Goal: Task Accomplishment & Management: Use online tool/utility

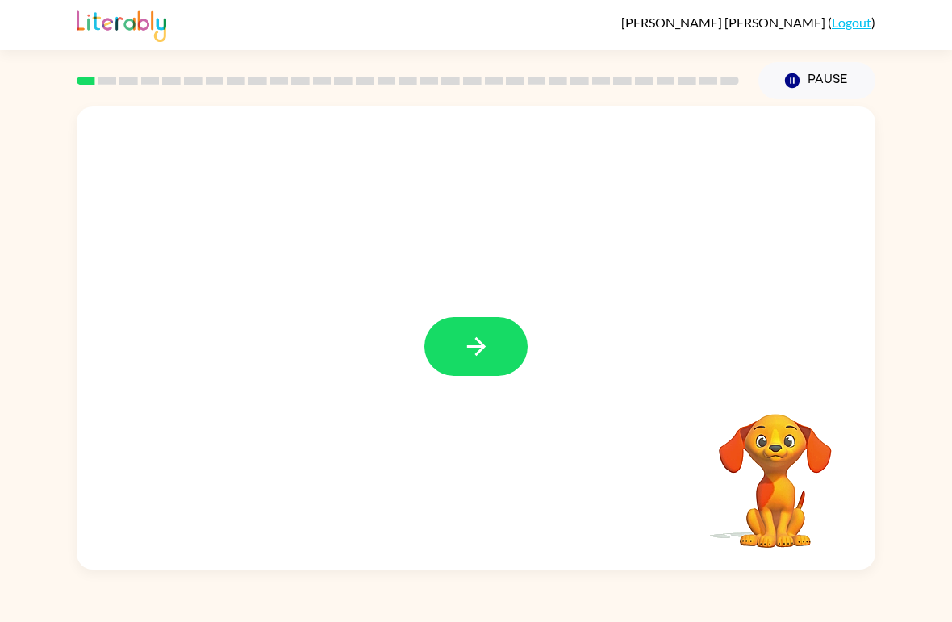
click at [467, 343] on icon "button" at bounding box center [476, 346] width 28 height 28
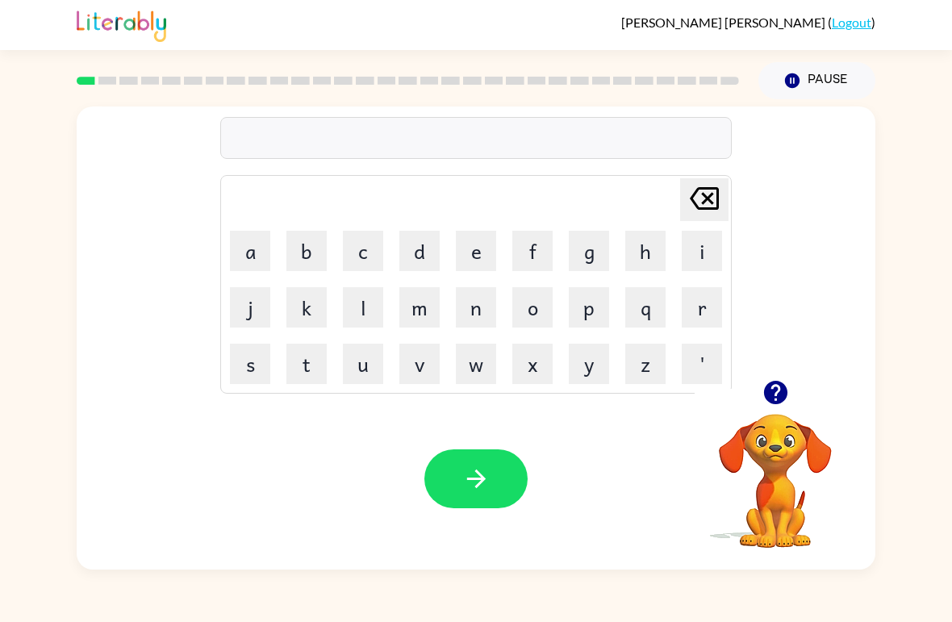
click at [420, 249] on button "d" at bounding box center [419, 251] width 40 height 40
click at [540, 311] on button "o" at bounding box center [532, 307] width 40 height 40
click at [703, 313] on button "r" at bounding box center [702, 307] width 40 height 40
click at [301, 236] on button "b" at bounding box center [306, 251] width 40 height 40
click at [486, 233] on button "e" at bounding box center [476, 251] width 40 height 40
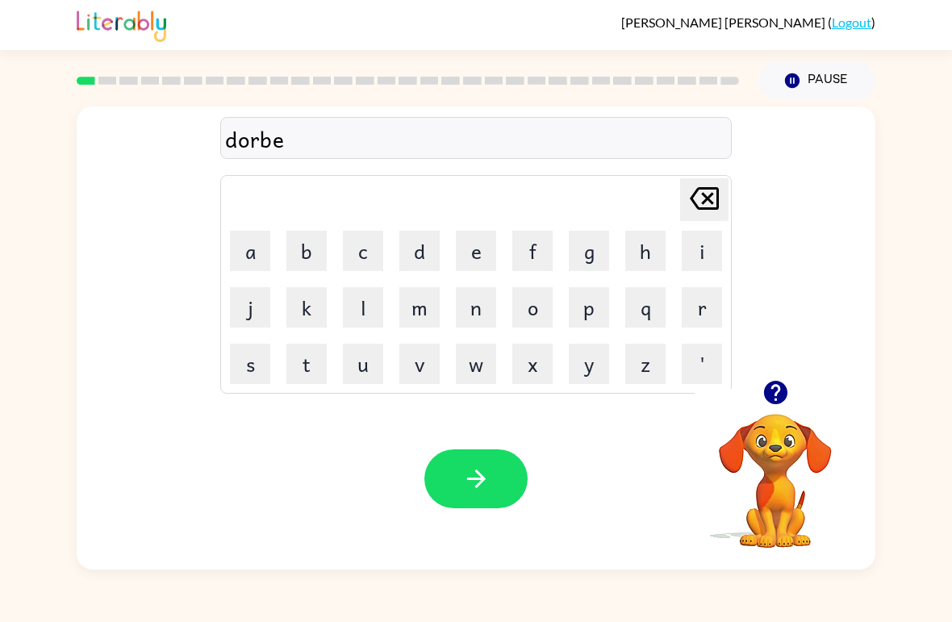
click at [708, 308] on button "r" at bounding box center [702, 307] width 40 height 40
click at [499, 497] on button "button" at bounding box center [475, 478] width 103 height 59
click at [585, 262] on button "g" at bounding box center [589, 251] width 40 height 40
click at [708, 315] on button "r" at bounding box center [702, 307] width 40 height 40
click at [255, 251] on button "a" at bounding box center [250, 251] width 40 height 40
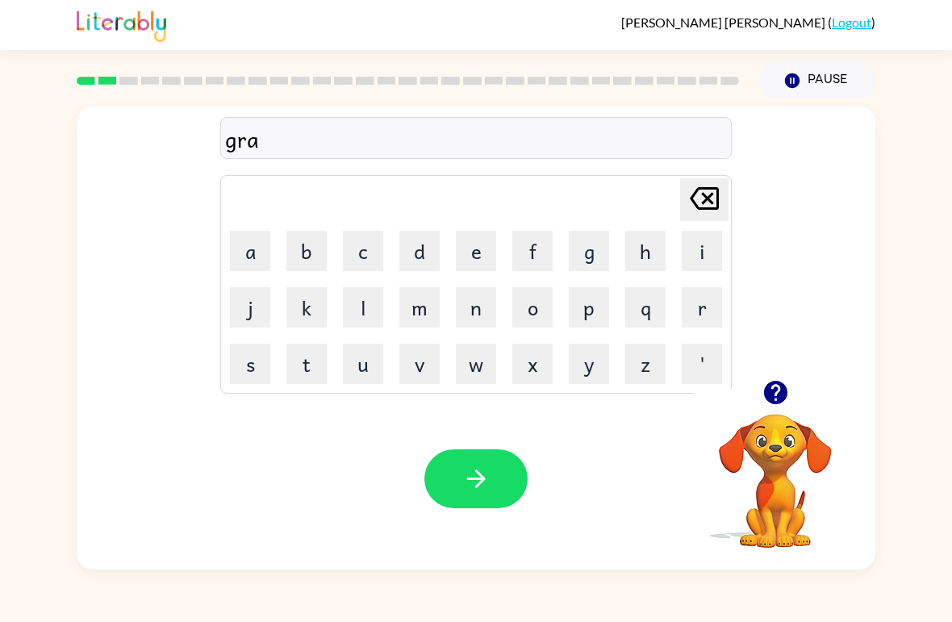
click at [350, 362] on button "u" at bounding box center [363, 364] width 40 height 40
click at [461, 299] on button "n" at bounding box center [476, 307] width 40 height 40
click at [430, 252] on button "d" at bounding box center [419, 251] width 40 height 40
click at [507, 486] on button "button" at bounding box center [475, 478] width 103 height 59
click at [416, 317] on button "m" at bounding box center [419, 307] width 40 height 40
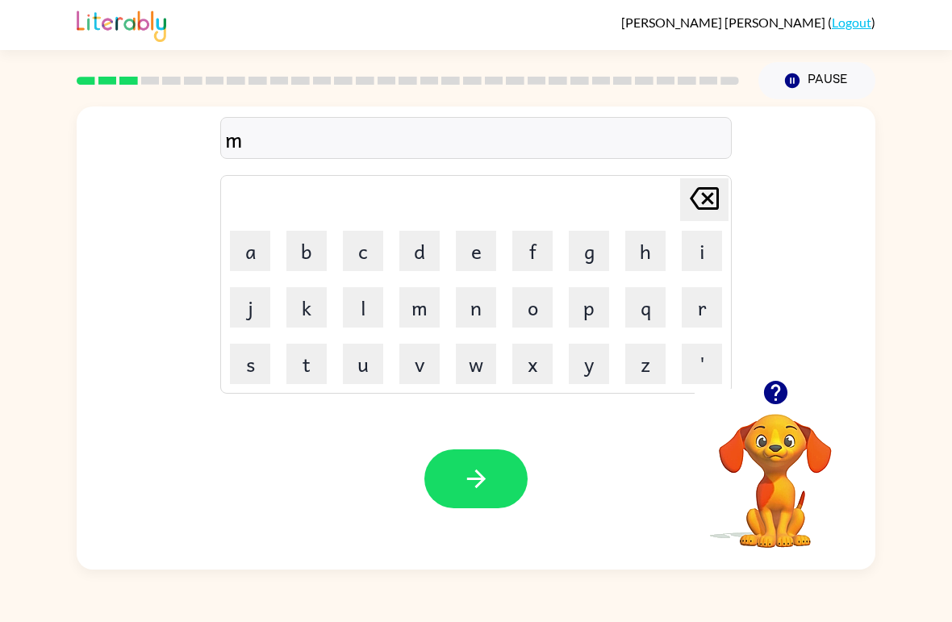
click at [261, 252] on button "a" at bounding box center [250, 251] width 40 height 40
click at [268, 369] on button "s" at bounding box center [250, 364] width 40 height 40
click at [652, 246] on button "h" at bounding box center [645, 251] width 40 height 40
click at [664, 247] on button "h" at bounding box center [645, 251] width 40 height 40
click at [712, 209] on icon at bounding box center [704, 198] width 29 height 23
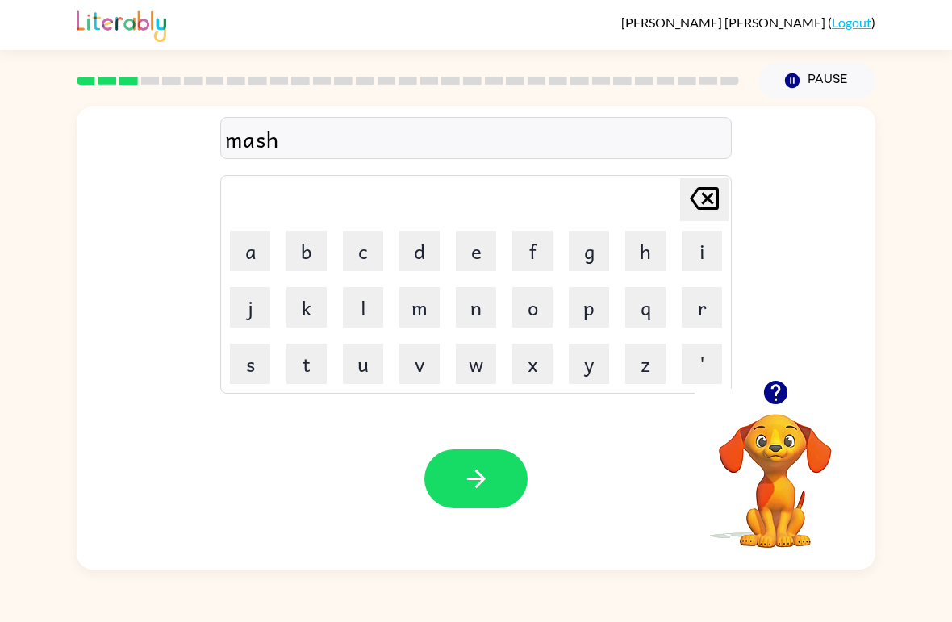
click at [700, 248] on button "i" at bounding box center [702, 251] width 40 height 40
click at [474, 315] on button "n" at bounding box center [476, 307] width 40 height 40
click at [503, 457] on button "button" at bounding box center [475, 478] width 103 height 59
click at [768, 382] on icon "button" at bounding box center [776, 392] width 28 height 28
click at [299, 369] on button "t" at bounding box center [306, 364] width 40 height 40
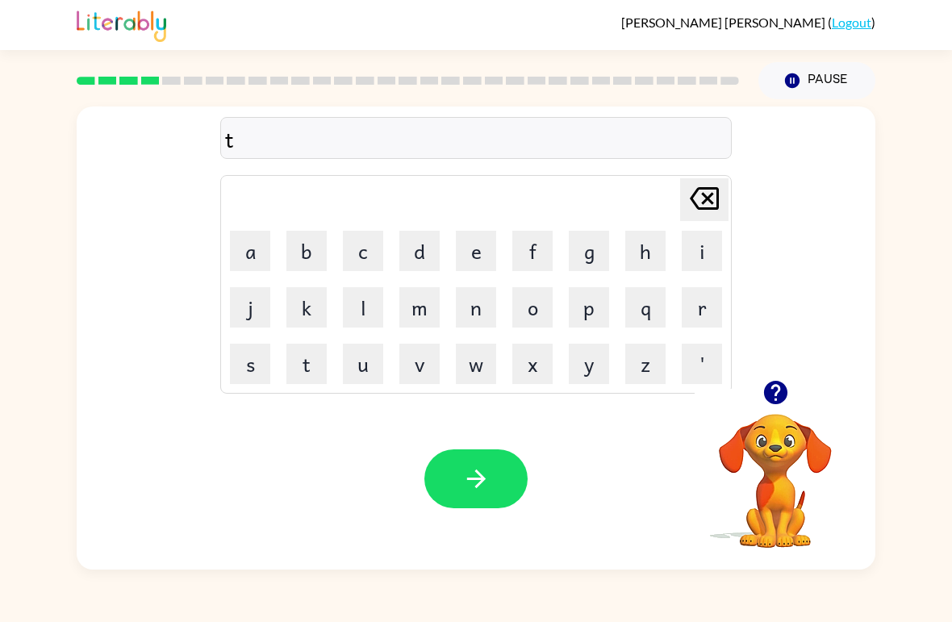
click at [351, 239] on button "c" at bounding box center [363, 251] width 40 height 40
click at [658, 242] on button "h" at bounding box center [645, 251] width 40 height 40
click at [707, 310] on button "r" at bounding box center [702, 307] width 40 height 40
click at [255, 254] on button "a" at bounding box center [250, 251] width 40 height 40
click at [700, 248] on button "i" at bounding box center [702, 251] width 40 height 40
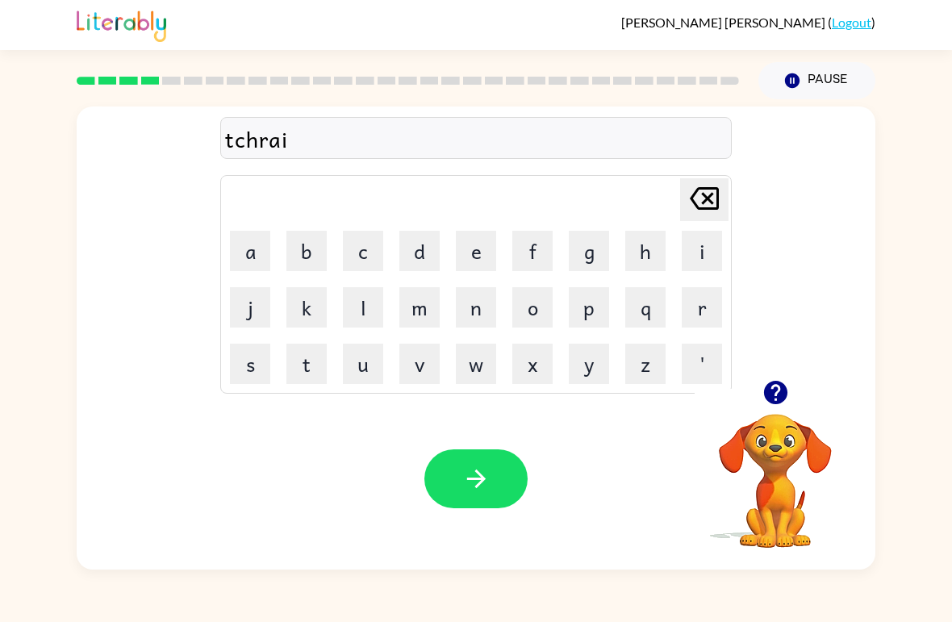
click at [485, 327] on button "n" at bounding box center [476, 307] width 40 height 40
click at [449, 489] on button "button" at bounding box center [475, 478] width 103 height 59
click at [418, 247] on button "d" at bounding box center [419, 251] width 40 height 40
click at [718, 253] on button "i" at bounding box center [702, 251] width 40 height 40
click at [537, 259] on button "f" at bounding box center [532, 251] width 40 height 40
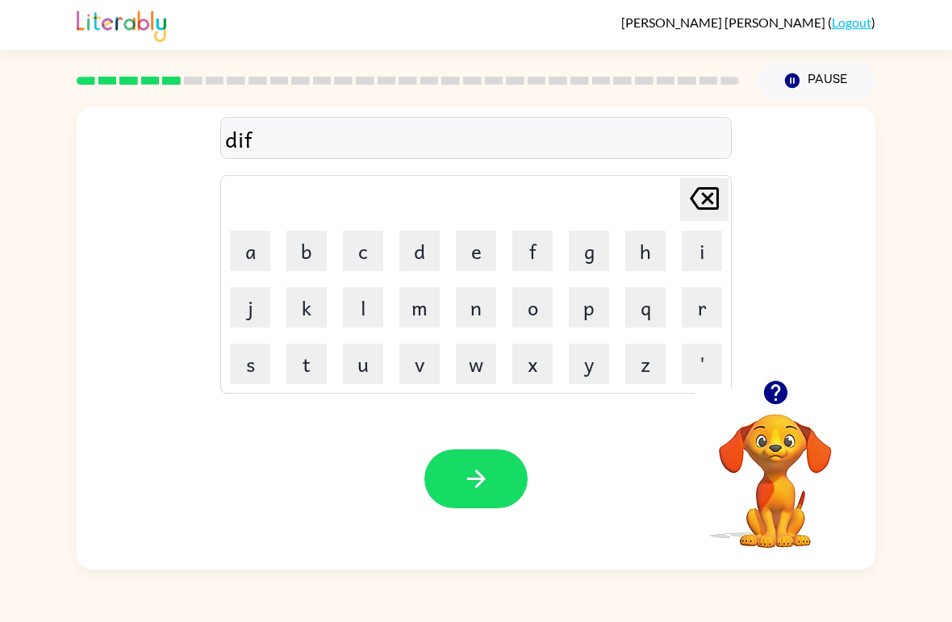
click at [471, 256] on button "e" at bounding box center [476, 251] width 40 height 40
click at [461, 311] on button "n" at bounding box center [476, 307] width 40 height 40
click at [241, 361] on button "s" at bounding box center [250, 364] width 40 height 40
click at [696, 253] on button "i" at bounding box center [702, 251] width 40 height 40
click at [429, 356] on button "v" at bounding box center [419, 364] width 40 height 40
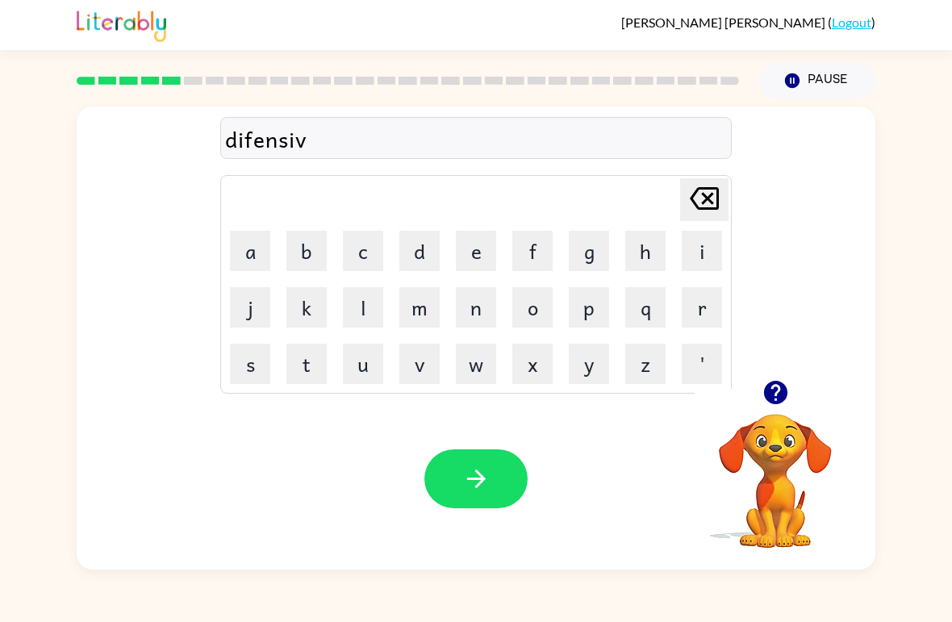
click at [482, 466] on icon "button" at bounding box center [476, 479] width 28 height 28
click at [315, 253] on button "b" at bounding box center [306, 251] width 40 height 40
click at [250, 247] on button "a" at bounding box center [250, 251] width 40 height 40
click at [366, 240] on button "c" at bounding box center [363, 251] width 40 height 40
click at [253, 258] on button "a" at bounding box center [250, 251] width 40 height 40
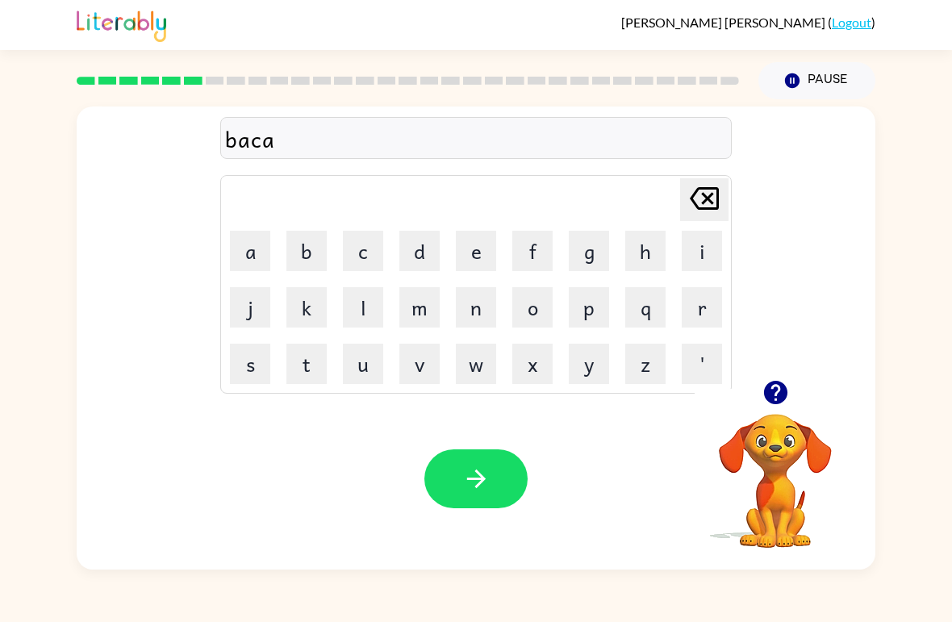
click at [359, 249] on button "c" at bounding box center [363, 251] width 40 height 40
click at [637, 253] on button "h" at bounding box center [645, 251] width 40 height 40
click at [555, 336] on table "[PERSON_NAME] last character input a b c d e f g h i j k l m n o p q r s t u v …" at bounding box center [476, 284] width 510 height 217
click at [526, 310] on button "o" at bounding box center [532, 307] width 40 height 40
click at [470, 307] on button "n" at bounding box center [476, 307] width 40 height 40
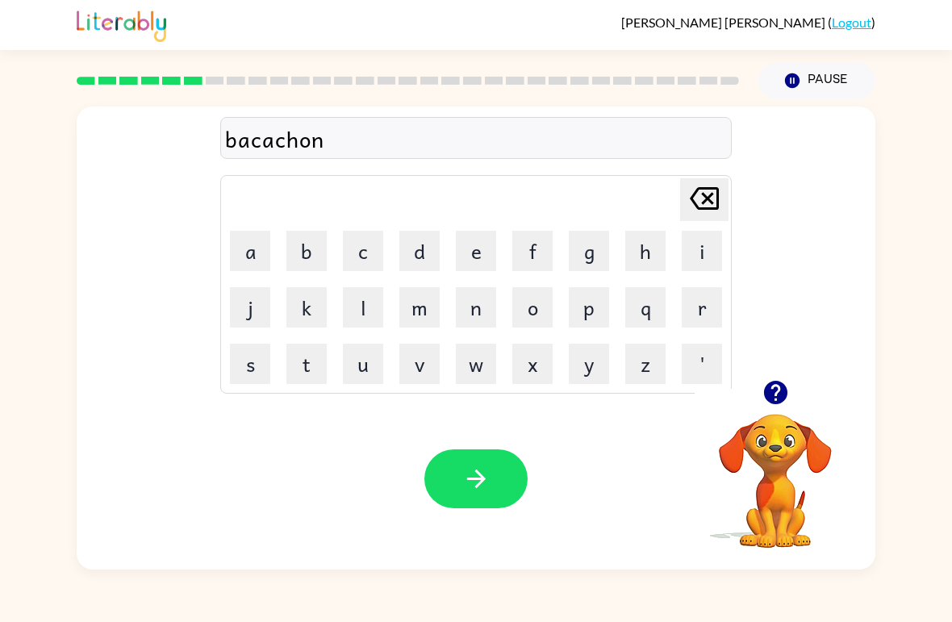
click at [470, 474] on icon "button" at bounding box center [476, 479] width 28 height 28
click at [592, 312] on button "p" at bounding box center [589, 307] width 40 height 40
click at [538, 311] on button "o" at bounding box center [532, 307] width 40 height 40
click at [416, 259] on button "d" at bounding box center [419, 251] width 40 height 40
click at [544, 306] on button "o" at bounding box center [532, 307] width 40 height 40
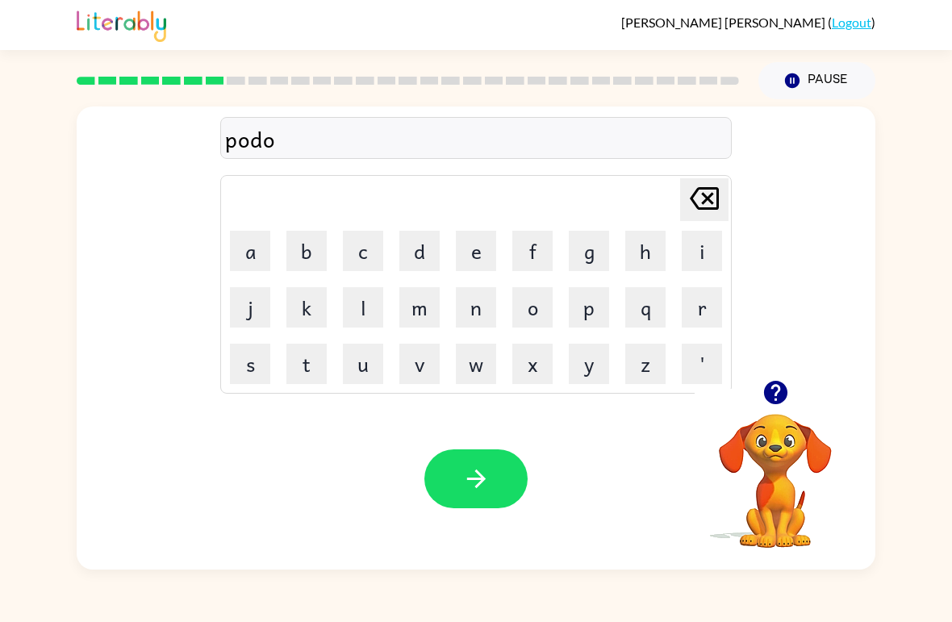
click at [365, 302] on button "l" at bounding box center [363, 307] width 40 height 40
click at [453, 478] on button "button" at bounding box center [475, 478] width 103 height 59
click at [431, 311] on button "m" at bounding box center [419, 307] width 40 height 40
click at [704, 255] on button "i" at bounding box center [702, 251] width 40 height 40
click at [708, 304] on button "r" at bounding box center [702, 307] width 40 height 40
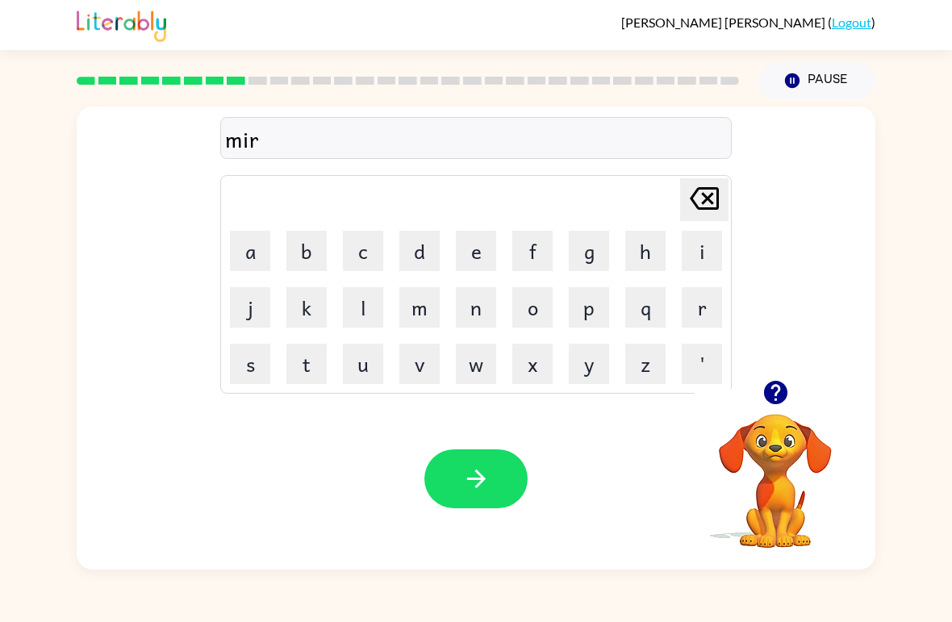
click at [262, 247] on button "a" at bounding box center [250, 251] width 40 height 40
click at [370, 253] on button "c" at bounding box center [363, 251] width 40 height 40
click at [543, 303] on button "o" at bounding box center [532, 307] width 40 height 40
click at [365, 302] on button "l" at bounding box center [363, 307] width 40 height 40
click at [462, 484] on icon "button" at bounding box center [476, 479] width 28 height 28
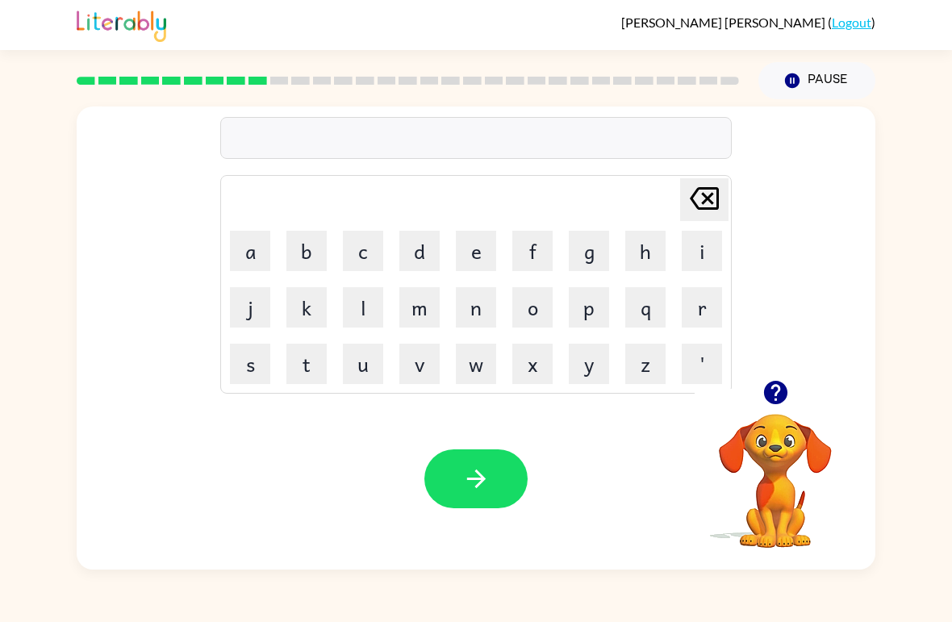
click at [421, 310] on button "m" at bounding box center [419, 307] width 40 height 40
click at [703, 257] on button "i" at bounding box center [702, 251] width 40 height 40
click at [416, 249] on button "d" at bounding box center [419, 251] width 40 height 40
click at [418, 307] on button "m" at bounding box center [419, 307] width 40 height 40
click at [546, 301] on button "o" at bounding box center [532, 307] width 40 height 40
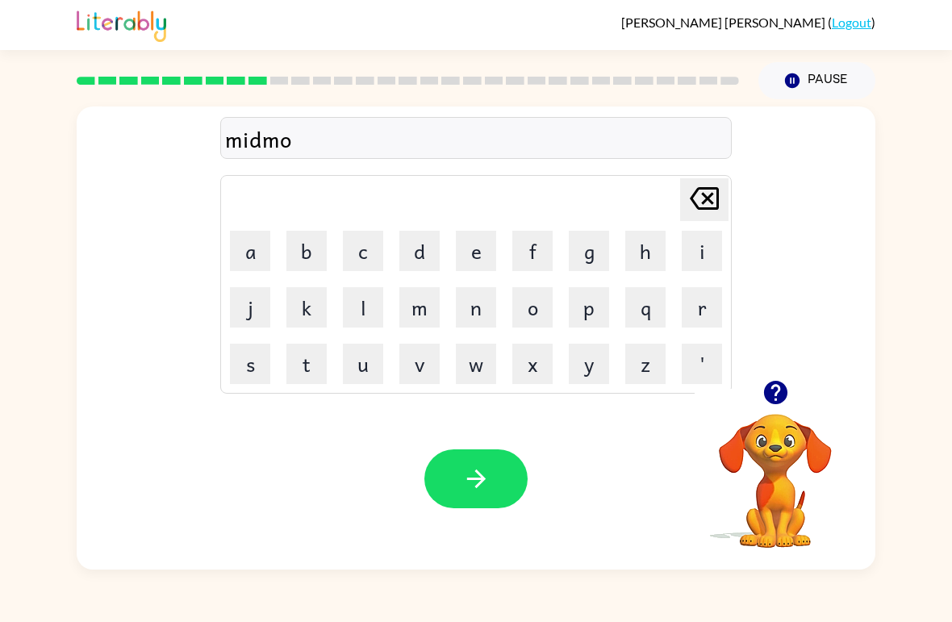
click at [698, 312] on button "r" at bounding box center [702, 307] width 40 height 40
click at [474, 311] on button "n" at bounding box center [476, 307] width 40 height 40
click at [704, 249] on button "i" at bounding box center [702, 251] width 40 height 40
click at [582, 238] on button "g" at bounding box center [589, 251] width 40 height 40
click at [491, 421] on div "Your browser must support playing .mp4 files to use Literably. Please try using…" at bounding box center [476, 479] width 799 height 182
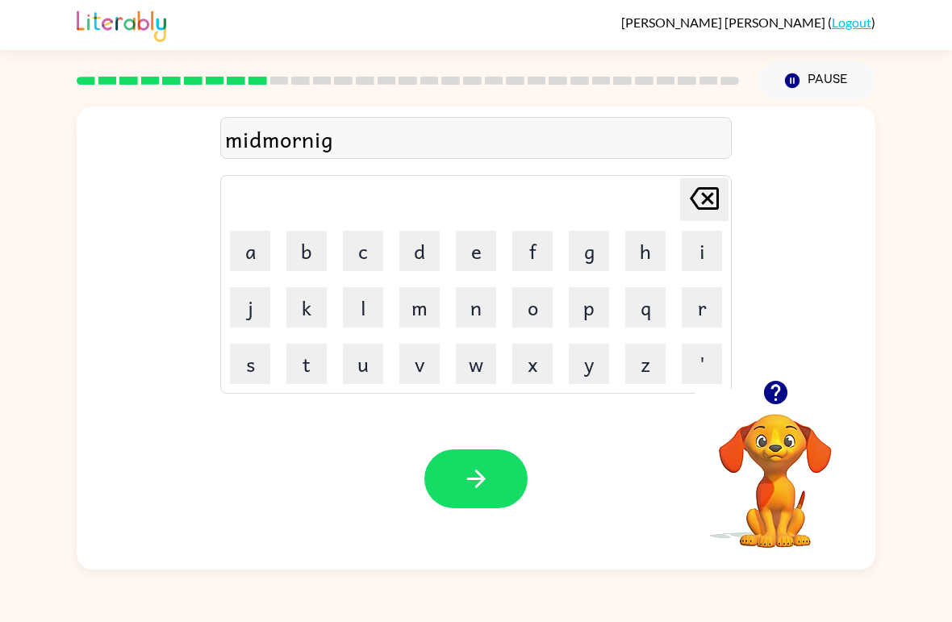
click at [446, 447] on div "Your browser must support playing .mp4 files to use Literably. Please try using…" at bounding box center [476, 479] width 799 height 182
click at [466, 458] on button "button" at bounding box center [475, 478] width 103 height 59
click at [409, 248] on button "d" at bounding box center [419, 251] width 40 height 40
click at [714, 247] on button "i" at bounding box center [702, 251] width 40 height 40
click at [254, 367] on button "s" at bounding box center [250, 364] width 40 height 40
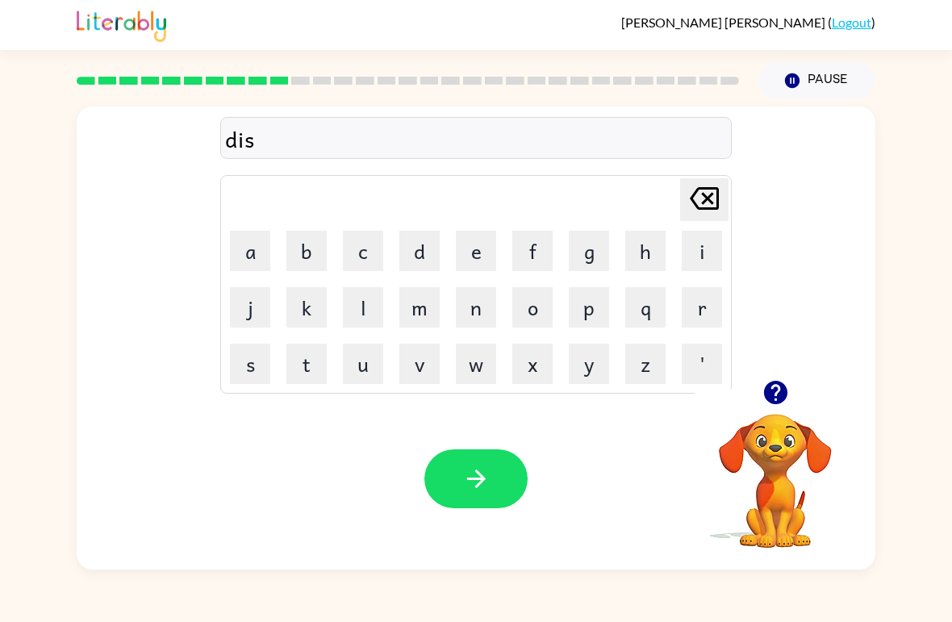
click at [312, 374] on button "t" at bounding box center [306, 364] width 40 height 40
click at [706, 300] on button "r" at bounding box center [702, 307] width 40 height 40
click at [542, 298] on button "o" at bounding box center [532, 307] width 40 height 40
click at [257, 381] on button "s" at bounding box center [250, 364] width 40 height 40
click at [307, 361] on button "t" at bounding box center [306, 364] width 40 height 40
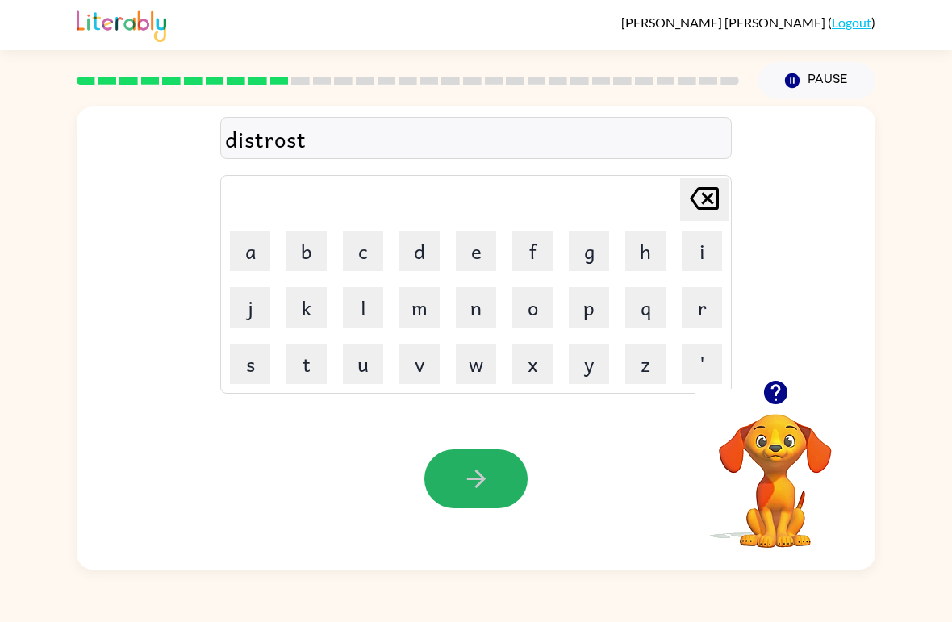
click at [457, 471] on button "button" at bounding box center [475, 478] width 103 height 59
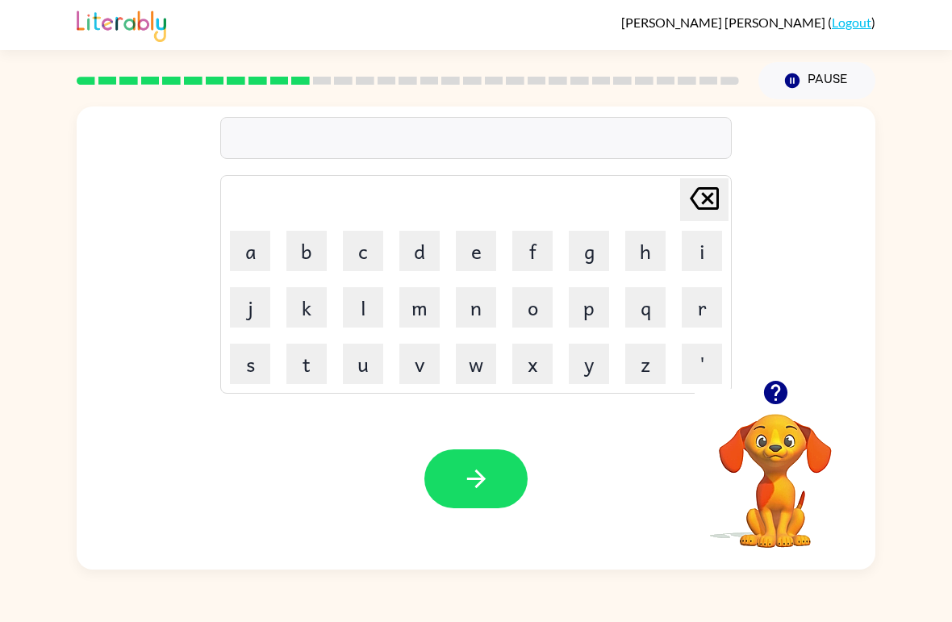
click at [713, 304] on button "r" at bounding box center [702, 307] width 40 height 40
click at [542, 308] on button "o" at bounding box center [532, 307] width 40 height 40
click at [343, 366] on button "u" at bounding box center [363, 364] width 40 height 40
click at [430, 260] on button "d" at bounding box center [419, 251] width 40 height 40
click at [461, 474] on button "button" at bounding box center [475, 478] width 103 height 59
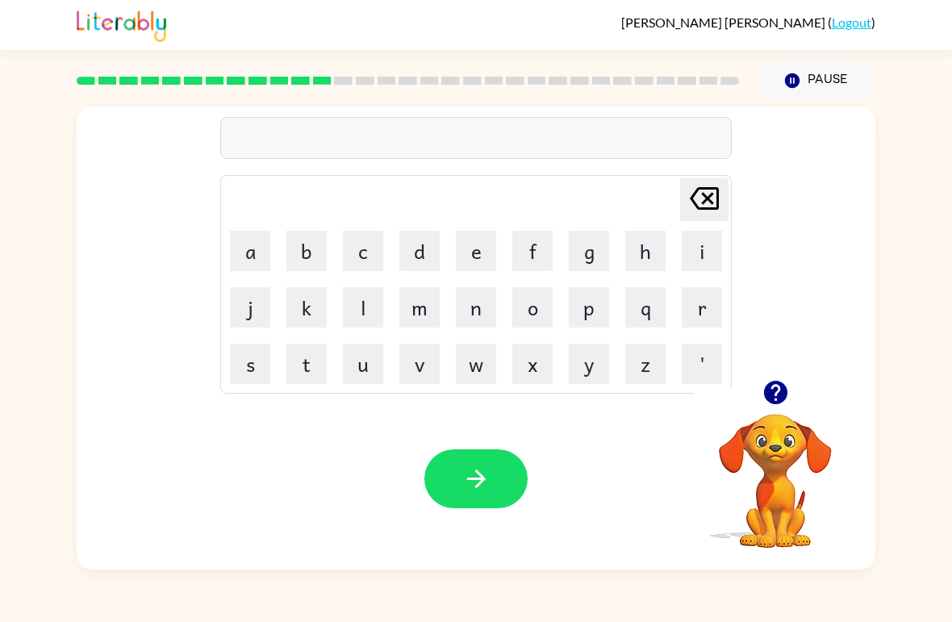
click at [549, 306] on button "o" at bounding box center [532, 307] width 40 height 40
click at [307, 259] on button "b" at bounding box center [306, 251] width 40 height 40
click at [603, 249] on button "g" at bounding box center [589, 251] width 40 height 40
click at [691, 311] on button "r" at bounding box center [702, 307] width 40 height 40
click at [480, 253] on button "e" at bounding box center [476, 251] width 40 height 40
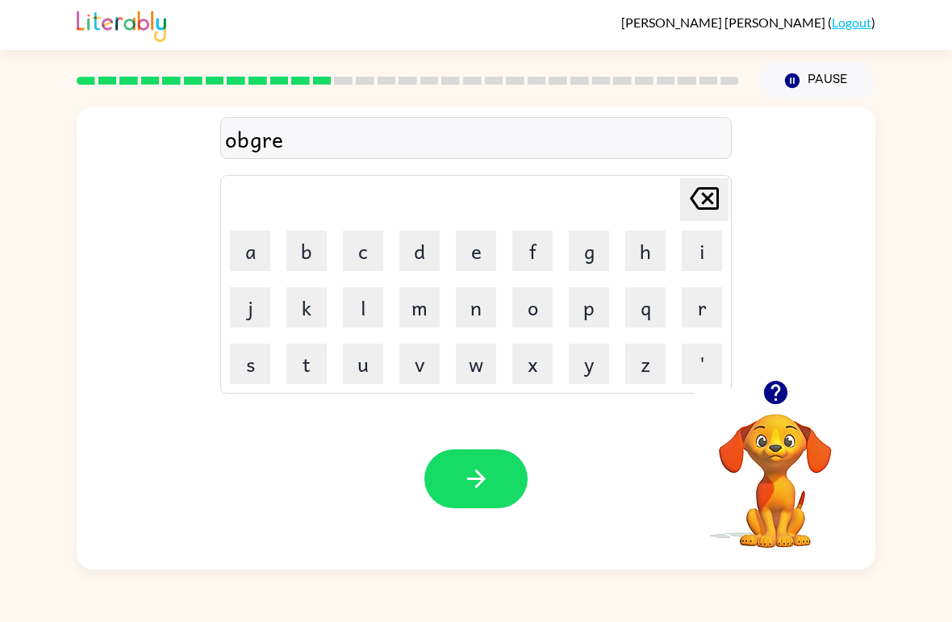
click at [704, 246] on button "i" at bounding box center [702, 251] width 40 height 40
click at [429, 259] on button "d" at bounding box center [419, 251] width 40 height 40
click at [470, 484] on icon "button" at bounding box center [476, 479] width 28 height 28
click at [420, 321] on button "m" at bounding box center [419, 307] width 40 height 40
click at [249, 247] on button "a" at bounding box center [250, 251] width 40 height 40
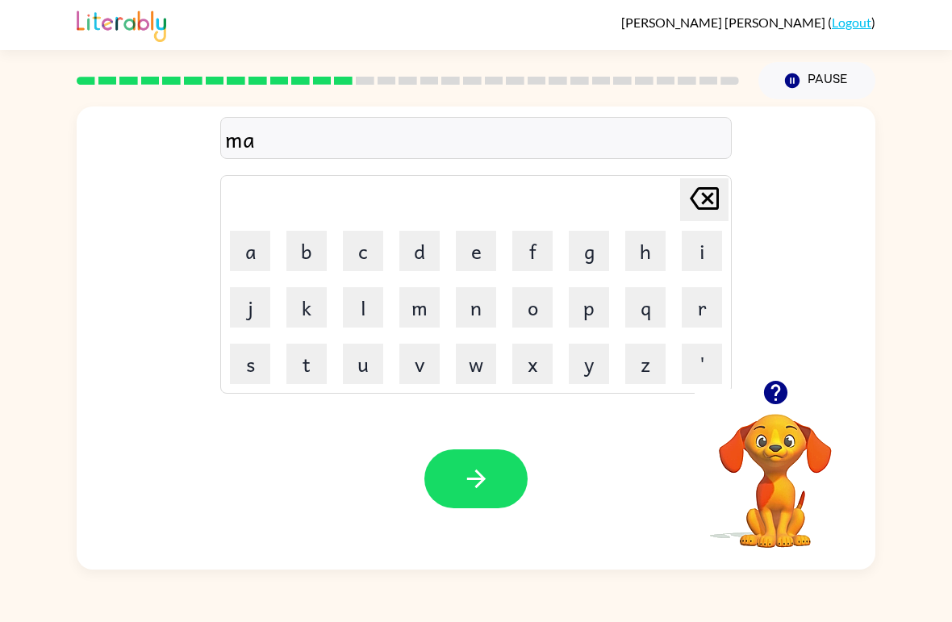
click at [581, 259] on button "g" at bounding box center [589, 251] width 40 height 40
click at [487, 316] on button "n" at bounding box center [476, 307] width 40 height 40
click at [478, 249] on button "e" at bounding box center [476, 251] width 40 height 40
click at [244, 365] on button "s" at bounding box center [250, 364] width 40 height 40
click at [452, 471] on button "button" at bounding box center [475, 478] width 103 height 59
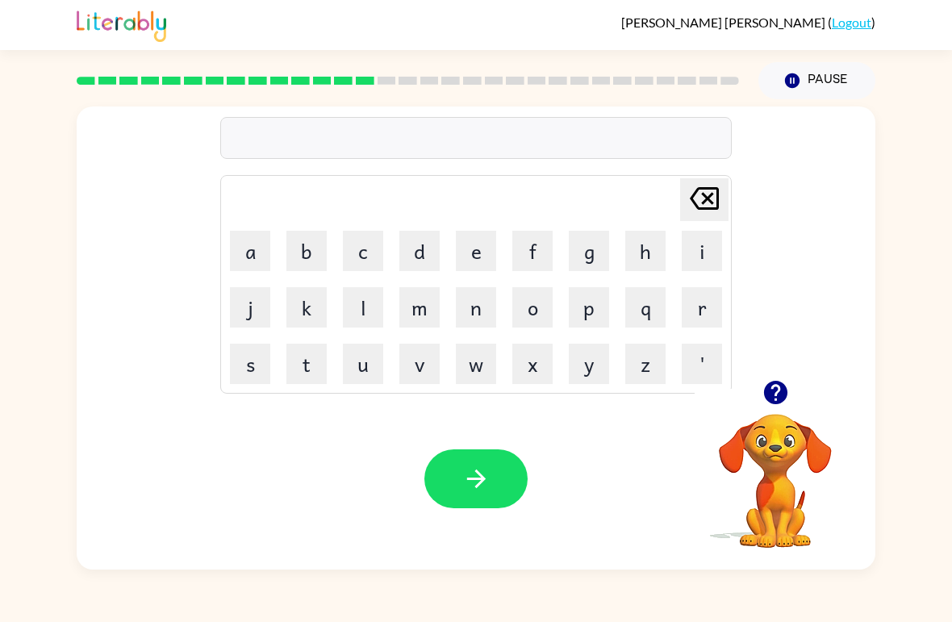
click at [311, 249] on button "b" at bounding box center [306, 251] width 40 height 40
click at [535, 310] on button "o" at bounding box center [532, 307] width 40 height 40
click at [356, 351] on button "u" at bounding box center [363, 364] width 40 height 40
click at [487, 309] on button "n" at bounding box center [476, 307] width 40 height 40
click at [483, 247] on button "e" at bounding box center [476, 251] width 40 height 40
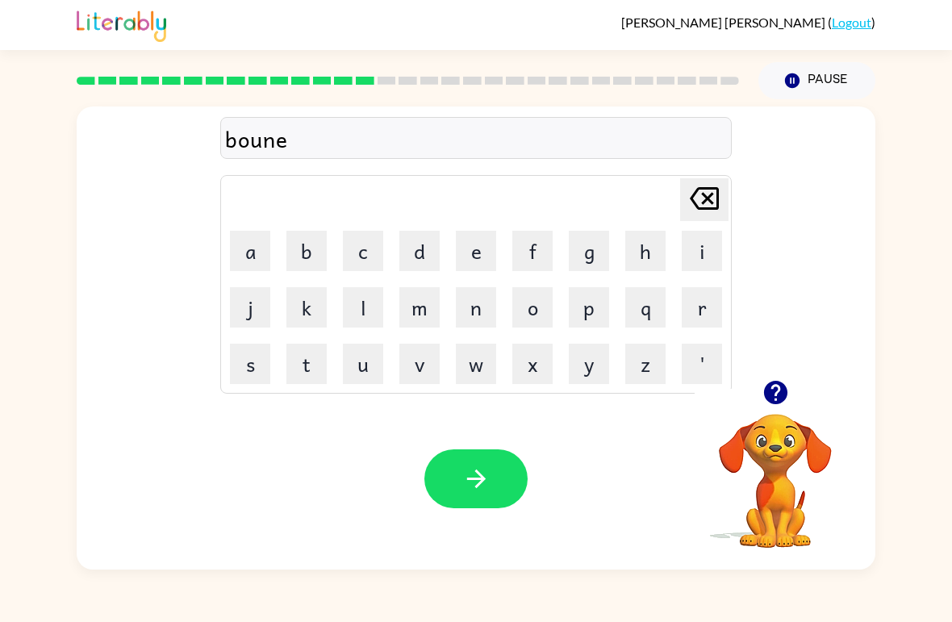
click at [244, 358] on button "s" at bounding box center [250, 364] width 40 height 40
click at [439, 483] on button "button" at bounding box center [475, 478] width 103 height 59
click at [255, 374] on button "s" at bounding box center [250, 364] width 40 height 40
click at [363, 370] on button "u" at bounding box center [363, 364] width 40 height 40
click at [537, 322] on button "o" at bounding box center [532, 307] width 40 height 40
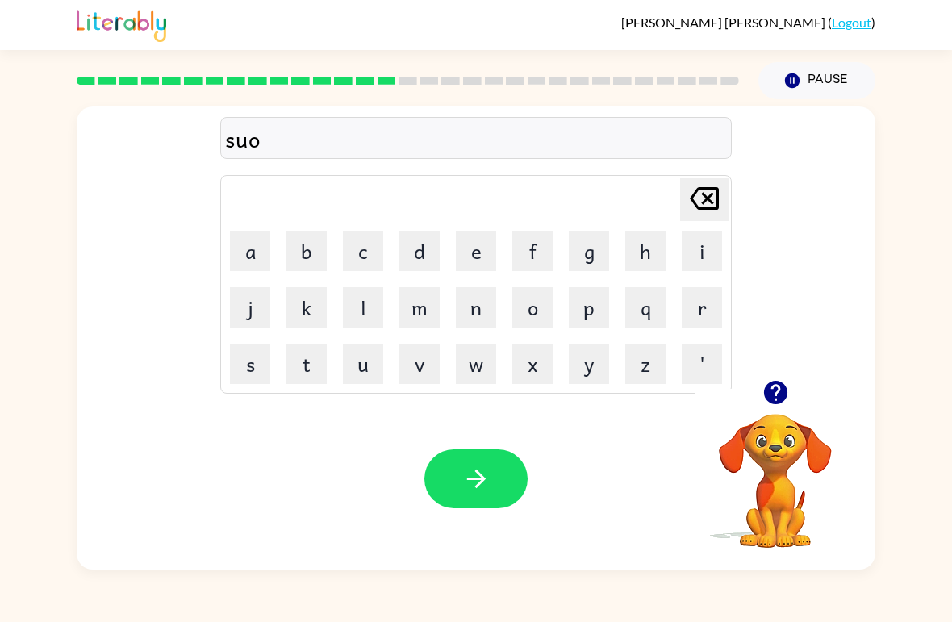
click at [708, 304] on button "r" at bounding box center [702, 307] width 40 height 40
click at [421, 308] on button "m" at bounding box center [419, 307] width 40 height 40
click at [480, 466] on icon "button" at bounding box center [476, 479] width 28 height 28
click at [713, 303] on button "r" at bounding box center [702, 307] width 40 height 40
click at [471, 244] on button "e" at bounding box center [476, 251] width 40 height 40
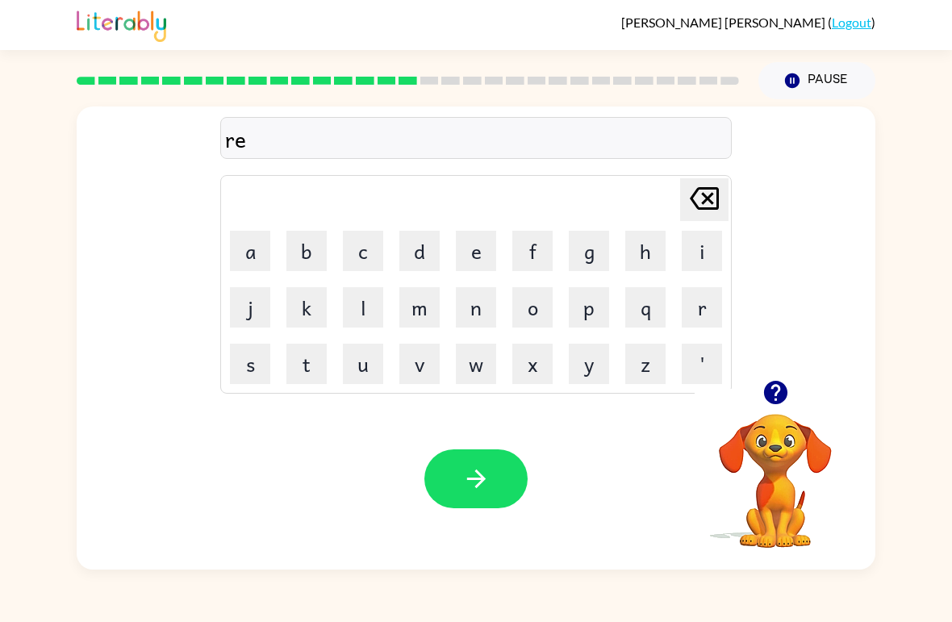
click at [246, 241] on button "a" at bounding box center [250, 251] width 40 height 40
click at [421, 310] on button "m" at bounding box center [419, 307] width 40 height 40
click at [502, 484] on button "button" at bounding box center [475, 478] width 103 height 59
click at [412, 263] on button "d" at bounding box center [419, 251] width 40 height 40
click at [704, 306] on button "r" at bounding box center [702, 307] width 40 height 40
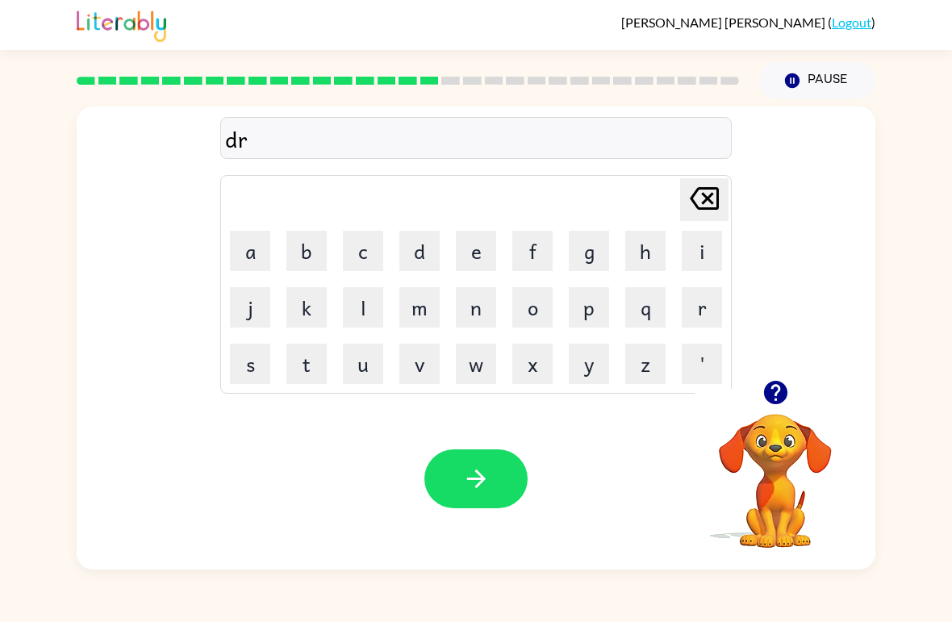
click at [701, 249] on button "i" at bounding box center [702, 251] width 40 height 40
click at [595, 246] on button "g" at bounding box center [589, 251] width 40 height 40
click at [426, 311] on button "m" at bounding box center [419, 307] width 40 height 40
click at [699, 253] on button "i" at bounding box center [702, 251] width 40 height 40
click at [468, 303] on button "n" at bounding box center [476, 307] width 40 height 40
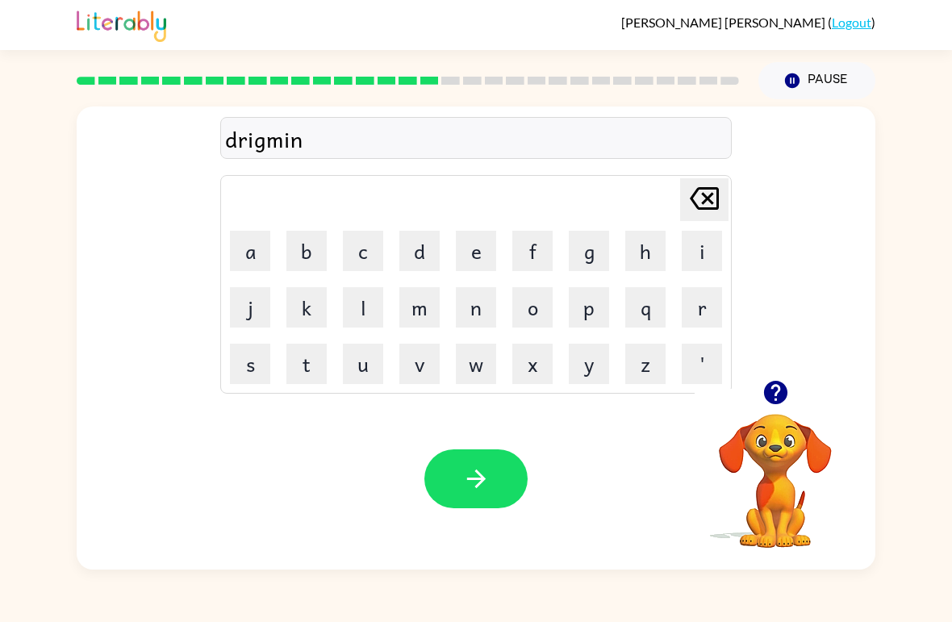
click at [462, 463] on button "button" at bounding box center [475, 478] width 103 height 59
click at [706, 315] on button "r" at bounding box center [702, 307] width 40 height 40
click at [703, 246] on button "i" at bounding box center [702, 251] width 40 height 40
click at [244, 362] on button "s" at bounding box center [250, 364] width 40 height 40
click at [366, 261] on button "c" at bounding box center [363, 251] width 40 height 40
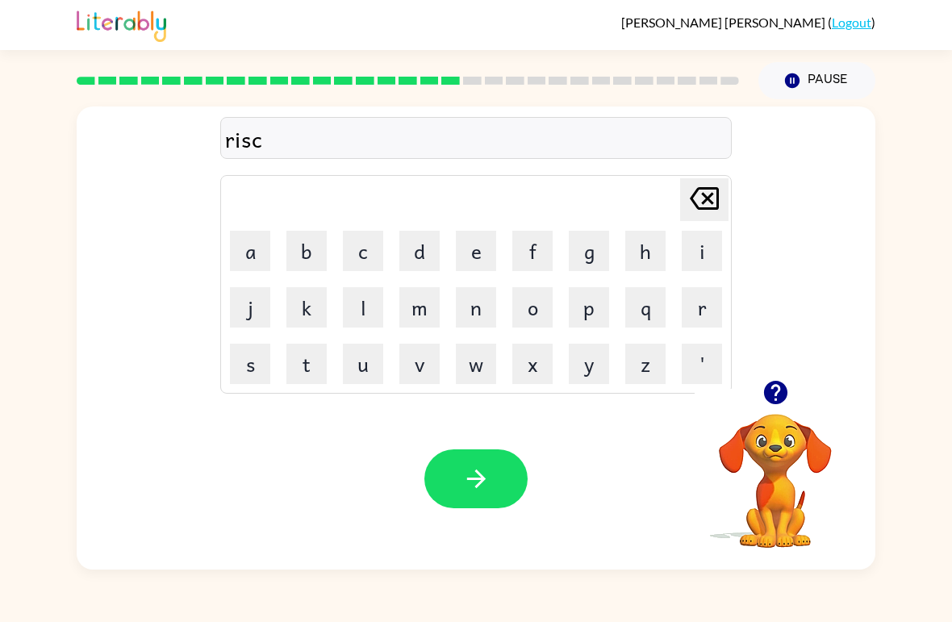
click at [695, 245] on button "i" at bounding box center [702, 251] width 40 height 40
click at [478, 254] on button "e" at bounding box center [476, 251] width 40 height 40
click at [244, 363] on button "s" at bounding box center [250, 364] width 40 height 40
click at [452, 472] on button "button" at bounding box center [475, 478] width 103 height 59
click at [259, 244] on button "a" at bounding box center [250, 251] width 40 height 40
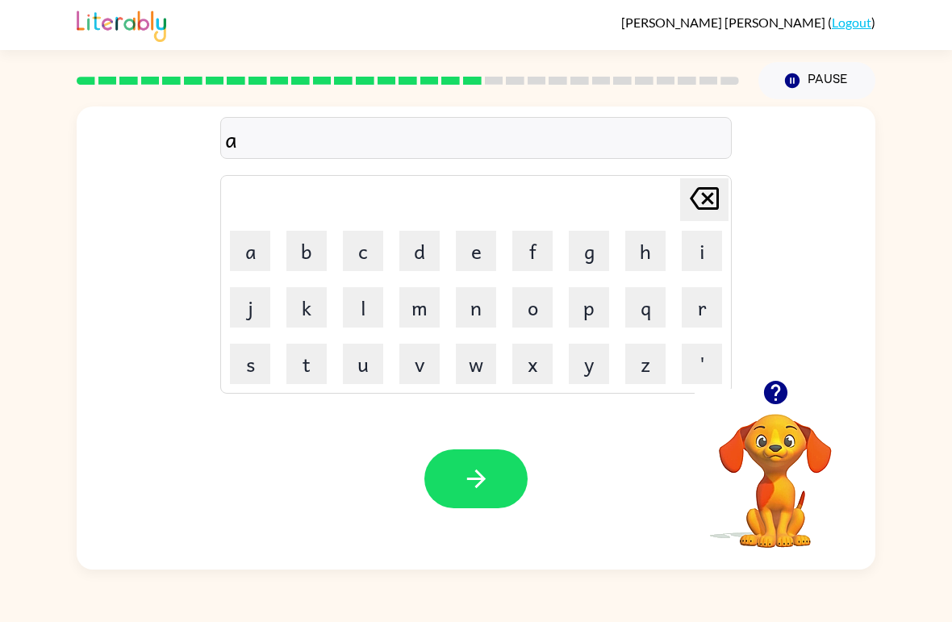
click at [711, 310] on button "r" at bounding box center [702, 307] width 40 height 40
click at [337, 337] on td "u" at bounding box center [363, 363] width 55 height 55
click at [777, 399] on icon "button" at bounding box center [774, 392] width 23 height 23
click at [299, 374] on button "t" at bounding box center [306, 364] width 40 height 40
click at [477, 255] on button "e" at bounding box center [476, 251] width 40 height 40
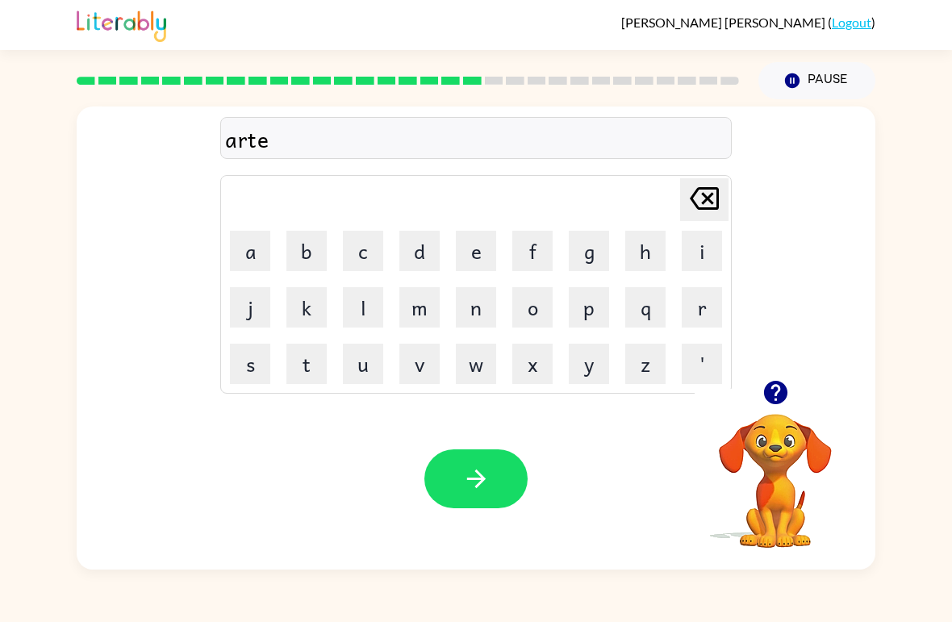
click at [420, 251] on button "d" at bounding box center [419, 251] width 40 height 40
click at [466, 488] on icon "button" at bounding box center [476, 479] width 28 height 28
click at [538, 242] on button "f" at bounding box center [532, 251] width 40 height 40
click at [549, 305] on button "o" at bounding box center [532, 307] width 40 height 40
click at [358, 299] on button "l" at bounding box center [363, 307] width 40 height 40
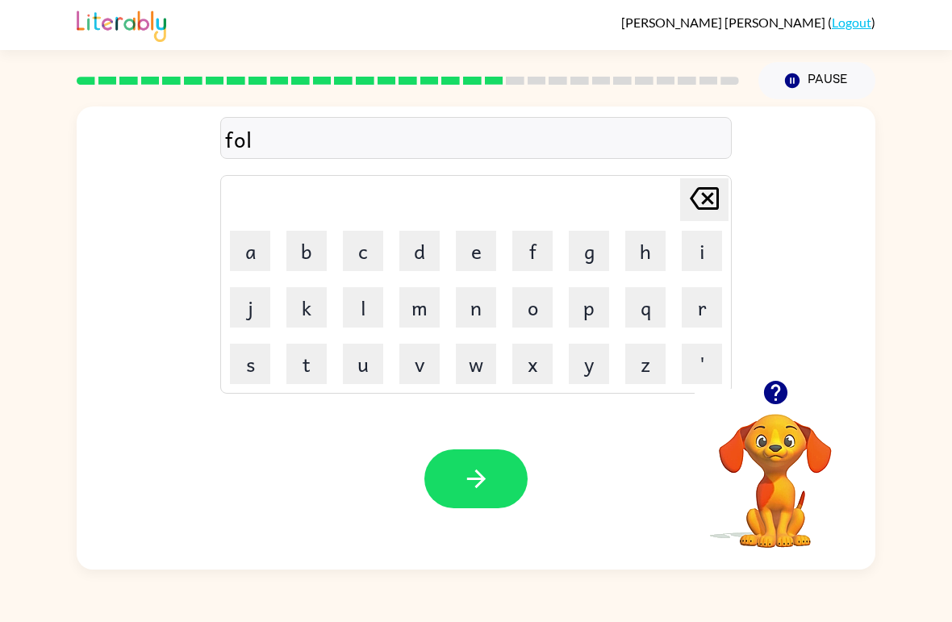
click at [531, 314] on button "o" at bounding box center [532, 307] width 40 height 40
click at [490, 362] on button "w" at bounding box center [476, 364] width 40 height 40
click at [490, 461] on button "button" at bounding box center [475, 478] width 103 height 59
click at [253, 366] on button "s" at bounding box center [250, 364] width 40 height 40
click at [468, 260] on button "e" at bounding box center [476, 251] width 40 height 40
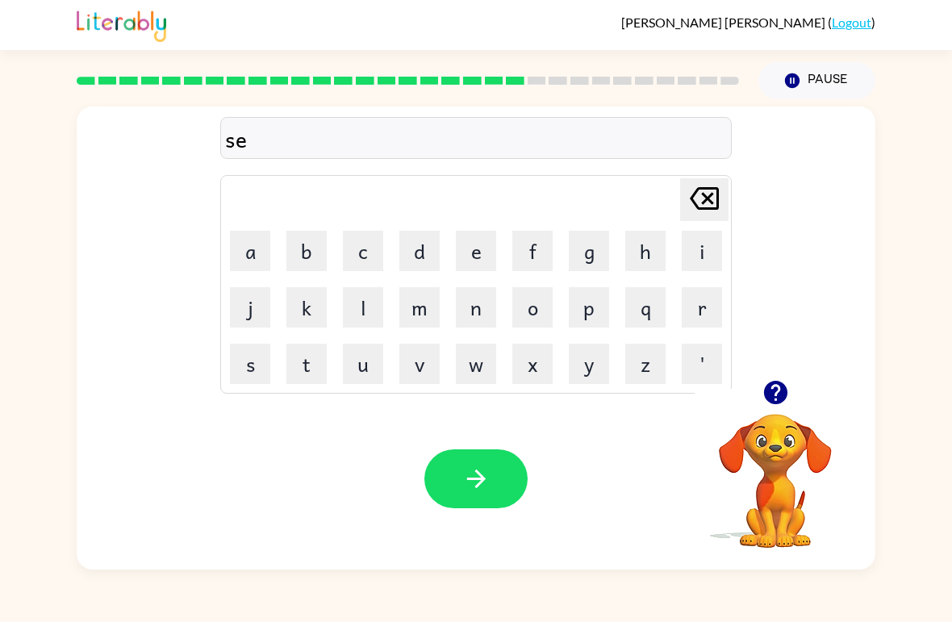
click at [487, 316] on button "n" at bounding box center [476, 307] width 40 height 40
click at [297, 366] on button "t" at bounding box center [306, 364] width 40 height 40
click at [254, 251] on button "a" at bounding box center [250, 251] width 40 height 40
click at [600, 312] on button "p" at bounding box center [589, 307] width 40 height 40
click at [706, 245] on button "i" at bounding box center [702, 251] width 40 height 40
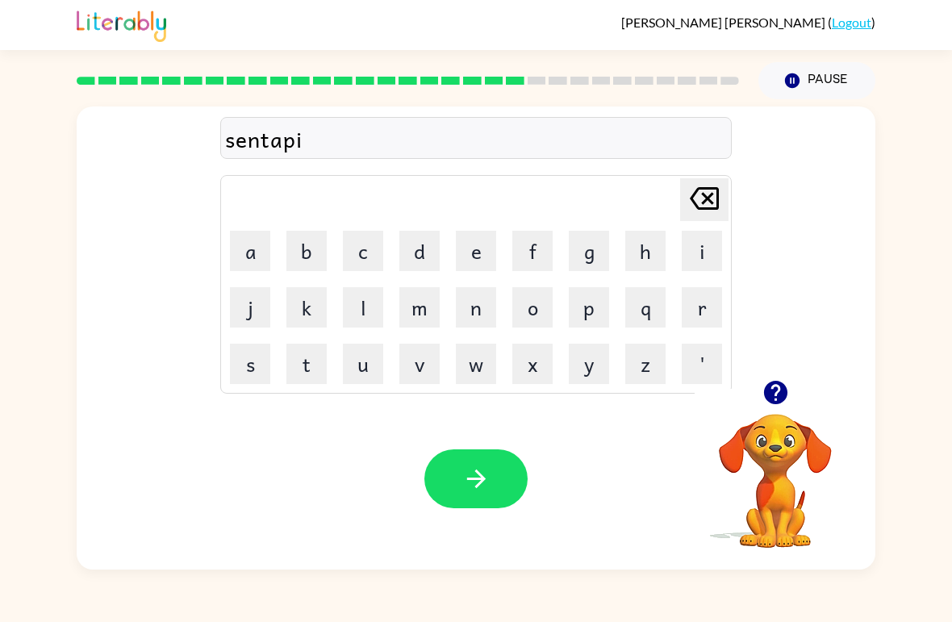
click at [510, 462] on button "button" at bounding box center [475, 478] width 103 height 59
click at [252, 372] on button "s" at bounding box center [250, 364] width 40 height 40
click at [550, 311] on button "o" at bounding box center [532, 307] width 40 height 40
click at [259, 374] on button "s" at bounding box center [250, 364] width 40 height 40
click at [317, 369] on button "t" at bounding box center [306, 364] width 40 height 40
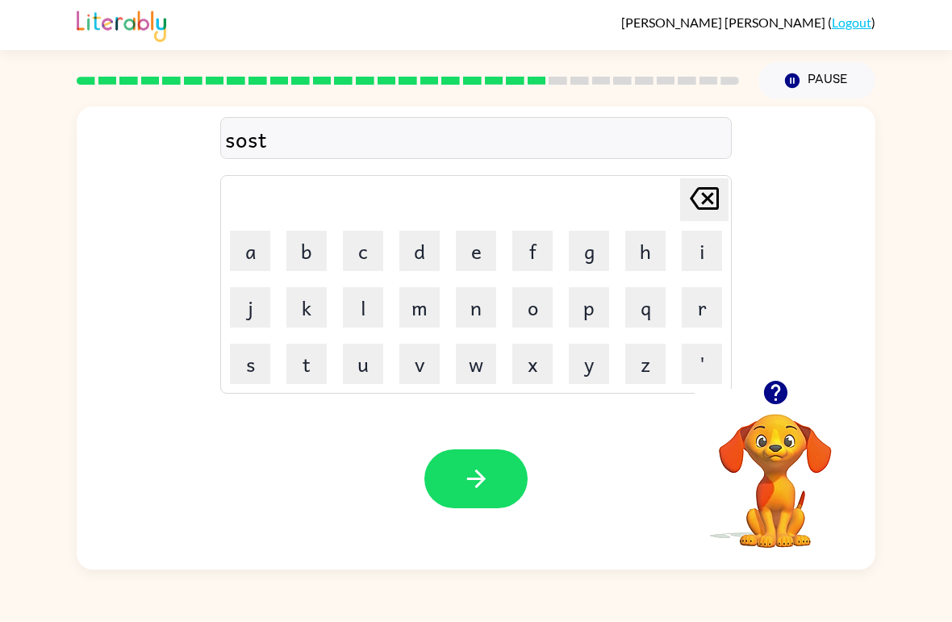
click at [478, 249] on button "e" at bounding box center [476, 251] width 40 height 40
click at [701, 253] on button "i" at bounding box center [702, 251] width 40 height 40
click at [468, 319] on button "n" at bounding box center [476, 307] width 40 height 40
click at [462, 473] on icon "button" at bounding box center [476, 479] width 28 height 28
click at [527, 257] on button "f" at bounding box center [532, 251] width 40 height 40
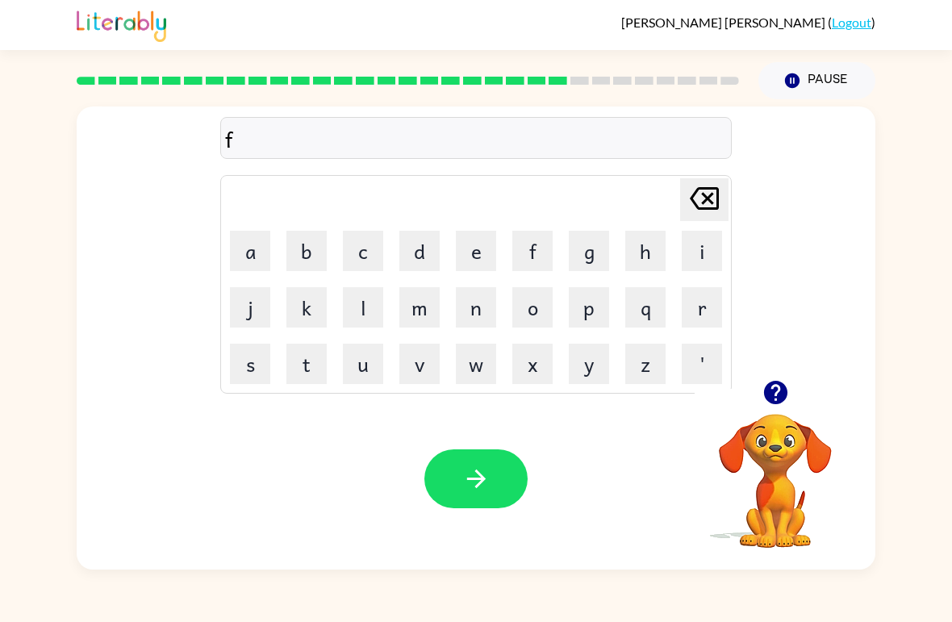
click at [545, 314] on button "o" at bounding box center [532, 307] width 40 height 40
click at [475, 372] on button "w" at bounding box center [476, 364] width 40 height 40
click at [477, 256] on button "e" at bounding box center [476, 251] width 40 height 40
click at [709, 307] on button "r" at bounding box center [702, 307] width 40 height 40
click at [422, 260] on button "d" at bounding box center [419, 251] width 40 height 40
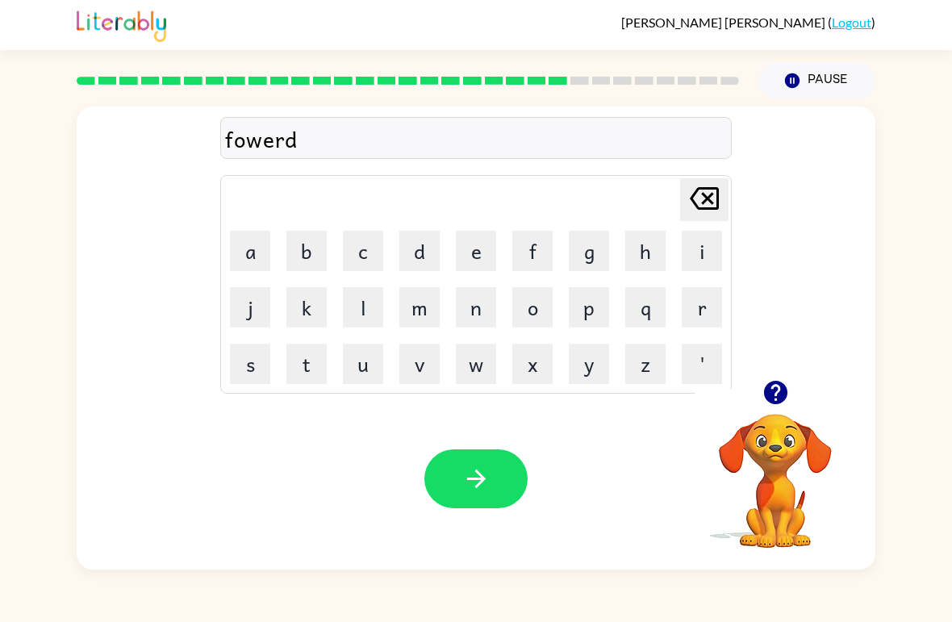
click at [447, 464] on button "button" at bounding box center [475, 478] width 103 height 59
click at [367, 298] on button "l" at bounding box center [363, 307] width 40 height 40
click at [711, 262] on button "i" at bounding box center [702, 251] width 40 height 40
click at [471, 257] on button "e" at bounding box center [476, 251] width 40 height 40
click at [703, 260] on button "i" at bounding box center [702, 251] width 40 height 40
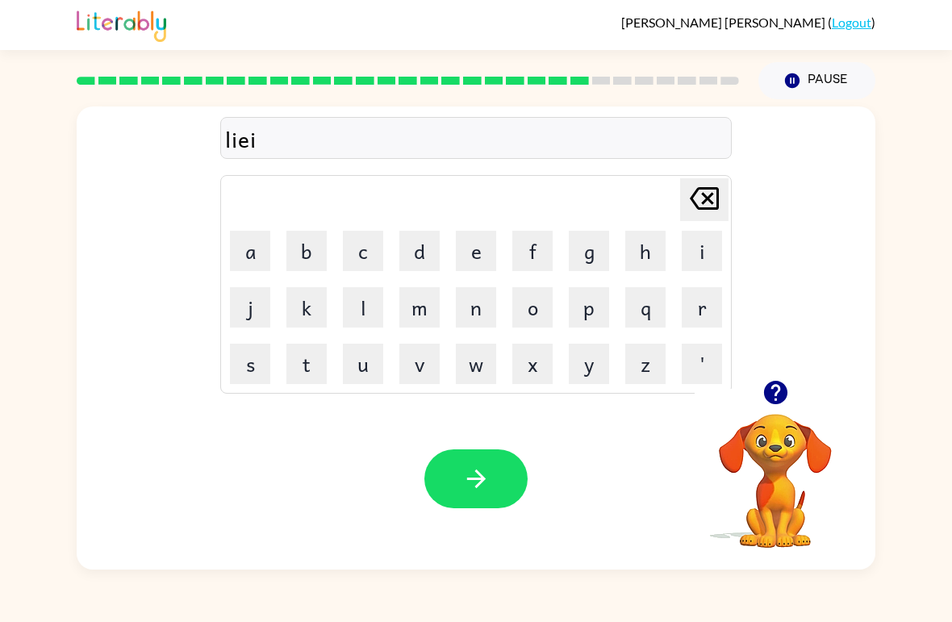
click at [423, 261] on button "d" at bounding box center [419, 251] width 40 height 40
click at [476, 254] on button "e" at bounding box center [476, 251] width 40 height 40
click at [425, 258] on button "d" at bounding box center [419, 251] width 40 height 40
click at [433, 479] on button "button" at bounding box center [475, 478] width 103 height 59
click at [593, 261] on button "g" at bounding box center [589, 251] width 40 height 40
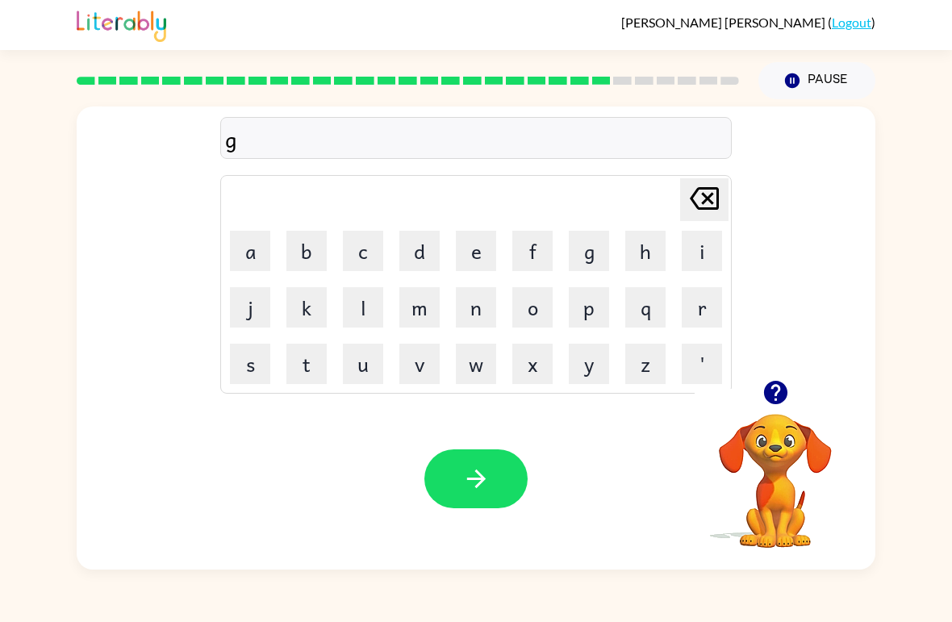
click at [789, 405] on icon "button" at bounding box center [776, 392] width 28 height 28
click at [552, 307] on button "o" at bounding box center [532, 307] width 40 height 40
click at [425, 252] on button "d" at bounding box center [419, 251] width 40 height 40
click at [374, 312] on button "l" at bounding box center [363, 307] width 40 height 40
click at [269, 261] on button "a" at bounding box center [250, 251] width 40 height 40
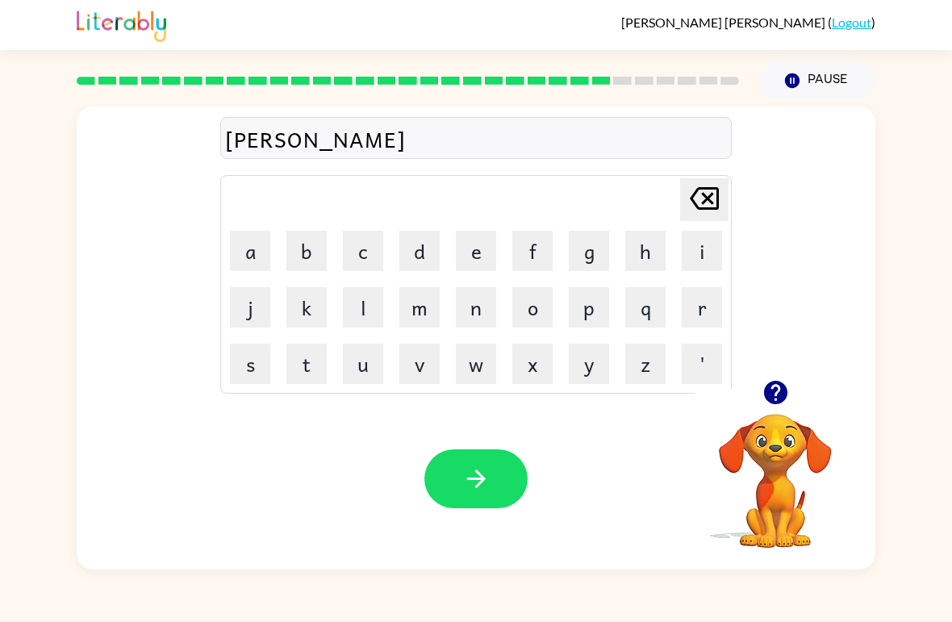
click at [717, 249] on button "i" at bounding box center [702, 251] width 40 height 40
click at [471, 311] on button "n" at bounding box center [476, 307] width 40 height 40
click at [476, 490] on icon "button" at bounding box center [476, 479] width 28 height 28
click at [357, 315] on button "l" at bounding box center [363, 307] width 40 height 40
click at [536, 324] on button "o" at bounding box center [532, 307] width 40 height 40
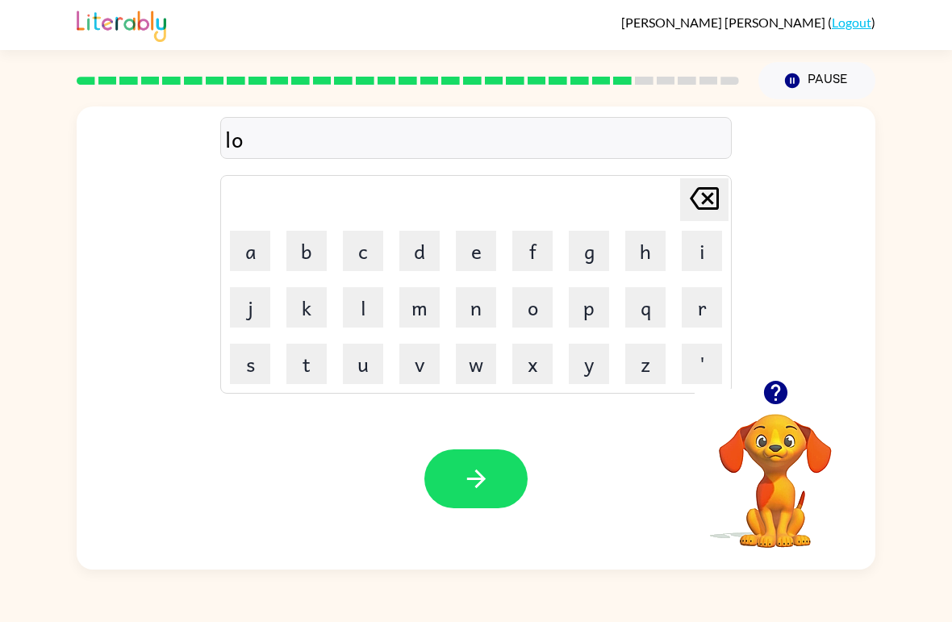
click at [404, 314] on button "m" at bounding box center [419, 307] width 40 height 40
click at [421, 254] on button "d" at bounding box center [419, 251] width 40 height 40
click at [696, 316] on button "r" at bounding box center [702, 307] width 40 height 40
click at [474, 249] on button "e" at bounding box center [476, 251] width 40 height 40
click at [433, 250] on button "d" at bounding box center [419, 251] width 40 height 40
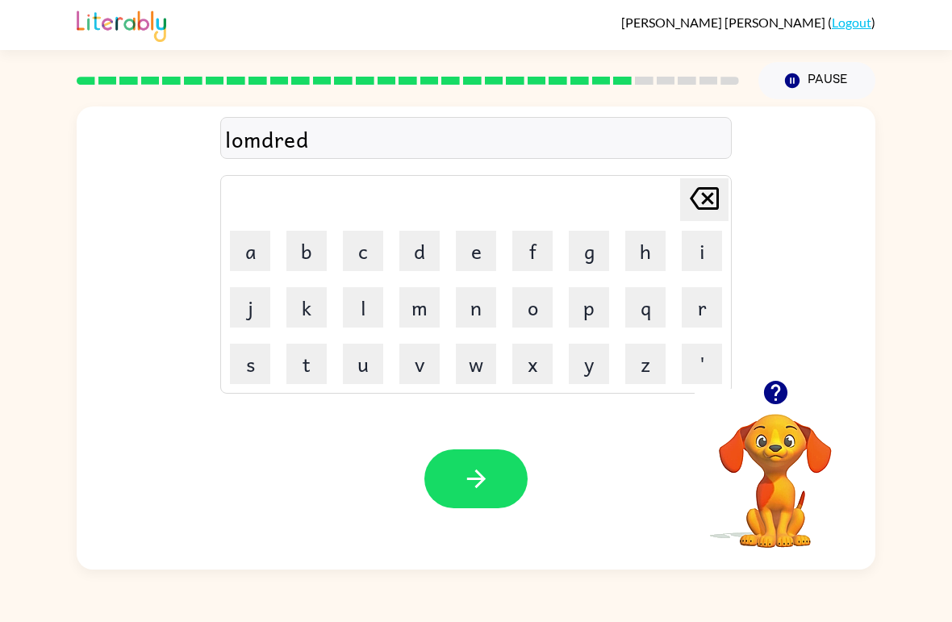
click at [785, 399] on icon "button" at bounding box center [774, 392] width 23 height 23
click at [589, 362] on button "y" at bounding box center [589, 364] width 40 height 40
click at [254, 244] on button "a" at bounding box center [250, 251] width 40 height 40
click at [290, 312] on button "k" at bounding box center [306, 307] width 40 height 40
click at [432, 460] on button "button" at bounding box center [475, 478] width 103 height 59
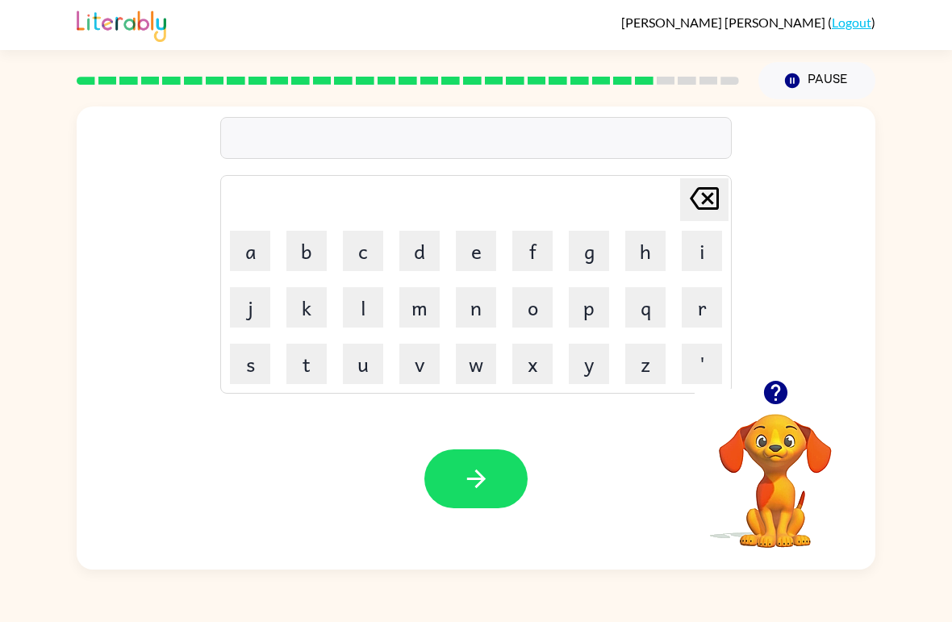
click at [361, 248] on button "c" at bounding box center [363, 251] width 40 height 40
click at [704, 253] on button "i" at bounding box center [702, 251] width 40 height 40
click at [700, 300] on button "r" at bounding box center [702, 307] width 40 height 40
click at [262, 376] on button "s" at bounding box center [250, 364] width 40 height 40
click at [462, 475] on icon "button" at bounding box center [476, 479] width 28 height 28
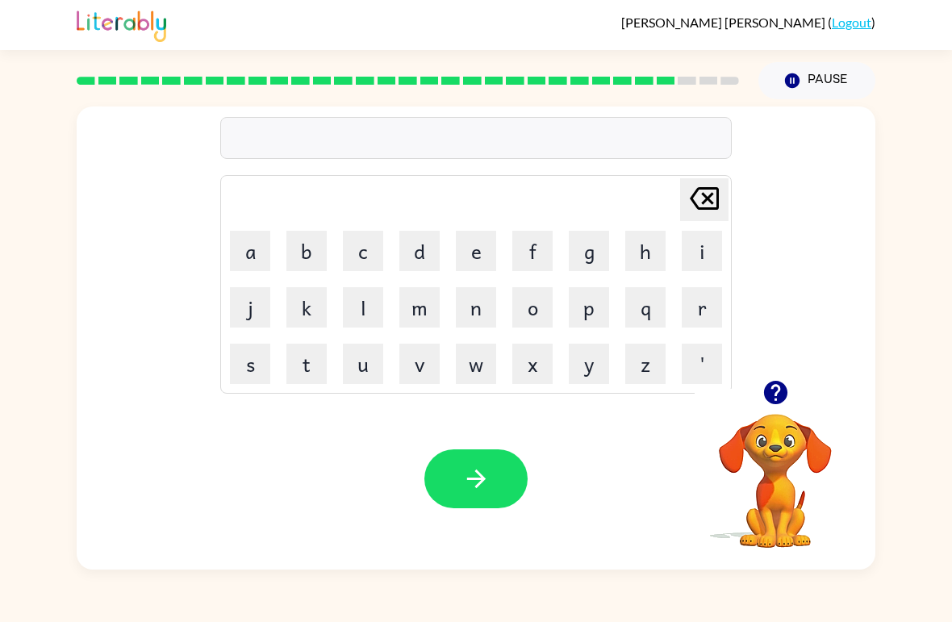
click at [522, 235] on button "f" at bounding box center [532, 251] width 40 height 40
click at [699, 257] on button "i" at bounding box center [702, 251] width 40 height 40
click at [485, 312] on button "n" at bounding box center [476, 307] width 40 height 40
click at [507, 482] on button "button" at bounding box center [475, 478] width 103 height 59
click at [241, 382] on button "s" at bounding box center [250, 364] width 40 height 40
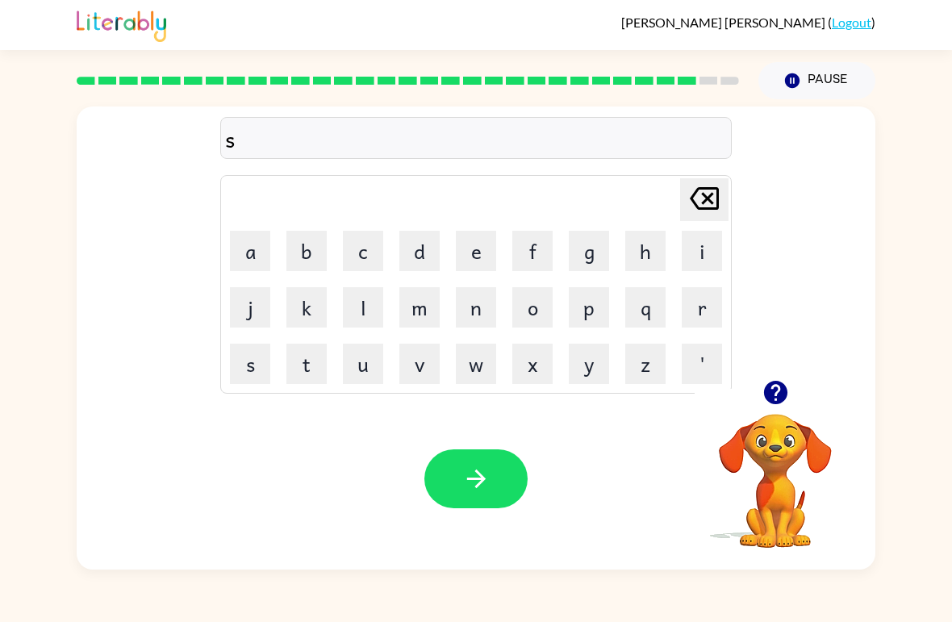
click at [537, 324] on button "o" at bounding box center [532, 307] width 40 height 40
click at [488, 369] on button "w" at bounding box center [476, 364] width 40 height 40
click at [763, 406] on icon "button" at bounding box center [776, 392] width 28 height 28
click at [482, 236] on button "e" at bounding box center [476, 251] width 40 height 40
click at [487, 368] on button "w" at bounding box center [476, 364] width 40 height 40
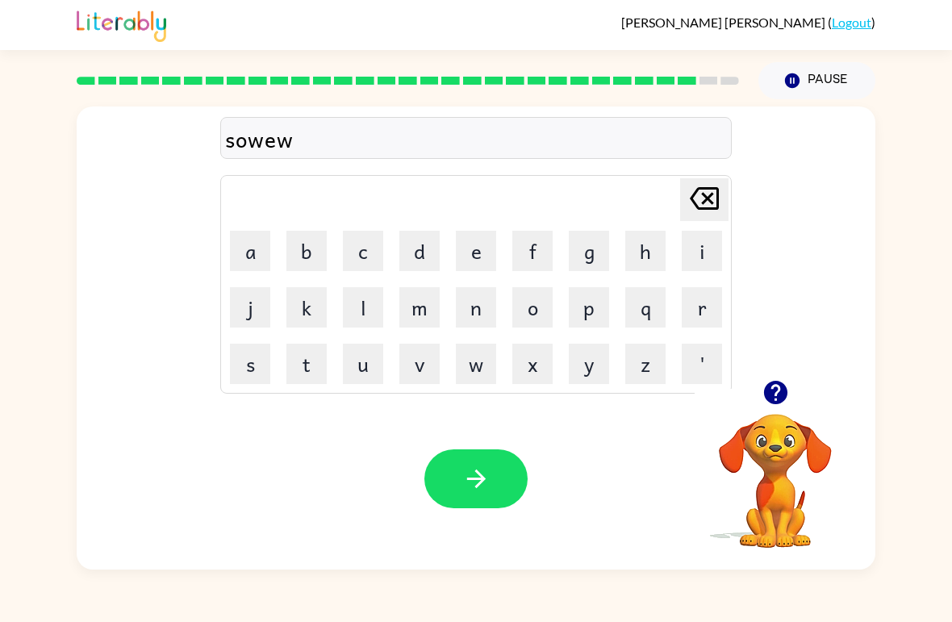
click at [484, 248] on button "e" at bounding box center [476, 251] width 40 height 40
click at [703, 313] on button "r" at bounding box center [702, 307] width 40 height 40
click at [443, 483] on button "button" at bounding box center [475, 478] width 103 height 59
click at [545, 305] on button "o" at bounding box center [532, 307] width 40 height 40
click at [779, 391] on icon "button" at bounding box center [776, 392] width 28 height 28
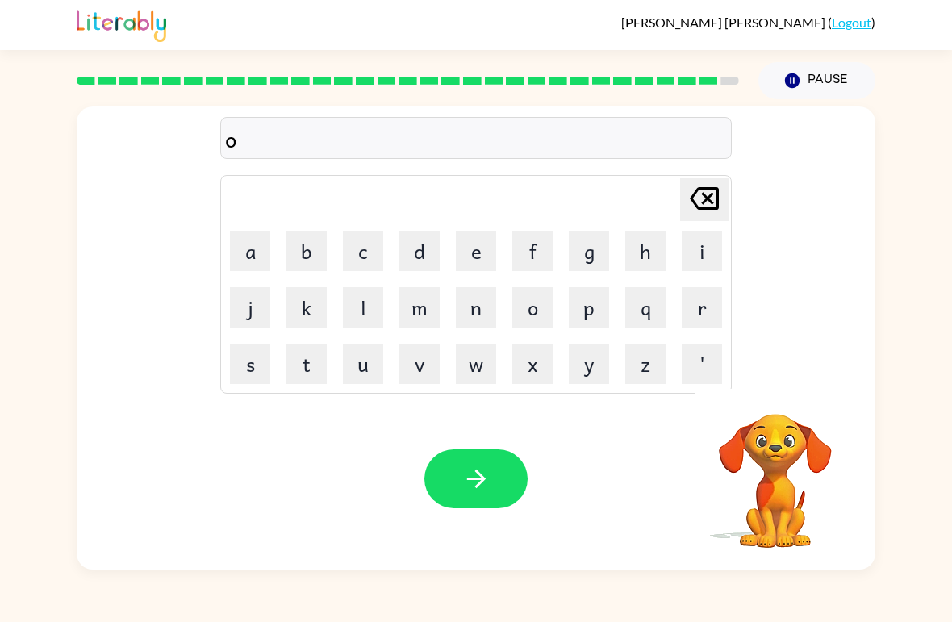
click at [770, 392] on video "Your browser must support playing .mp4 files to use Literably. Please try using…" at bounding box center [775, 469] width 161 height 161
click at [479, 322] on button "n" at bounding box center [476, 307] width 40 height 40
click at [537, 308] on button "o" at bounding box center [532, 307] width 40 height 40
click at [534, 250] on button "f" at bounding box center [532, 251] width 40 height 40
click at [708, 311] on button "r" at bounding box center [702, 307] width 40 height 40
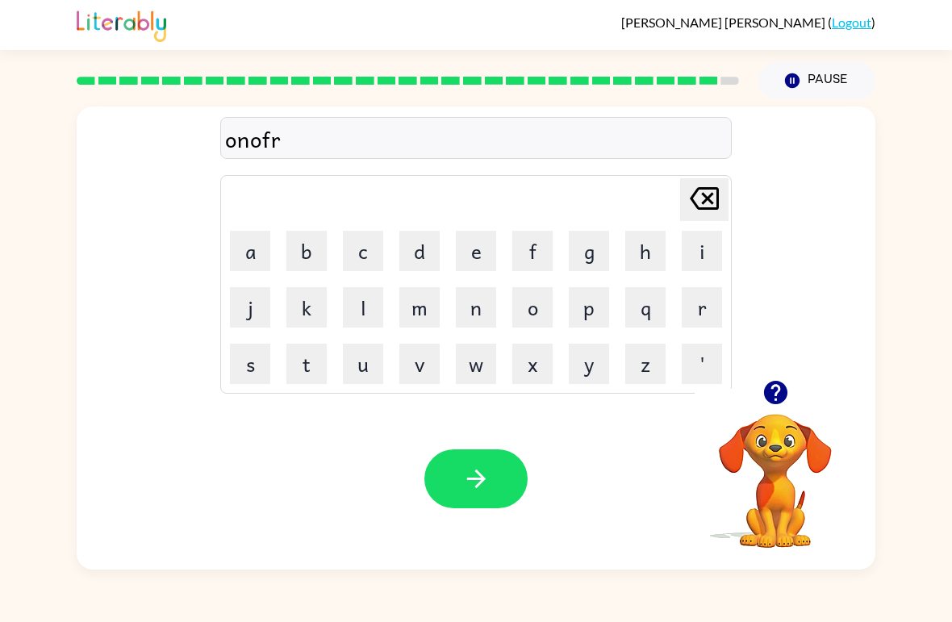
click at [495, 250] on button "e" at bounding box center [476, 251] width 40 height 40
click at [699, 245] on button "i" at bounding box center [702, 251] width 40 height 40
click at [413, 255] on button "d" at bounding box center [419, 251] width 40 height 40
click at [456, 490] on button "button" at bounding box center [475, 478] width 103 height 59
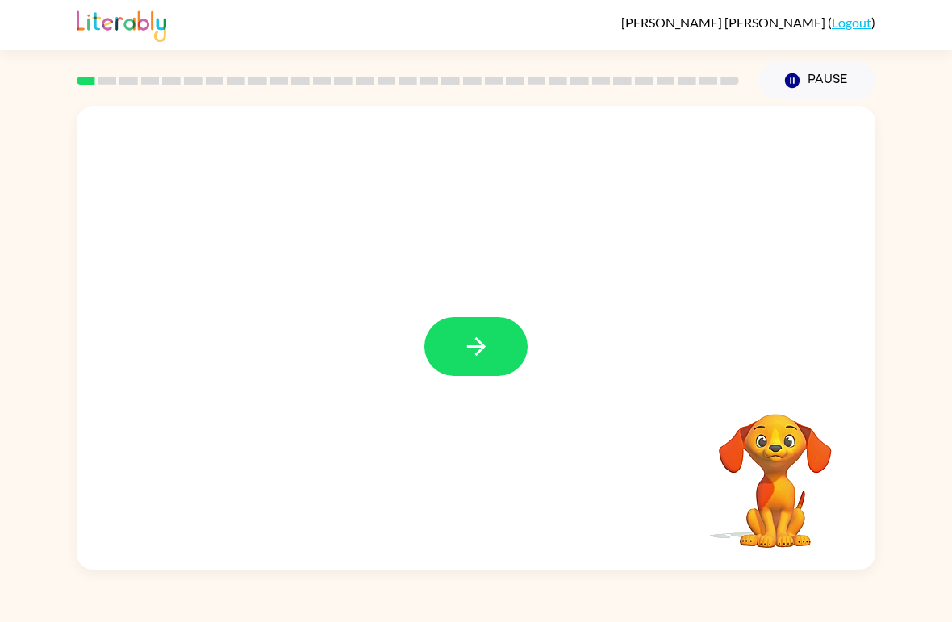
click at [473, 332] on button "button" at bounding box center [475, 346] width 103 height 59
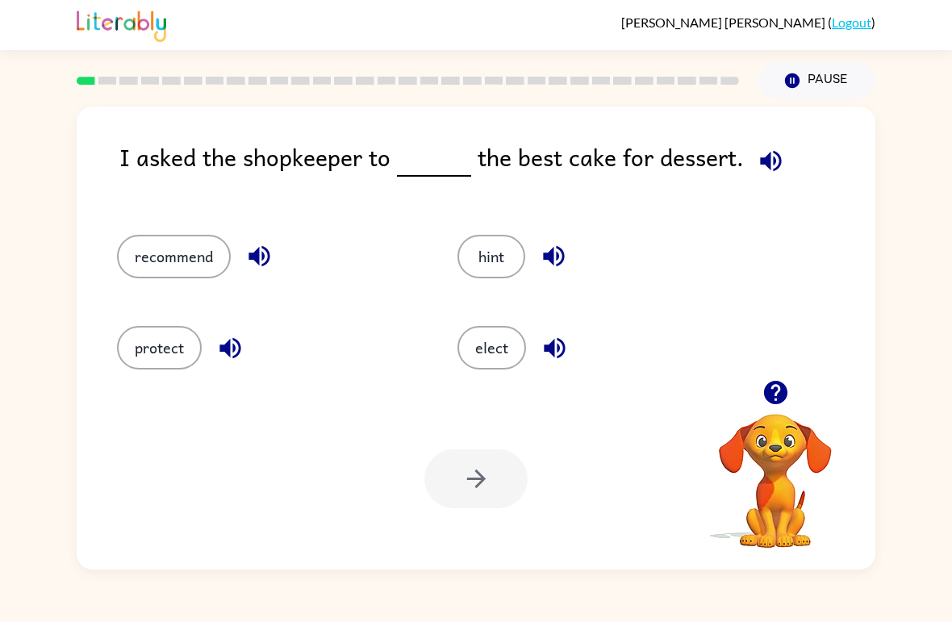
click at [173, 237] on button "recommend" at bounding box center [174, 257] width 114 height 44
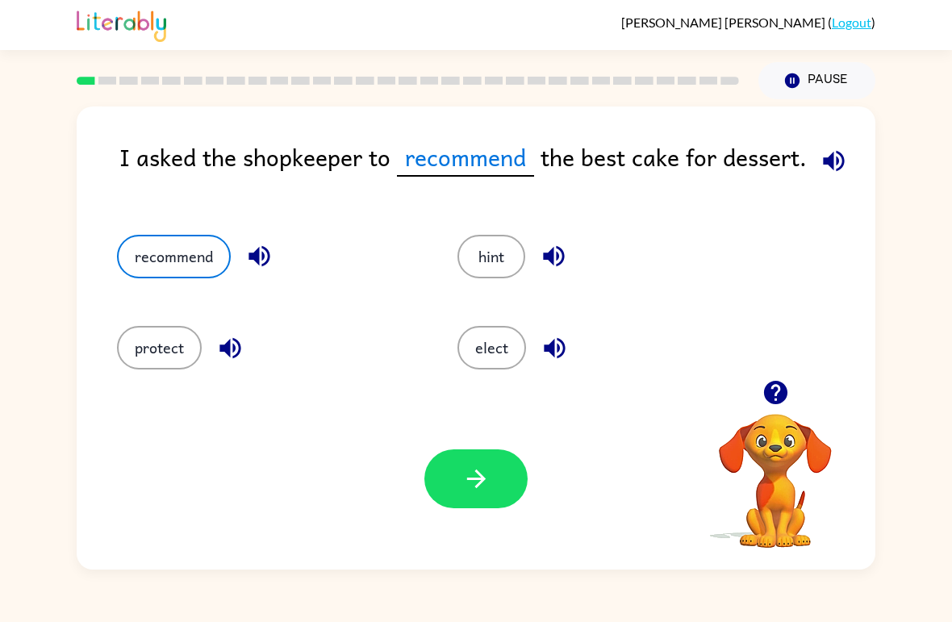
click at [463, 478] on icon "button" at bounding box center [476, 479] width 28 height 28
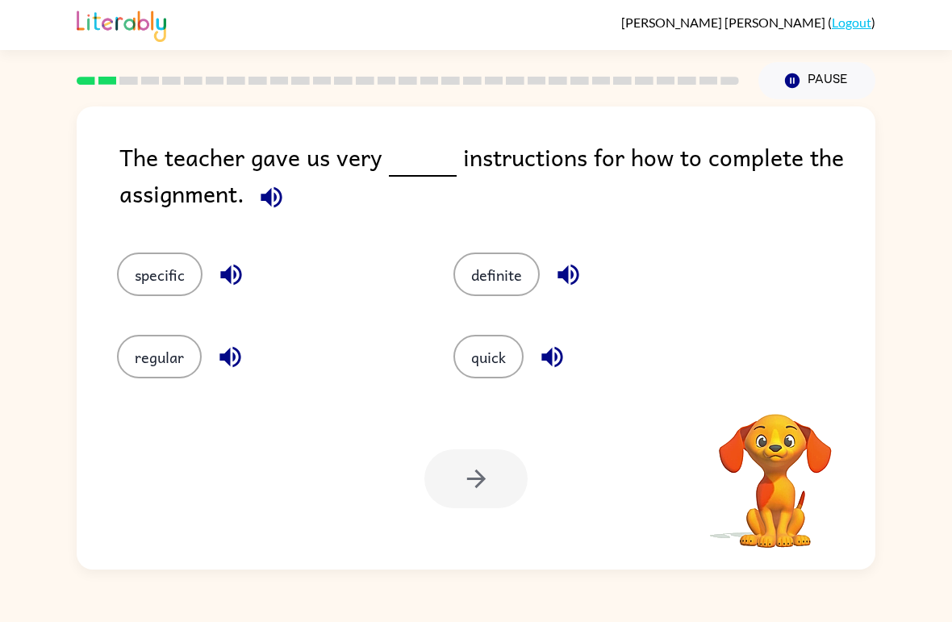
click at [280, 205] on icon "button" at bounding box center [271, 196] width 21 height 21
click at [148, 274] on button "specific" at bounding box center [160, 275] width 86 height 44
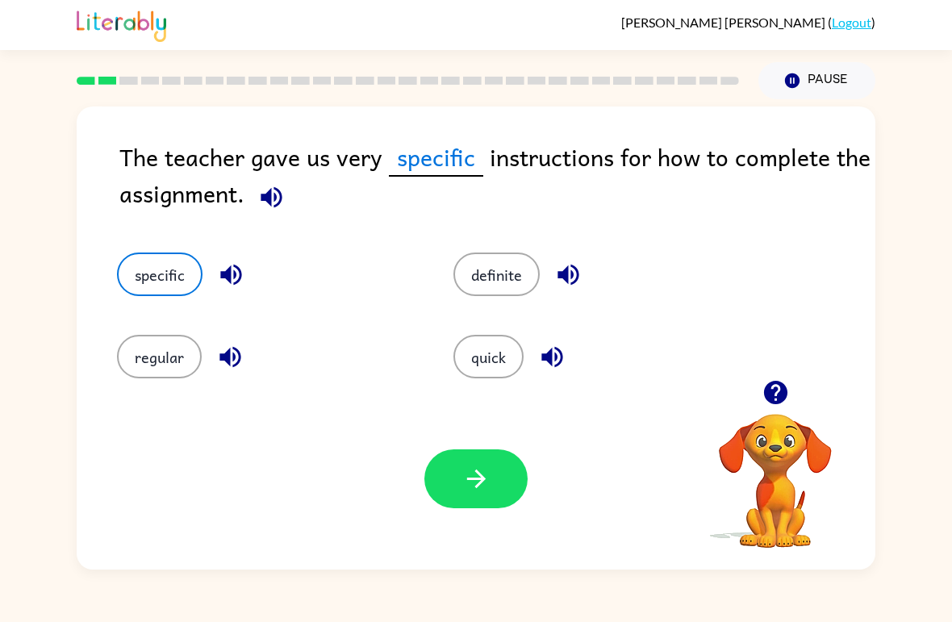
click at [263, 202] on icon "button" at bounding box center [271, 196] width 21 height 21
click at [278, 200] on icon "button" at bounding box center [271, 197] width 28 height 28
click at [466, 496] on button "button" at bounding box center [475, 478] width 103 height 59
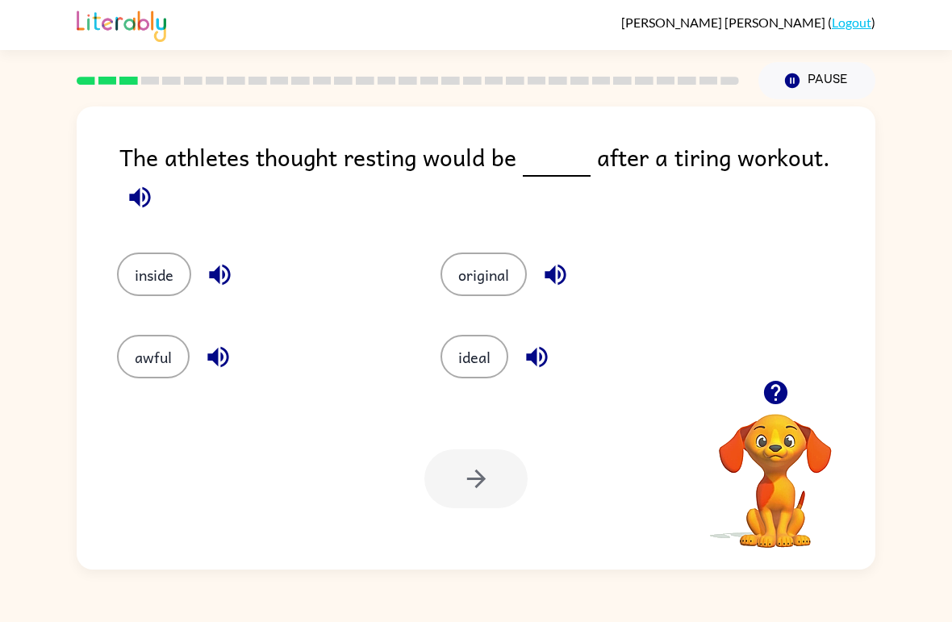
click at [154, 183] on icon "button" at bounding box center [140, 197] width 28 height 28
click at [161, 177] on button "button" at bounding box center [139, 197] width 41 height 41
click at [150, 186] on icon "button" at bounding box center [139, 196] width 21 height 21
click at [154, 183] on icon "button" at bounding box center [140, 197] width 28 height 28
click at [148, 253] on button "inside" at bounding box center [154, 275] width 74 height 44
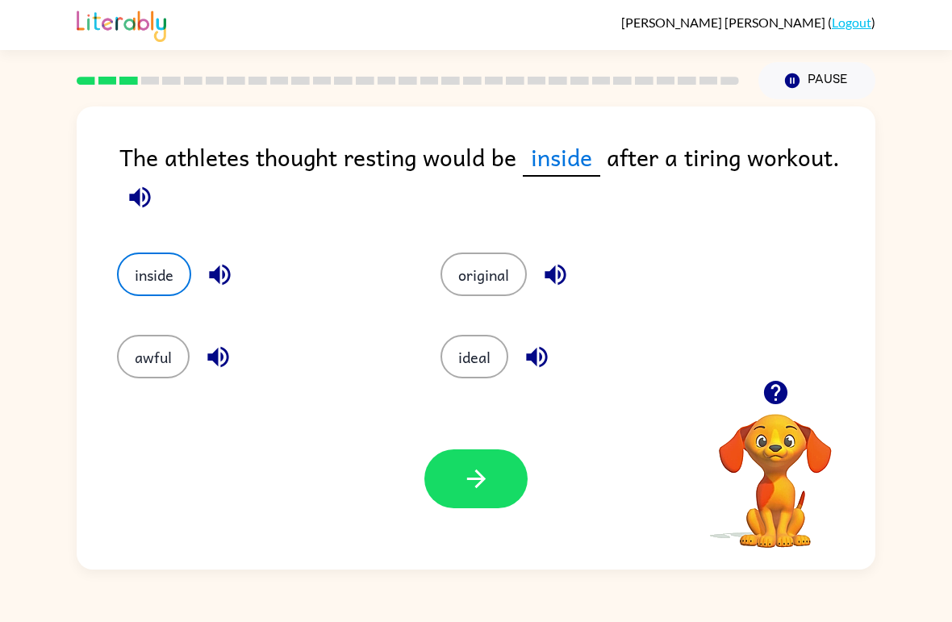
click at [142, 196] on icon "button" at bounding box center [140, 197] width 28 height 28
click at [458, 507] on button "button" at bounding box center [475, 478] width 103 height 59
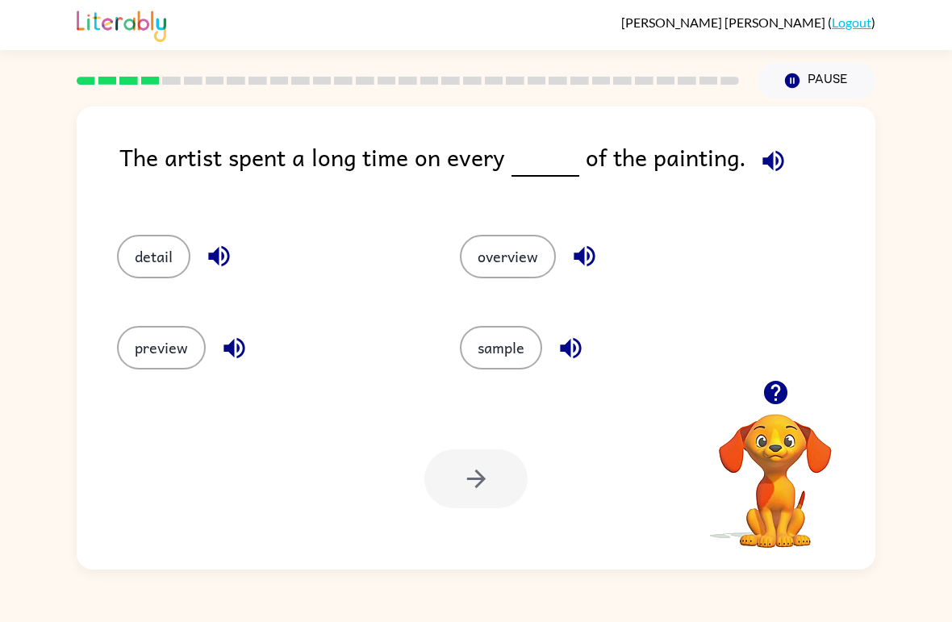
click at [785, 165] on button "button" at bounding box center [773, 160] width 41 height 41
click at [777, 147] on button "button" at bounding box center [773, 160] width 41 height 41
click at [779, 151] on icon "button" at bounding box center [773, 161] width 28 height 28
click at [153, 250] on button "detail" at bounding box center [153, 257] width 73 height 44
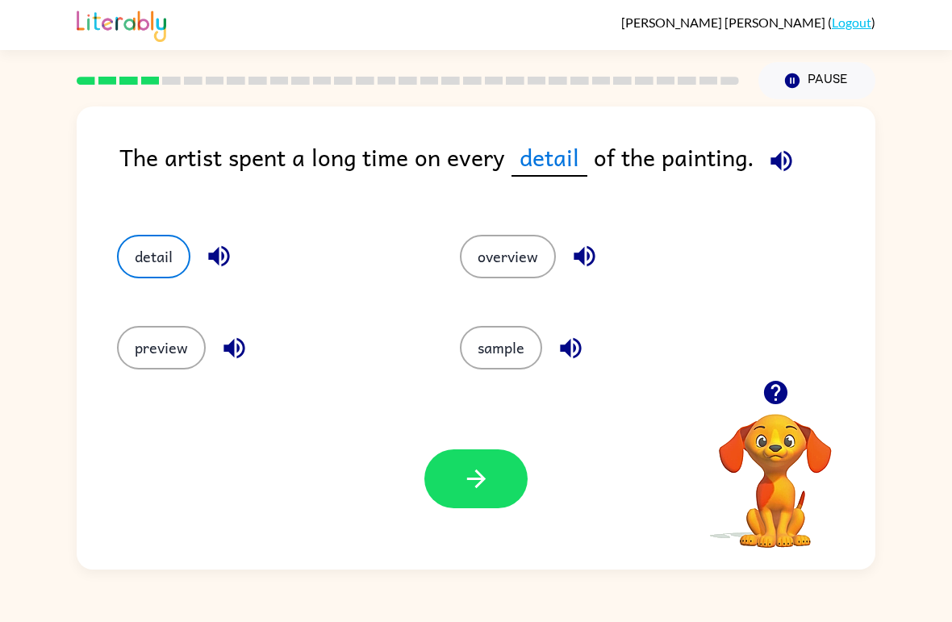
click at [470, 507] on button "button" at bounding box center [475, 478] width 103 height 59
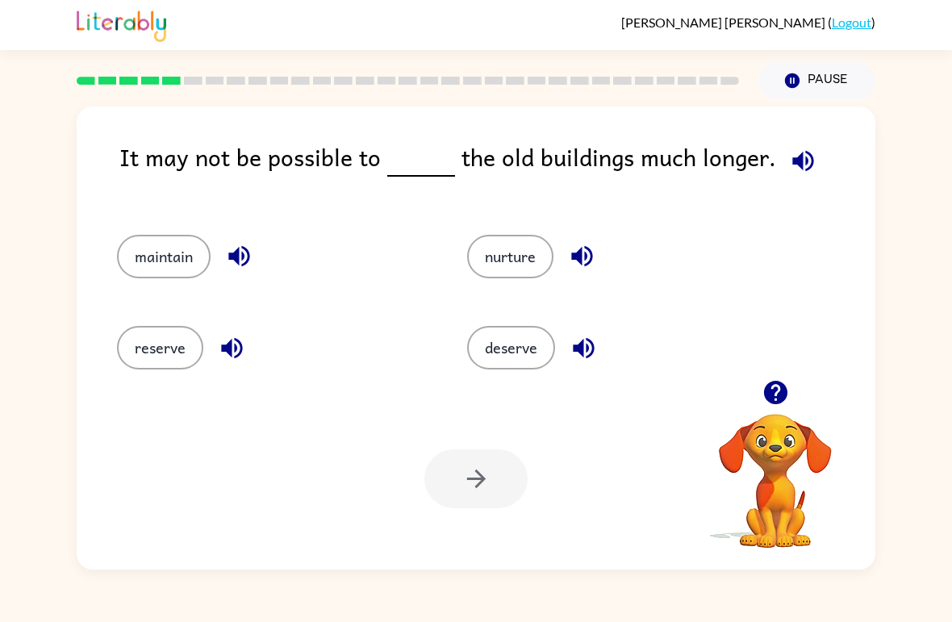
click at [814, 146] on span at bounding box center [800, 157] width 48 height 36
click at [804, 161] on icon "button" at bounding box center [802, 160] width 21 height 21
click at [113, 232] on div "maintain" at bounding box center [261, 249] width 350 height 91
click at [134, 263] on button "maintain" at bounding box center [164, 257] width 94 height 44
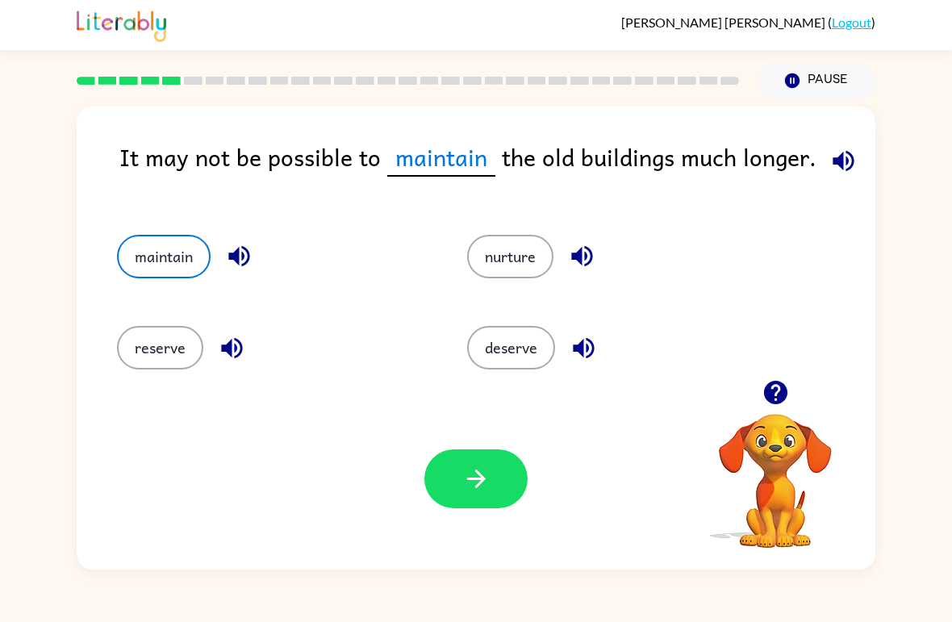
click at [460, 495] on button "button" at bounding box center [475, 478] width 103 height 59
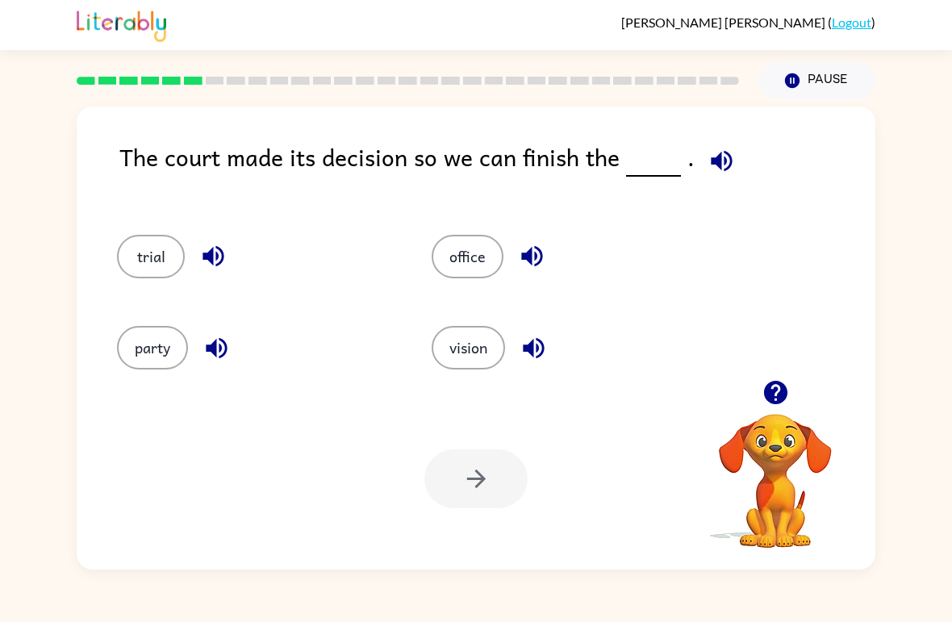
click at [708, 157] on icon "button" at bounding box center [722, 161] width 28 height 28
click at [148, 340] on button "party" at bounding box center [152, 348] width 71 height 44
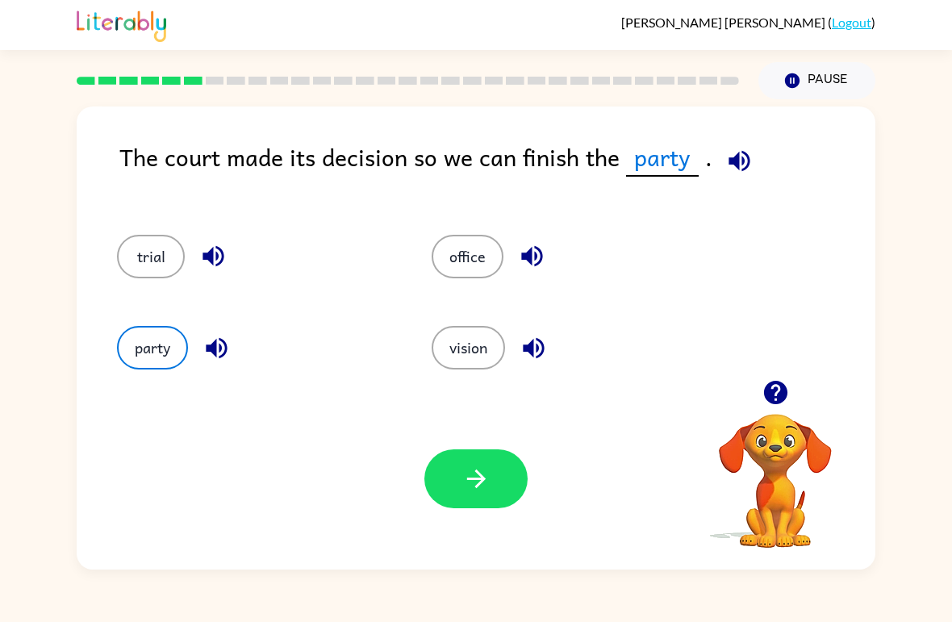
click at [494, 498] on button "button" at bounding box center [475, 478] width 103 height 59
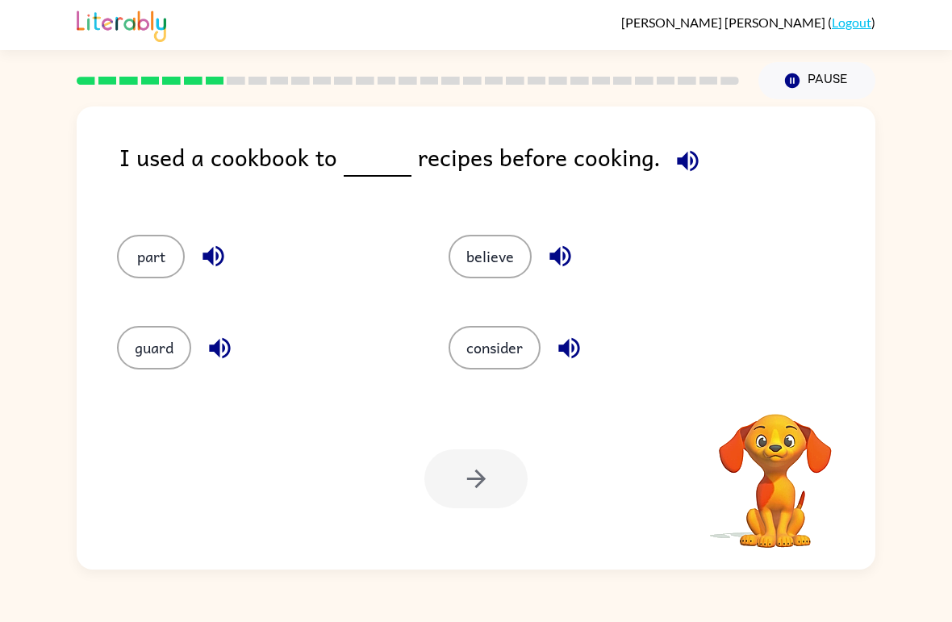
click at [869, 94] on button "Pause Pause" at bounding box center [816, 80] width 117 height 37
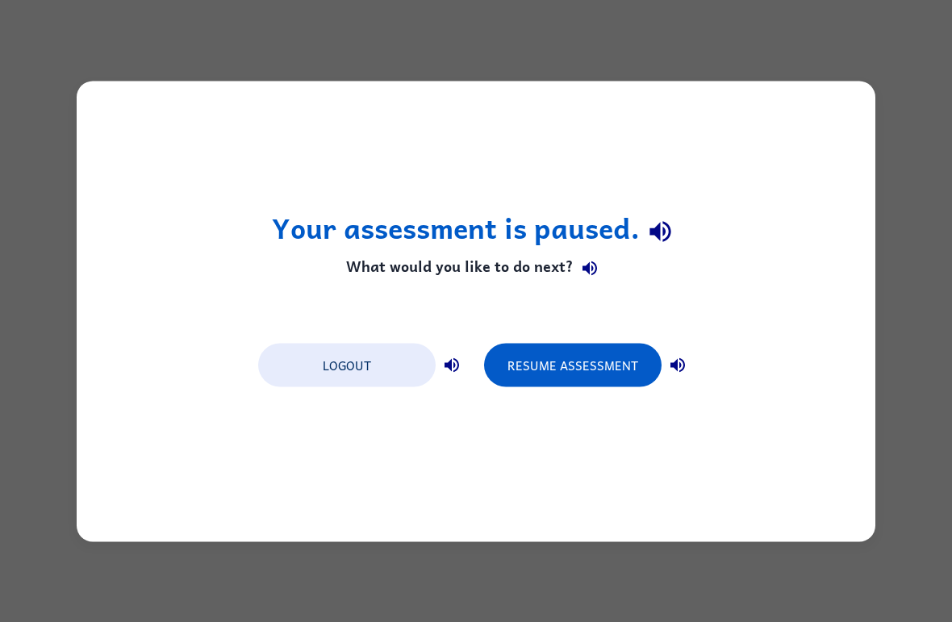
click at [697, 157] on div "Your assessment is paused. What would you like to do next? Logout Resume Assess…" at bounding box center [476, 311] width 799 height 461
click at [905, 119] on div "Your assessment is paused. What would you like to do next? Logout Resume Assess…" at bounding box center [476, 311] width 952 height 622
click at [896, 141] on div "Your assessment is paused. What would you like to do next? Logout Resume Assess…" at bounding box center [476, 311] width 952 height 622
click at [858, 144] on div "Your assessment is paused. What would you like to do next? Logout Resume Assess…" at bounding box center [476, 311] width 799 height 461
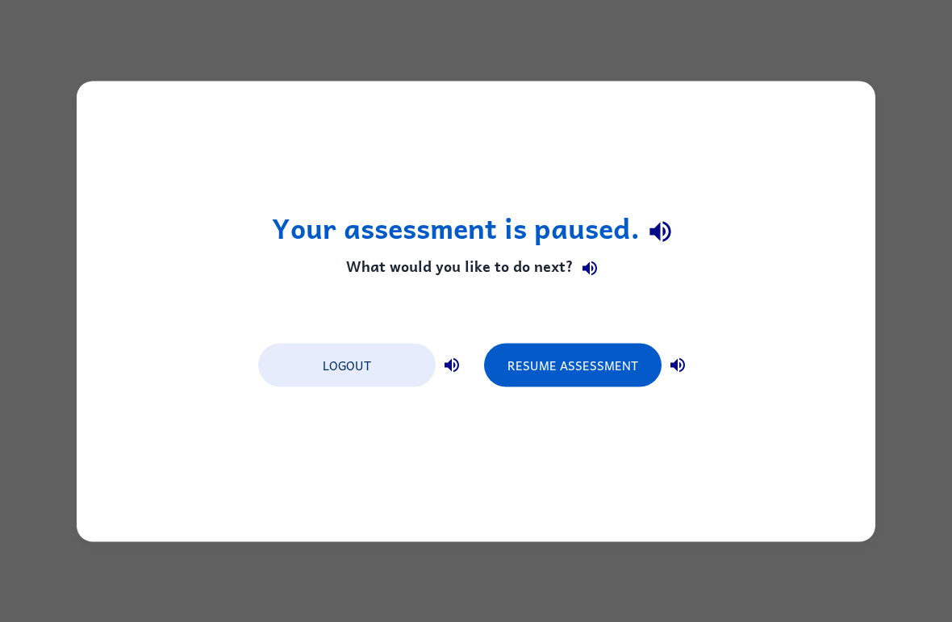
click at [871, 117] on div "Your assessment is paused. What would you like to do next? Logout Resume Assess…" at bounding box center [476, 311] width 799 height 461
click at [910, 127] on div "Your assessment is paused. What would you like to do next? Logout Resume Assess…" at bounding box center [476, 311] width 952 height 622
click at [886, 118] on div "Your assessment is paused. What would you like to do next? Logout Resume Assess…" at bounding box center [476, 311] width 952 height 622
click at [900, 127] on div "Your assessment is paused. What would you like to do next? Logout Resume Assess…" at bounding box center [476, 311] width 952 height 622
click at [890, 120] on div "Your assessment is paused. What would you like to do next? Logout Resume Assess…" at bounding box center [476, 311] width 952 height 622
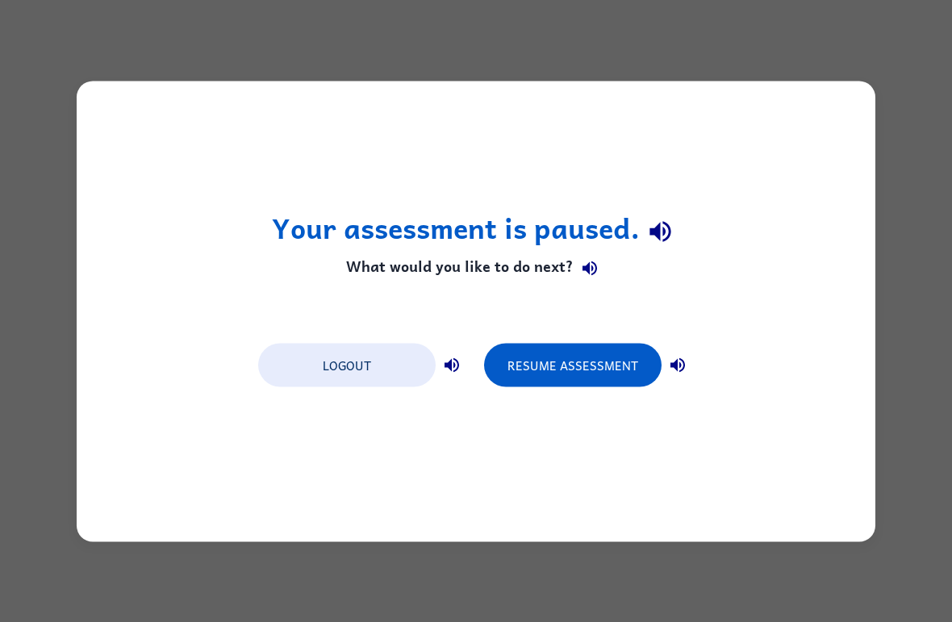
click at [891, 119] on div "Your assessment is paused. What would you like to do next? Logout Resume Assess…" at bounding box center [476, 311] width 952 height 622
click at [630, 369] on button "Resume Assessment" at bounding box center [573, 365] width 178 height 44
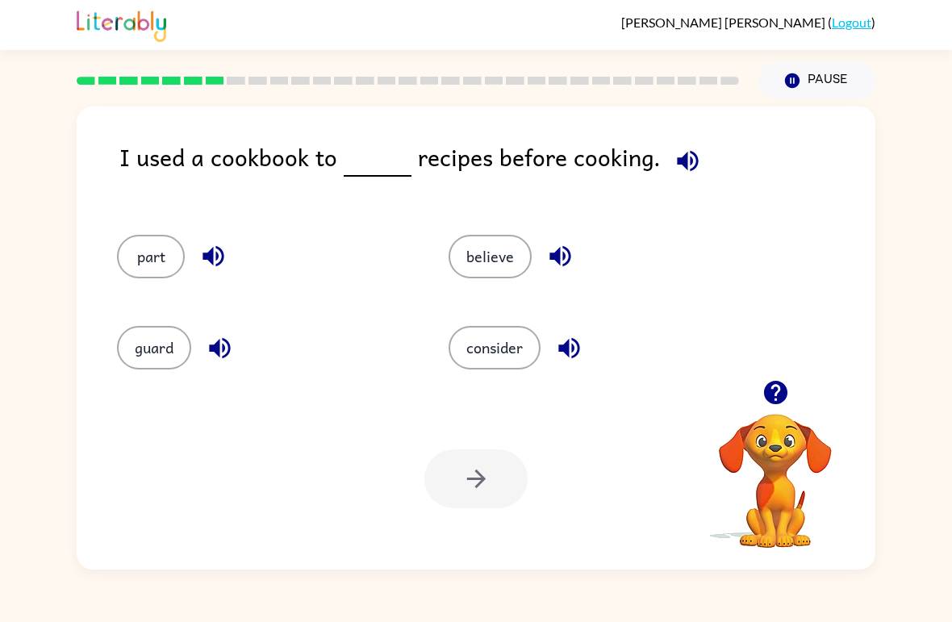
click at [684, 165] on icon "button" at bounding box center [687, 160] width 21 height 21
click at [537, 359] on button "consider" at bounding box center [495, 348] width 92 height 44
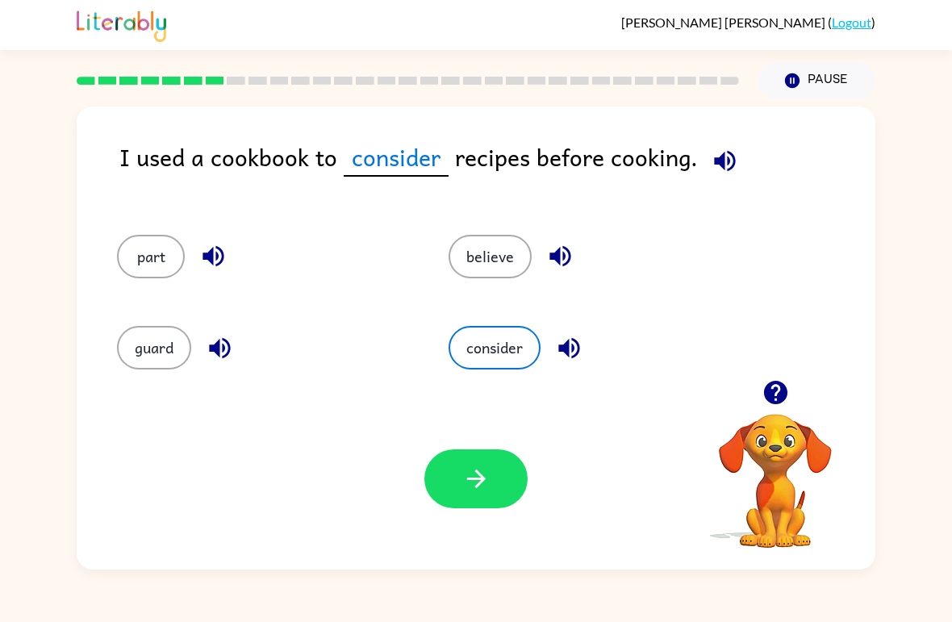
click at [487, 499] on button "button" at bounding box center [475, 478] width 103 height 59
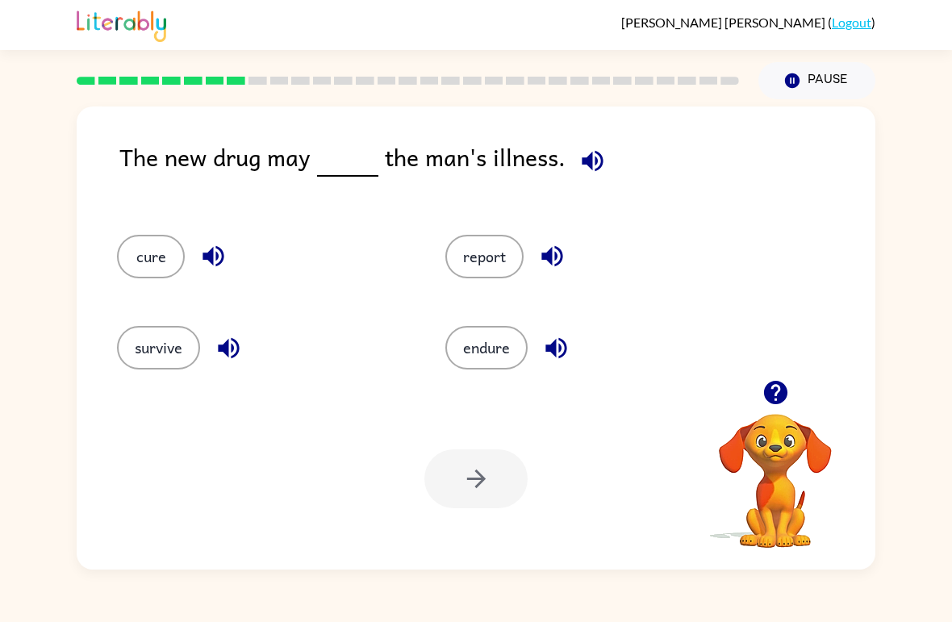
click at [595, 151] on icon "button" at bounding box center [593, 161] width 28 height 28
click at [162, 336] on button "survive" at bounding box center [158, 348] width 83 height 44
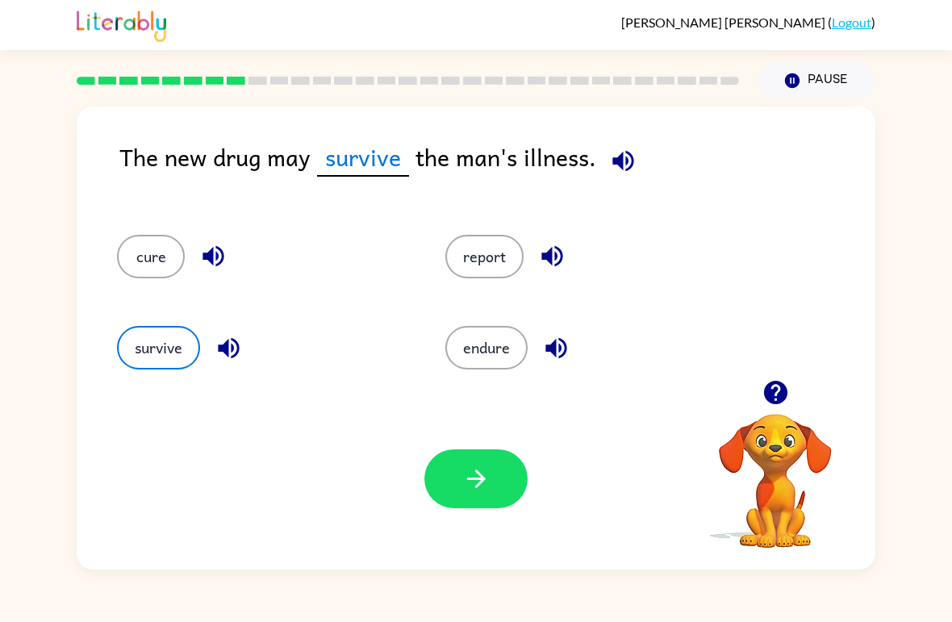
click at [480, 486] on icon "button" at bounding box center [476, 479] width 28 height 28
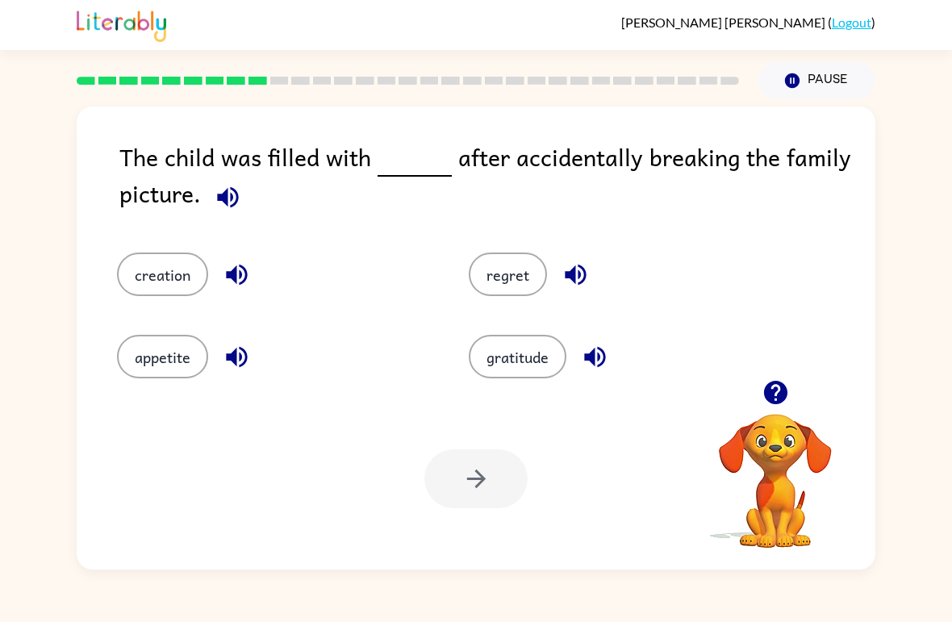
click at [207, 198] on button "button" at bounding box center [227, 197] width 41 height 41
click at [152, 281] on button "creation" at bounding box center [162, 275] width 91 height 44
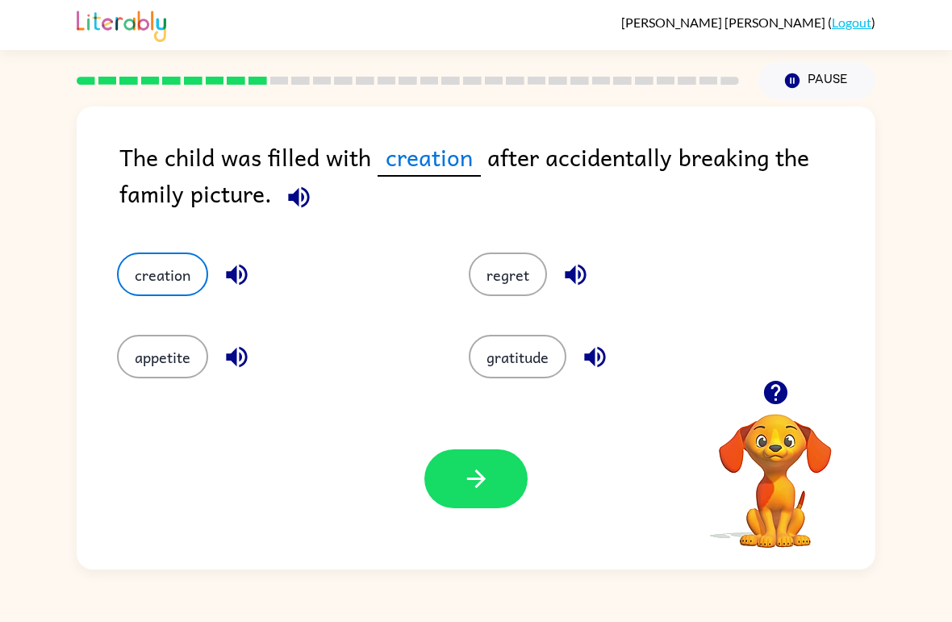
click at [285, 198] on icon "button" at bounding box center [299, 197] width 28 height 28
click at [132, 359] on button "appetite" at bounding box center [162, 357] width 91 height 44
click at [486, 522] on div "Your browser must support playing .mp4 files to use Literably. Please try using…" at bounding box center [476, 479] width 799 height 182
click at [441, 475] on button "button" at bounding box center [475, 478] width 103 height 59
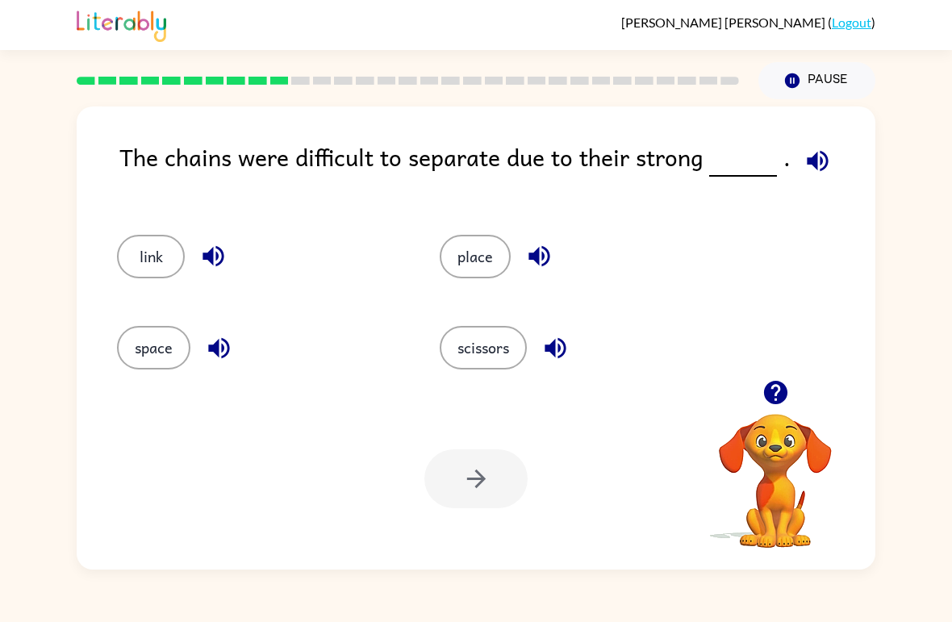
click at [810, 167] on icon "button" at bounding box center [817, 160] width 21 height 21
click at [805, 137] on div "The chains were difficult to separate due to their strong . link place space sc…" at bounding box center [476, 338] width 799 height 463
click at [821, 145] on button "button" at bounding box center [817, 160] width 41 height 41
click at [821, 150] on icon "button" at bounding box center [818, 161] width 28 height 28
click at [478, 238] on button "place" at bounding box center [475, 257] width 71 height 44
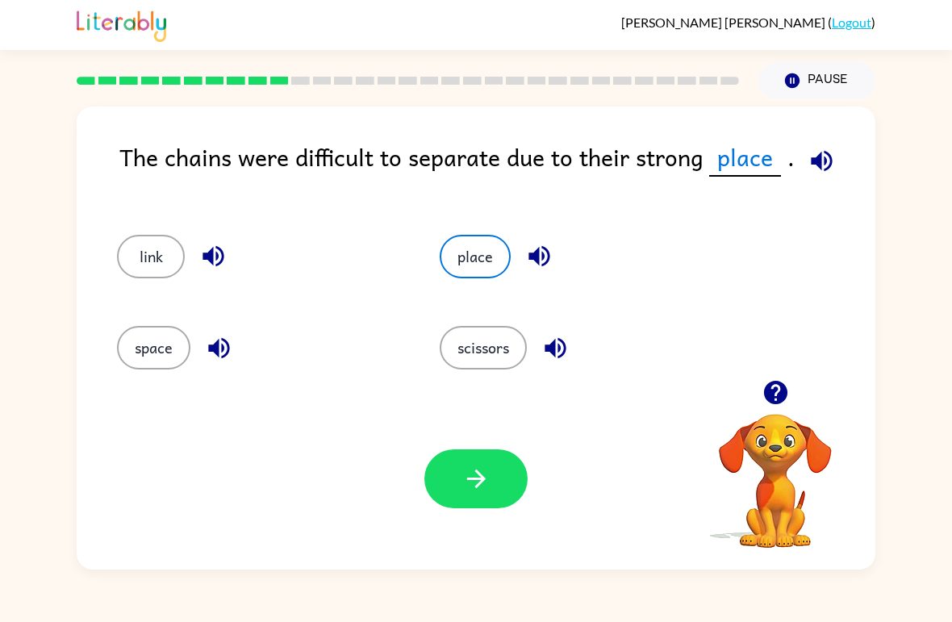
click at [833, 165] on icon "button" at bounding box center [822, 161] width 28 height 28
click at [846, 10] on div "Patricio Pasquel-Garcia ( Logout )" at bounding box center [476, 25] width 799 height 50
click at [515, 472] on button "button" at bounding box center [475, 478] width 103 height 59
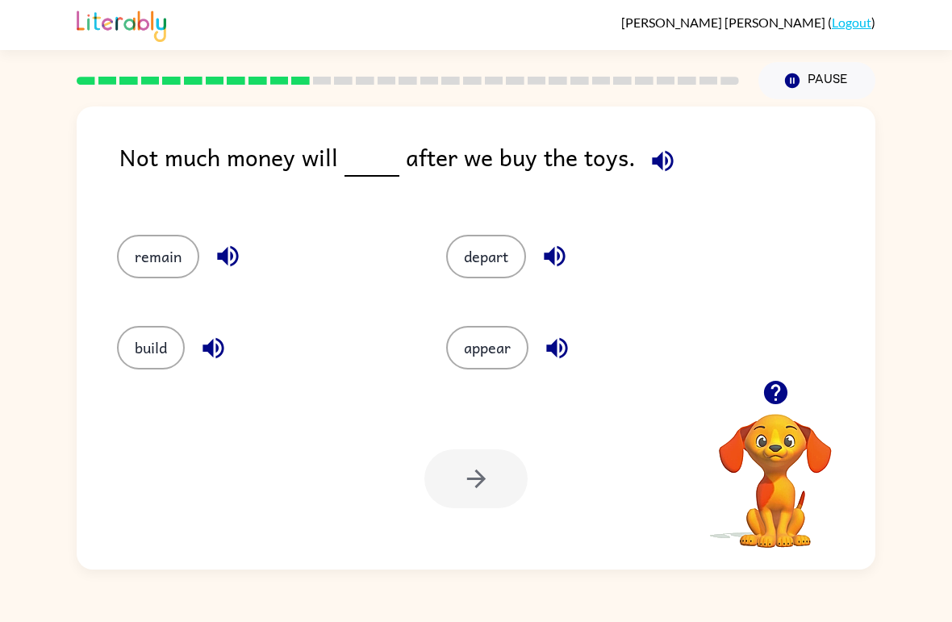
click at [663, 159] on icon "button" at bounding box center [662, 160] width 21 height 21
click at [146, 354] on button "build" at bounding box center [151, 348] width 68 height 44
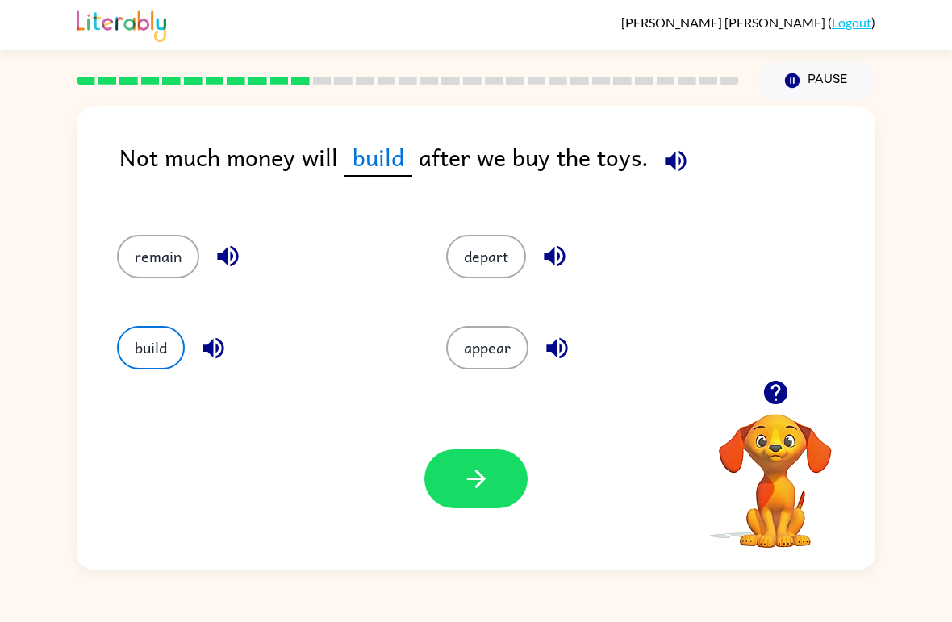
click at [665, 163] on icon "button" at bounding box center [675, 160] width 21 height 21
click at [476, 453] on button "button" at bounding box center [475, 478] width 103 height 59
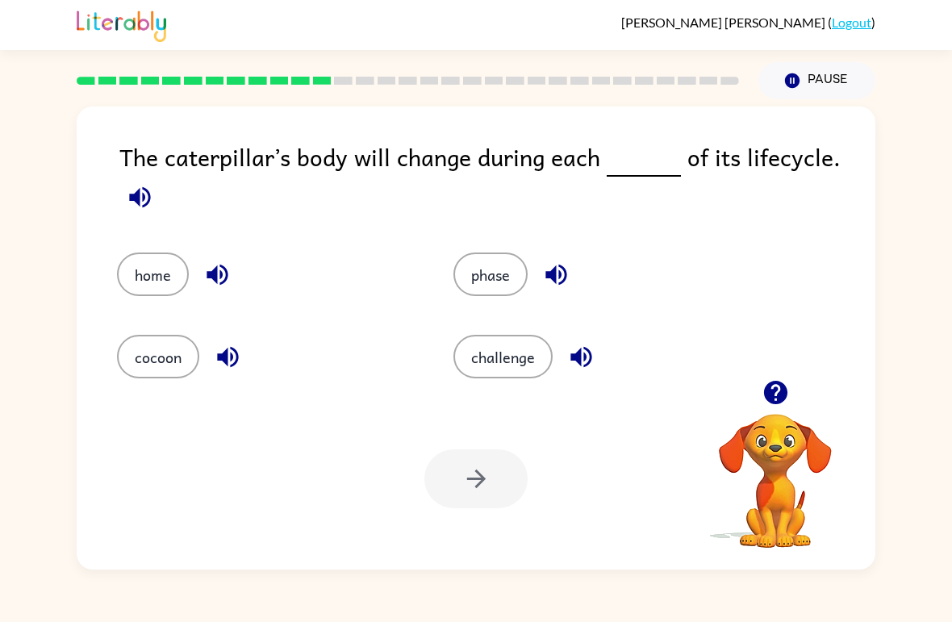
click at [134, 198] on icon "button" at bounding box center [139, 196] width 21 height 21
click at [513, 361] on button "challenge" at bounding box center [502, 357] width 99 height 44
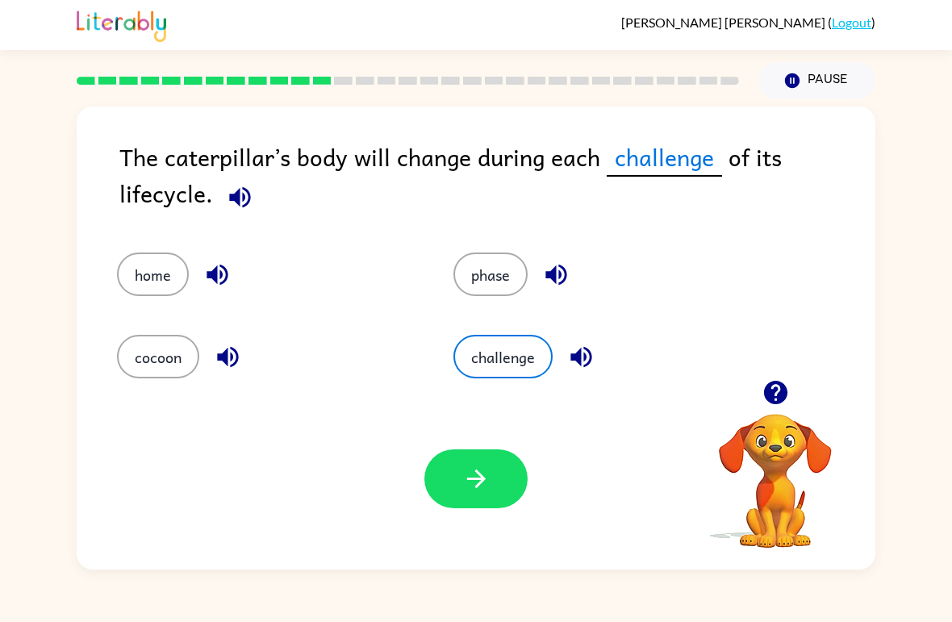
click at [466, 483] on icon "button" at bounding box center [476, 479] width 28 height 28
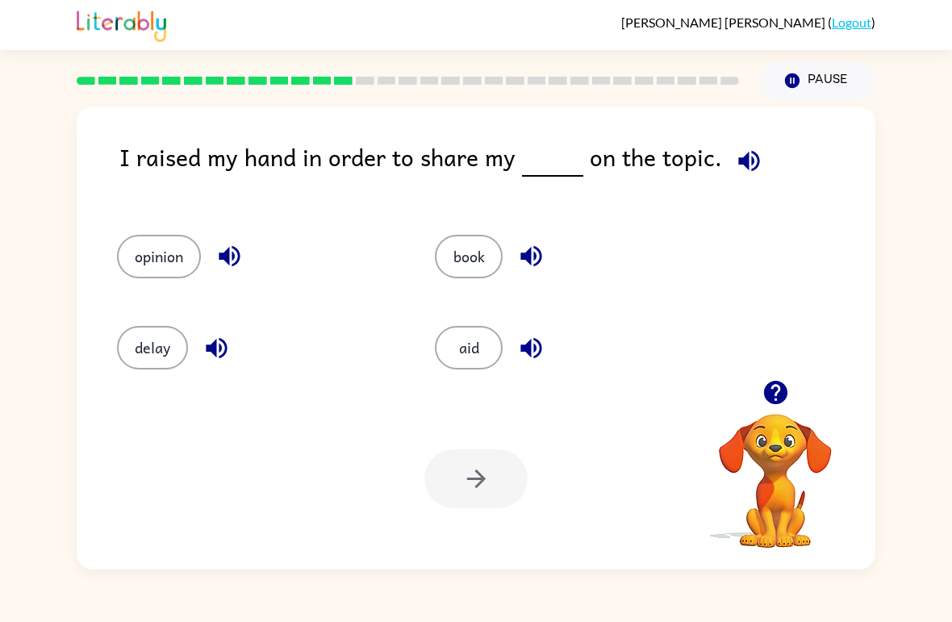
click at [466, 262] on button "book" at bounding box center [469, 257] width 68 height 44
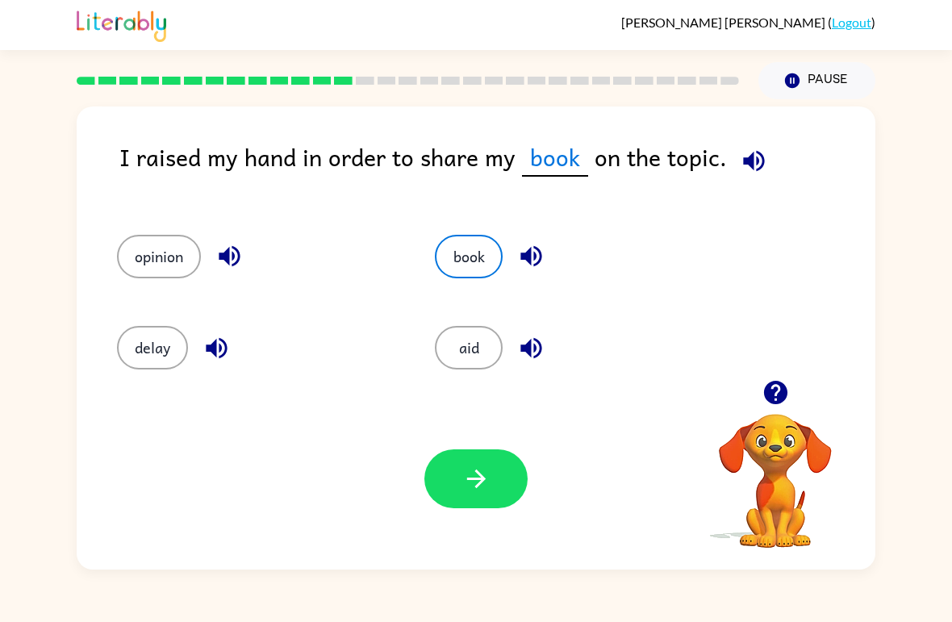
click at [509, 483] on button "button" at bounding box center [475, 478] width 103 height 59
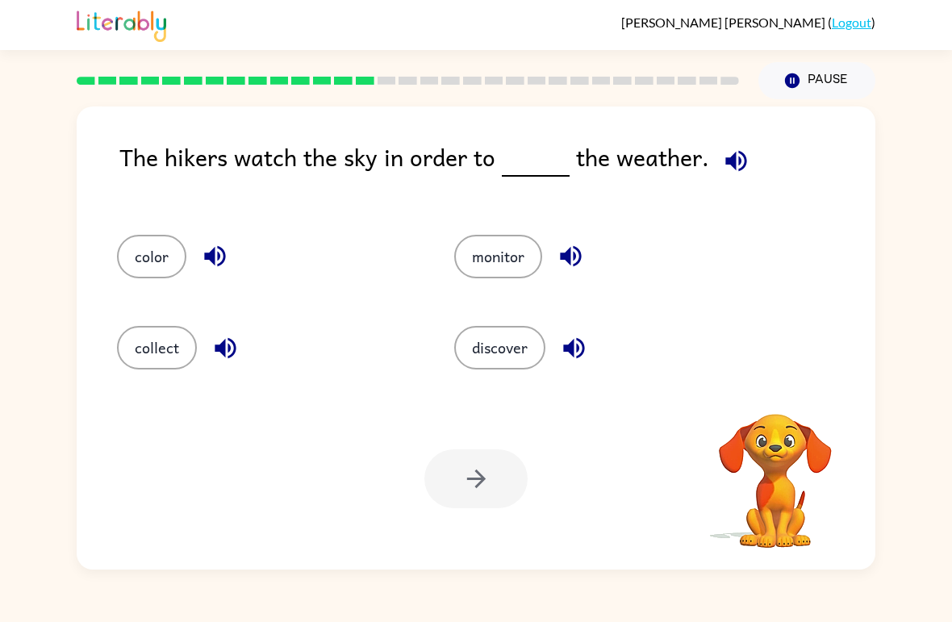
click at [743, 173] on icon "button" at bounding box center [736, 161] width 28 height 28
click at [738, 162] on icon "button" at bounding box center [736, 161] width 28 height 28
click at [509, 229] on div "monitor" at bounding box center [592, 249] width 337 height 91
click at [472, 257] on button "monitor" at bounding box center [498, 257] width 88 height 44
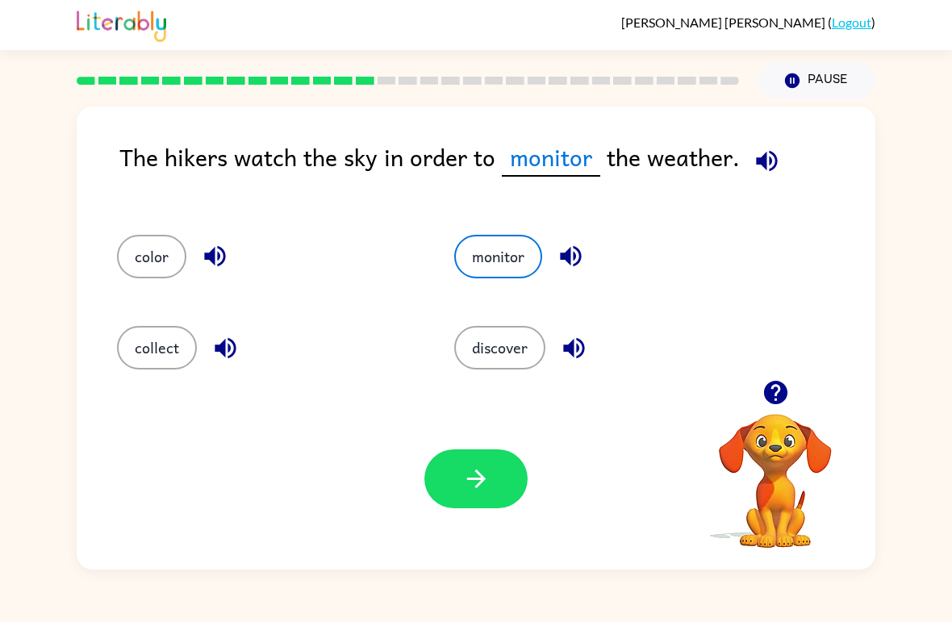
click at [60, 52] on div "Patricio Pasquel-Garcia ( Logout ) Pause Pause The hikers watch the sky in orde…" at bounding box center [476, 311] width 952 height 622
click at [443, 498] on button "button" at bounding box center [475, 478] width 103 height 59
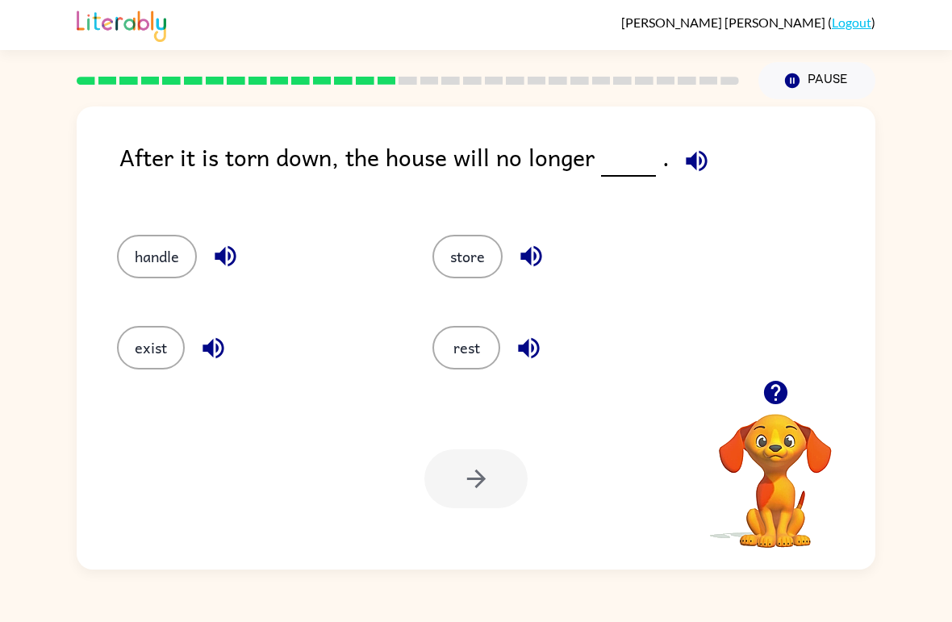
click at [699, 155] on icon "button" at bounding box center [697, 161] width 28 height 28
click at [474, 342] on button "rest" at bounding box center [466, 348] width 68 height 44
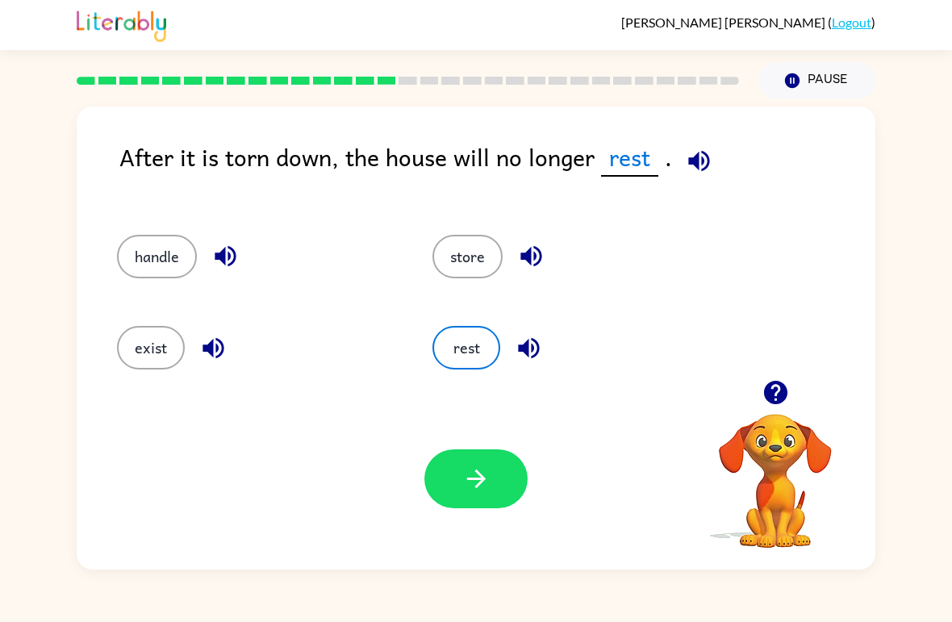
click at [501, 480] on button "button" at bounding box center [475, 478] width 103 height 59
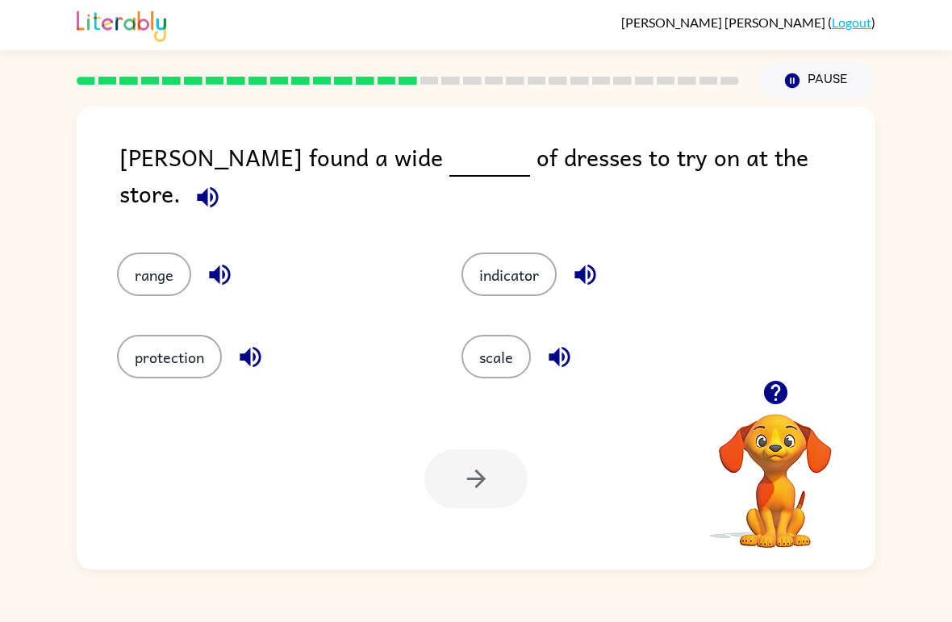
click at [228, 177] on button "button" at bounding box center [207, 197] width 41 height 41
click at [143, 253] on button "range" at bounding box center [154, 275] width 74 height 44
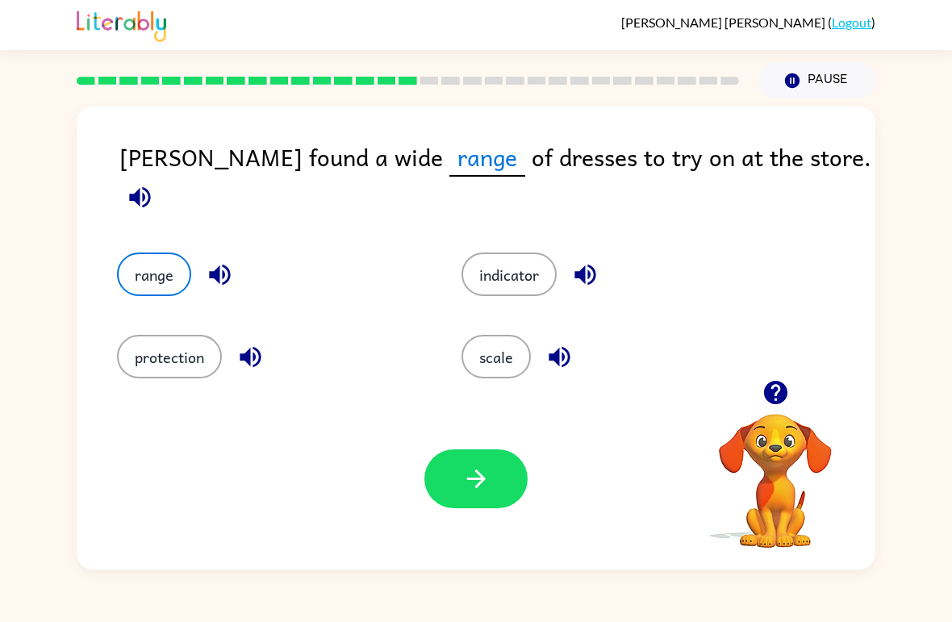
click at [434, 470] on button "button" at bounding box center [475, 478] width 103 height 59
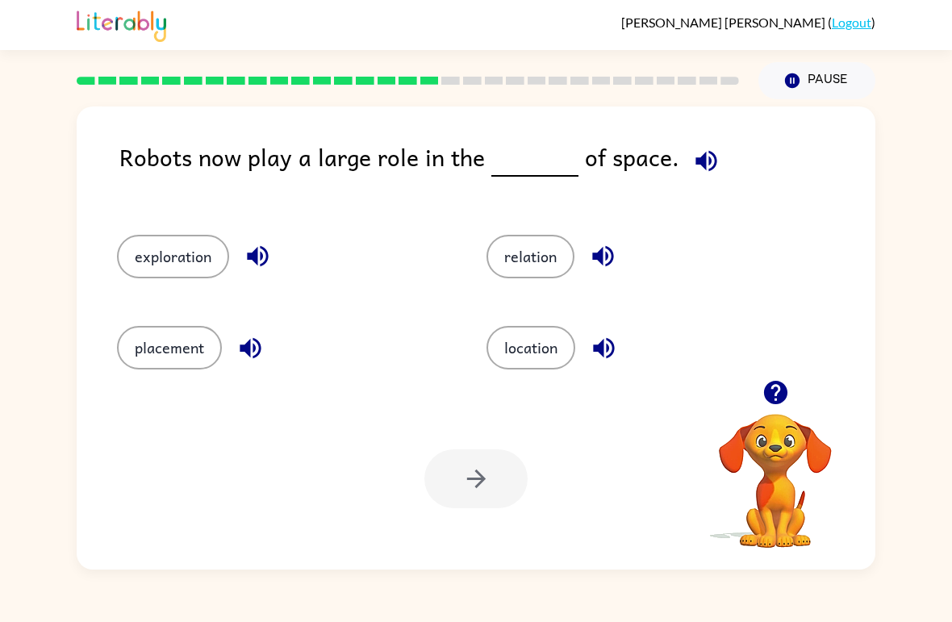
click at [700, 146] on button "button" at bounding box center [706, 160] width 41 height 41
click at [159, 269] on button "exploration" at bounding box center [173, 257] width 112 height 44
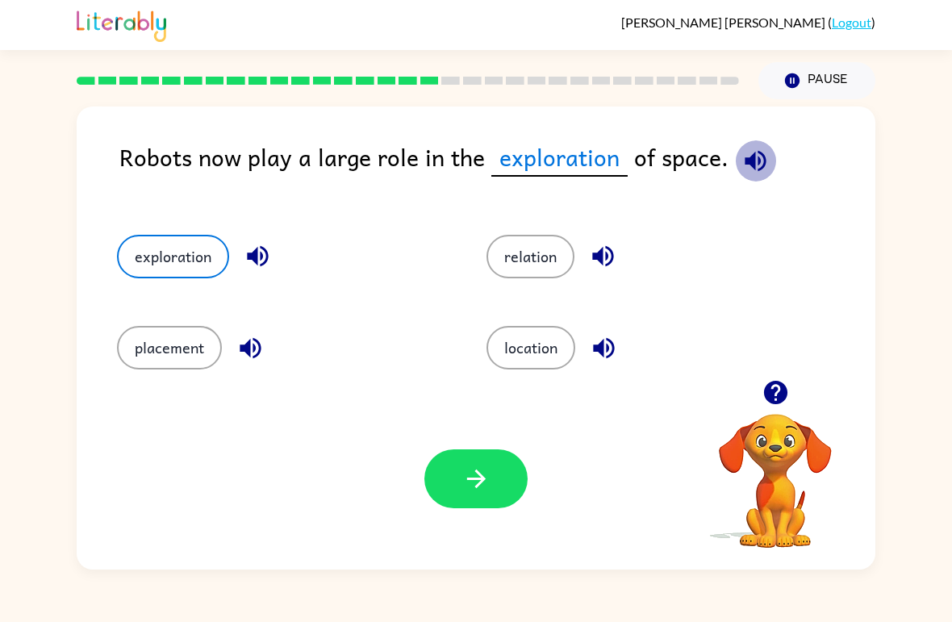
click at [735, 157] on button "button" at bounding box center [755, 160] width 41 height 41
click at [460, 445] on div "Your browser must support playing .mp4 files to use Literably. Please try using…" at bounding box center [476, 479] width 799 height 182
click at [454, 484] on button "button" at bounding box center [475, 478] width 103 height 59
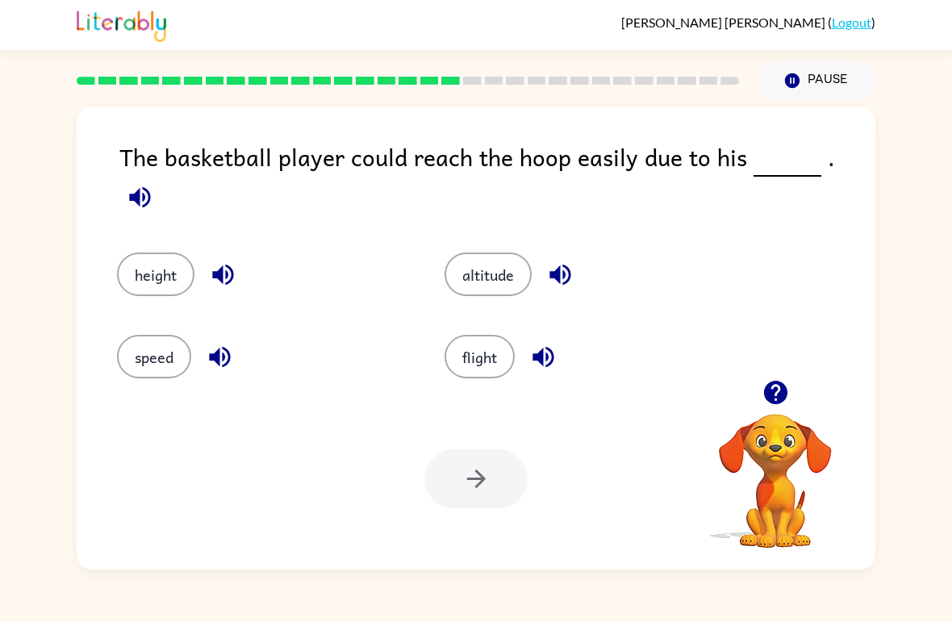
click at [161, 177] on button "button" at bounding box center [139, 197] width 41 height 41
click at [513, 255] on button "altitude" at bounding box center [488, 275] width 87 height 44
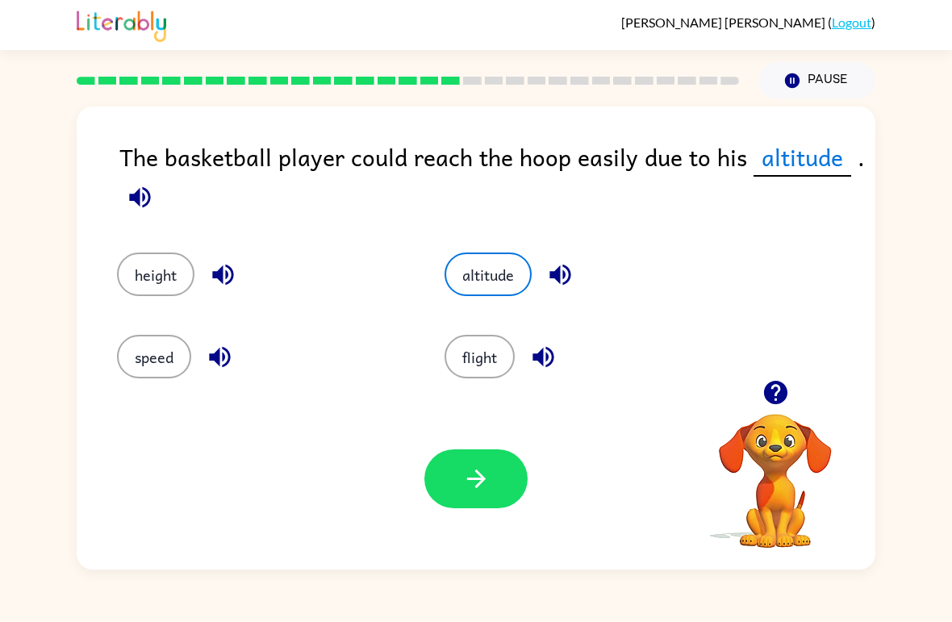
click at [499, 471] on button "button" at bounding box center [475, 478] width 103 height 59
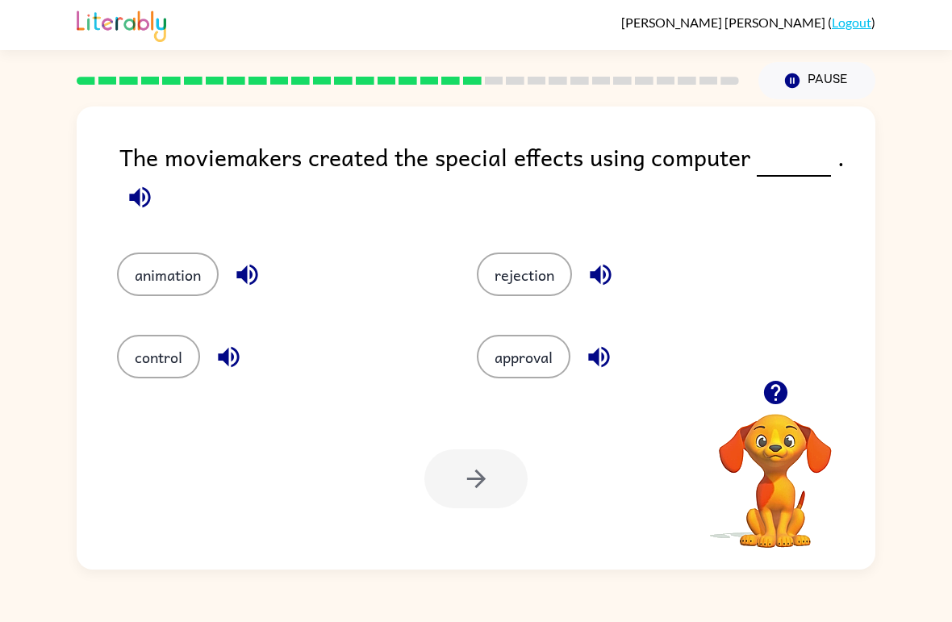
click at [124, 199] on button "button" at bounding box center [139, 197] width 41 height 41
click at [587, 190] on div "The moviemakers created the special effects using computer ." at bounding box center [497, 179] width 756 height 81
click at [594, 186] on div "The moviemakers created the special effects using computer ." at bounding box center [497, 179] width 756 height 81
click at [162, 251] on div "animation" at bounding box center [266, 263] width 360 height 82
click at [169, 275] on button "animation" at bounding box center [168, 275] width 102 height 44
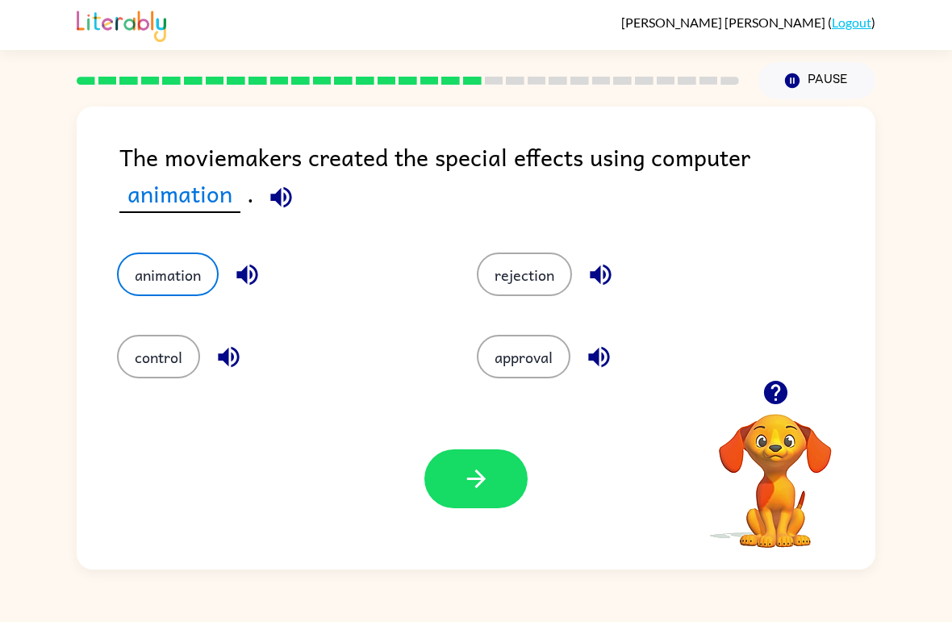
click at [431, 497] on button "button" at bounding box center [475, 478] width 103 height 59
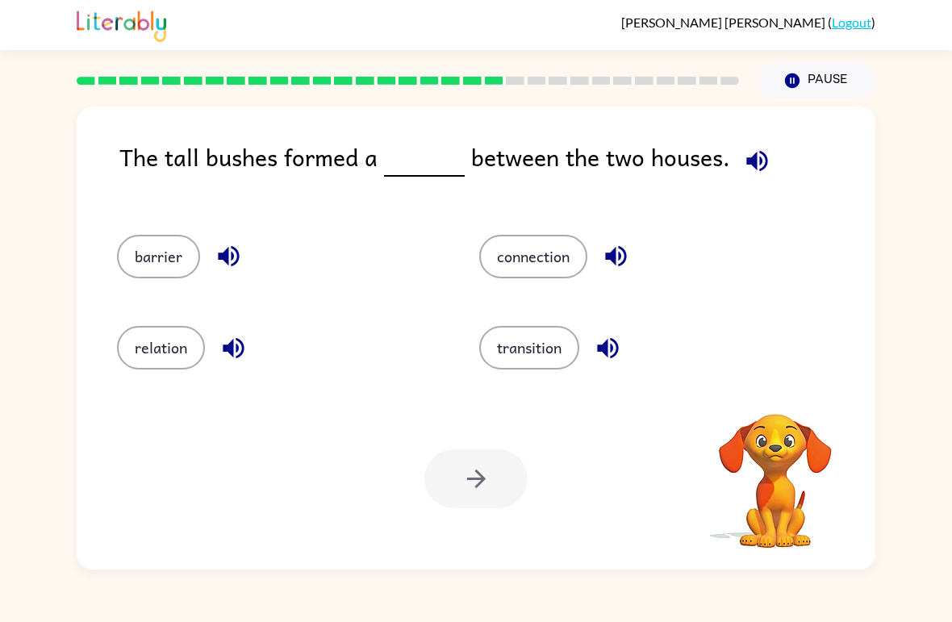
click at [754, 162] on icon "button" at bounding box center [756, 160] width 21 height 21
click at [573, 233] on div "connection" at bounding box center [630, 249] width 362 height 91
click at [565, 278] on button "connection" at bounding box center [533, 257] width 108 height 44
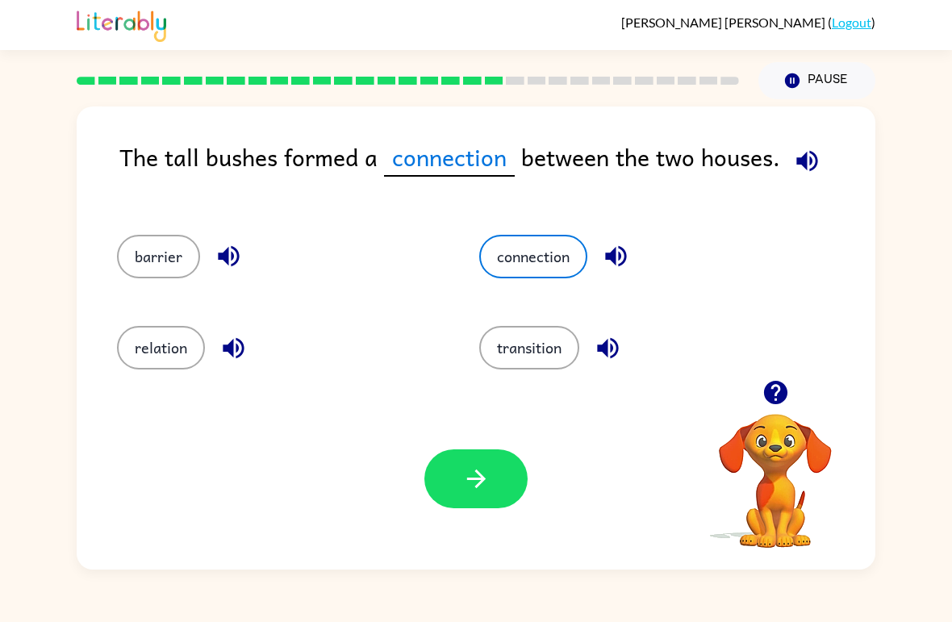
click at [491, 491] on button "button" at bounding box center [475, 478] width 103 height 59
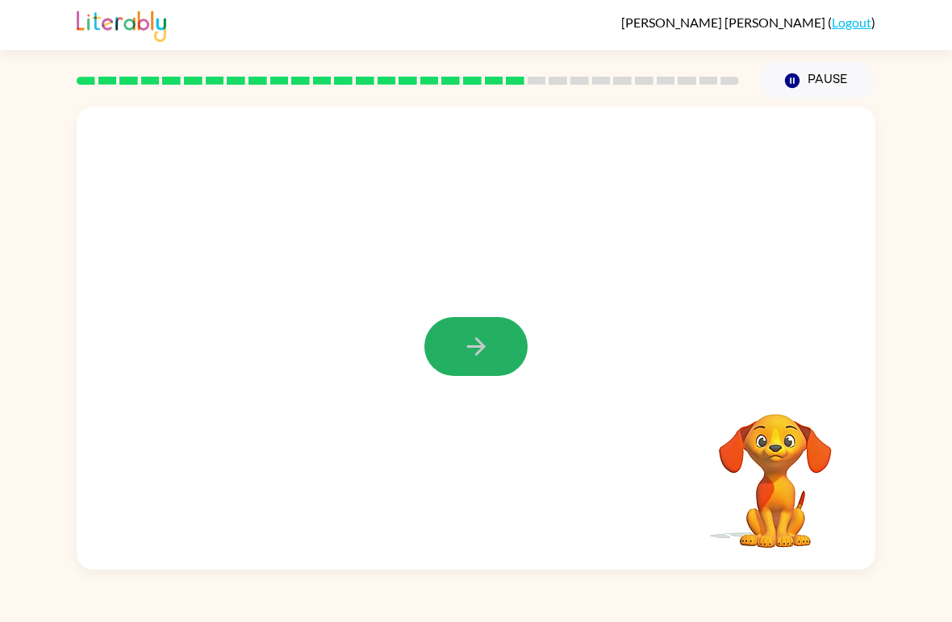
click at [470, 352] on icon "button" at bounding box center [476, 346] width 28 height 28
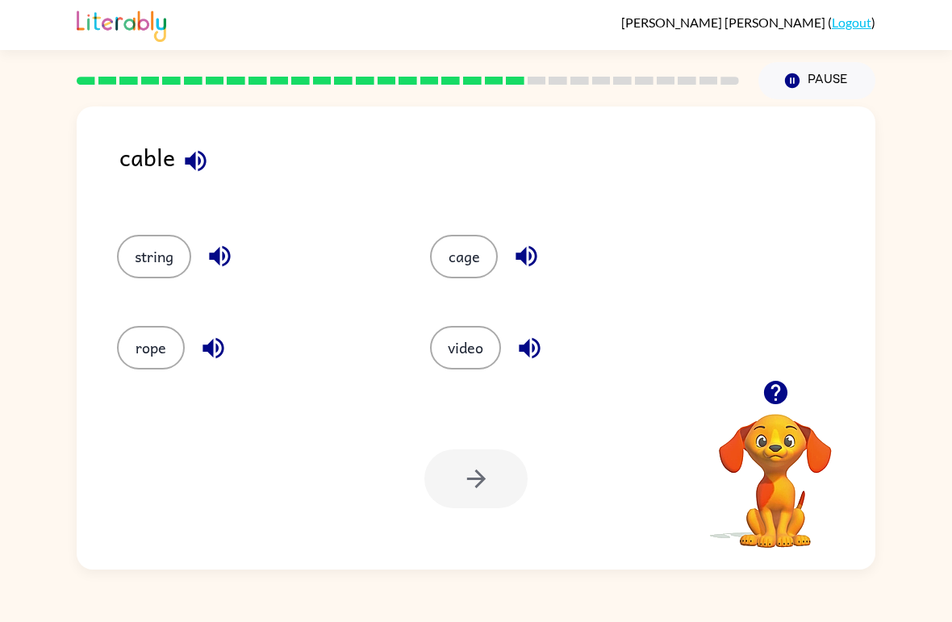
click at [214, 164] on button "button" at bounding box center [195, 160] width 41 height 41
click at [207, 155] on icon "button" at bounding box center [196, 161] width 28 height 28
click at [136, 229] on div "string" at bounding box center [242, 249] width 313 height 91
click at [136, 228] on div "string" at bounding box center [242, 249] width 313 height 91
click at [140, 249] on button "string" at bounding box center [154, 257] width 74 height 44
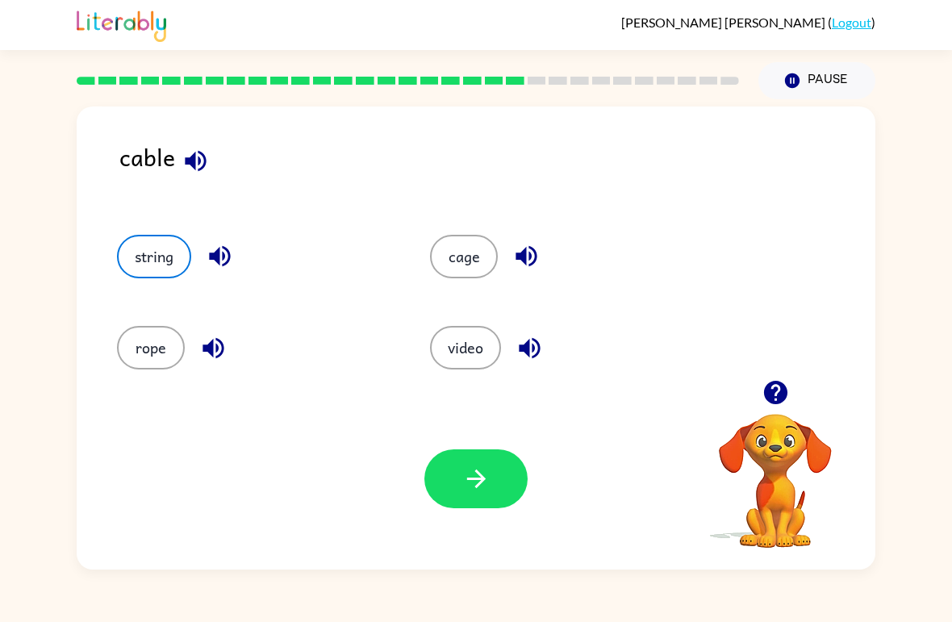
click at [457, 468] on button "button" at bounding box center [475, 478] width 103 height 59
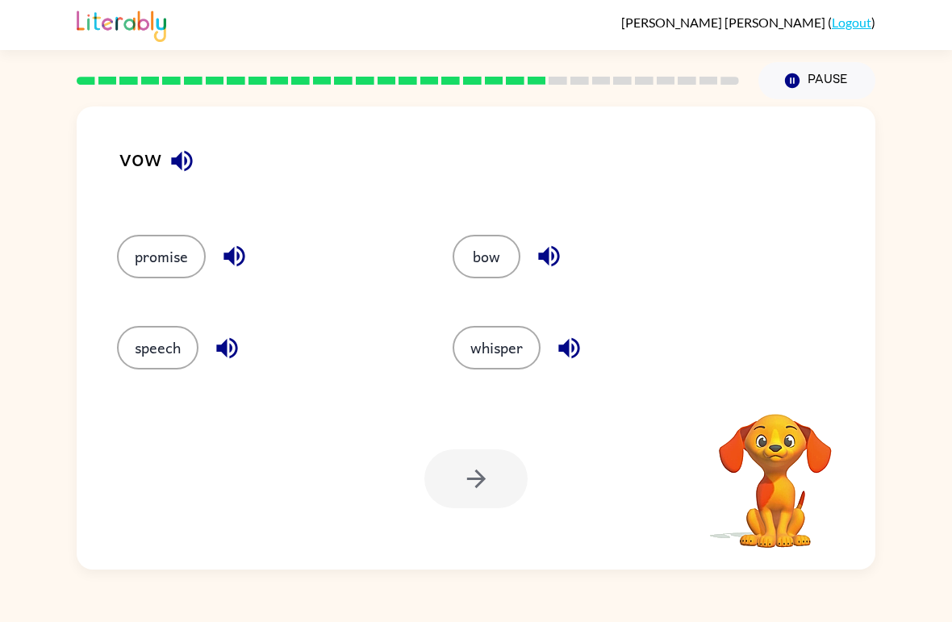
click at [182, 162] on icon "button" at bounding box center [182, 161] width 28 height 28
click at [472, 461] on div at bounding box center [475, 478] width 103 height 59
click at [491, 253] on button "bow" at bounding box center [487, 257] width 68 height 44
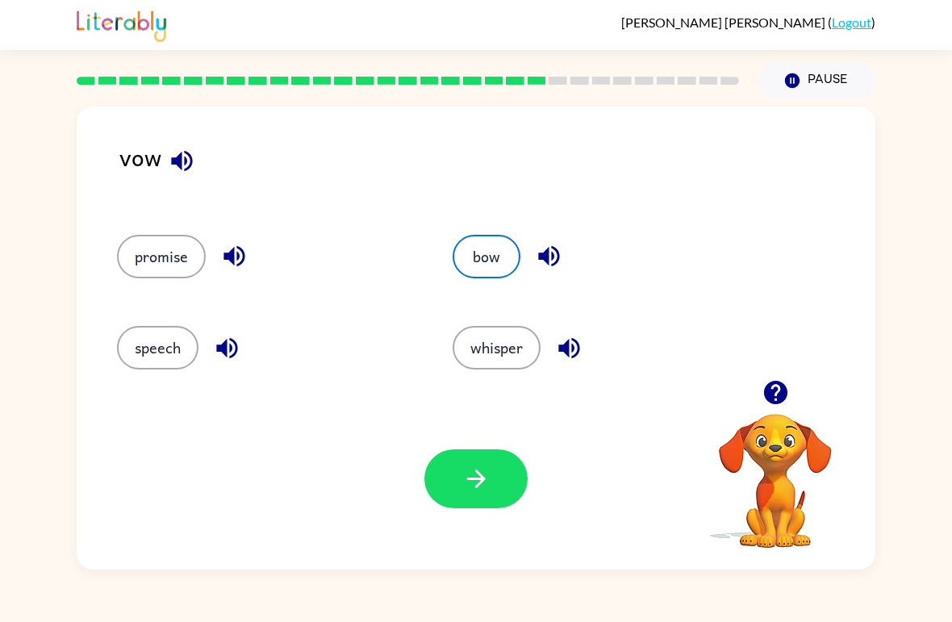
click at [458, 501] on button "button" at bounding box center [475, 478] width 103 height 59
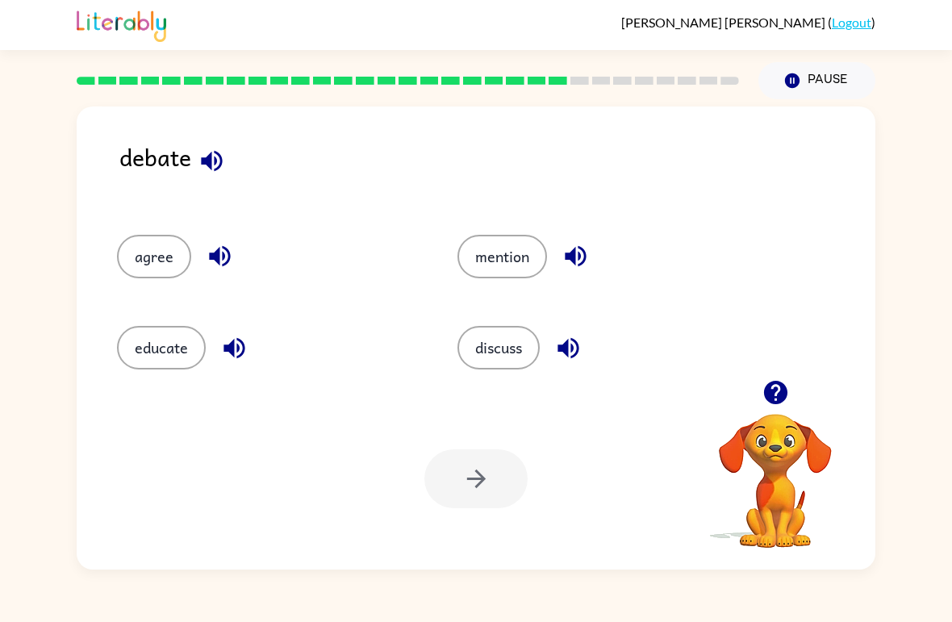
click at [204, 164] on icon "button" at bounding box center [211, 160] width 21 height 21
click at [224, 162] on icon "button" at bounding box center [212, 161] width 28 height 28
click at [153, 253] on button "agree" at bounding box center [154, 257] width 74 height 44
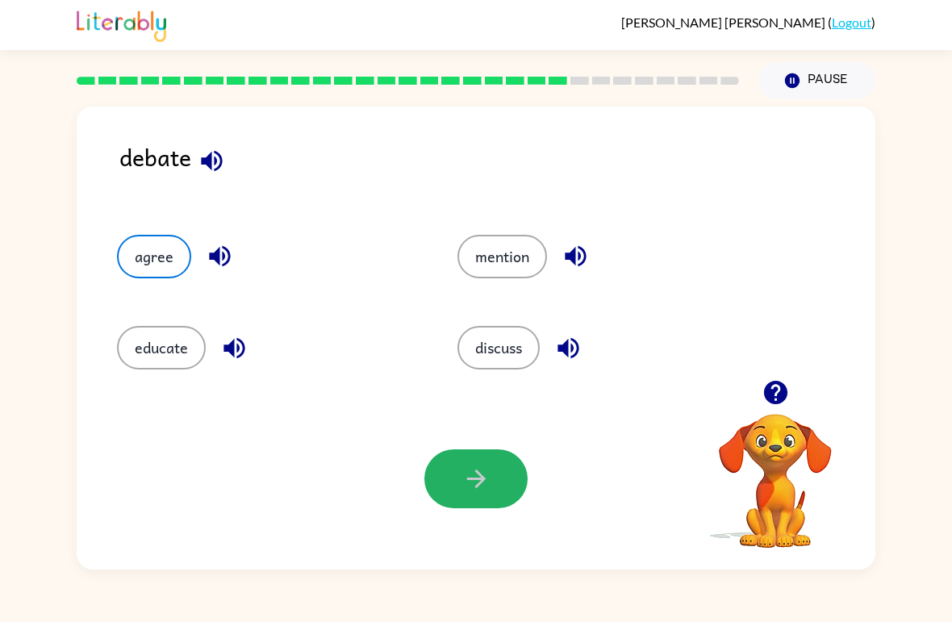
click at [458, 508] on button "button" at bounding box center [475, 478] width 103 height 59
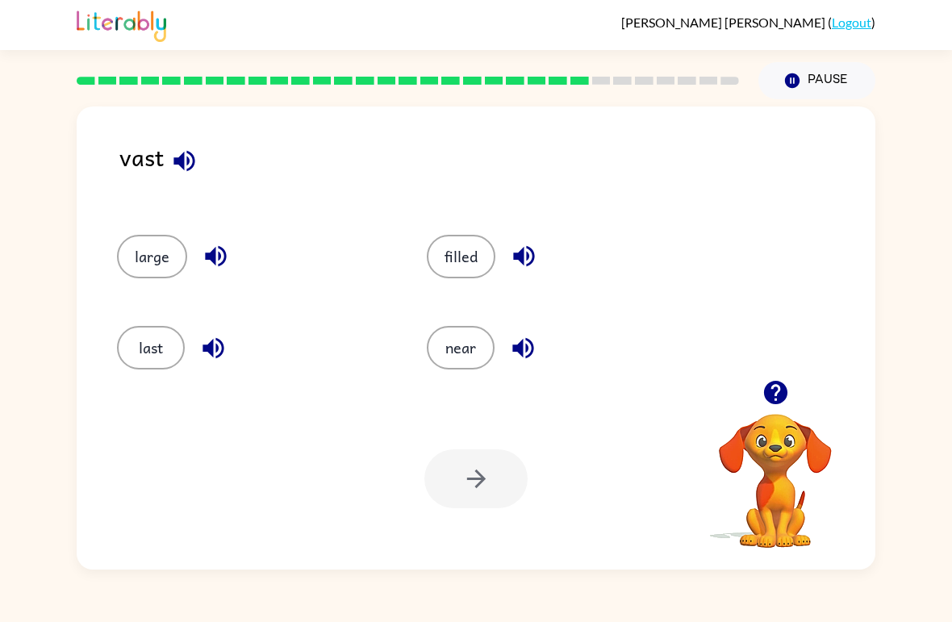
click at [185, 162] on icon "button" at bounding box center [184, 161] width 28 height 28
click at [121, 335] on button "last" at bounding box center [151, 348] width 68 height 44
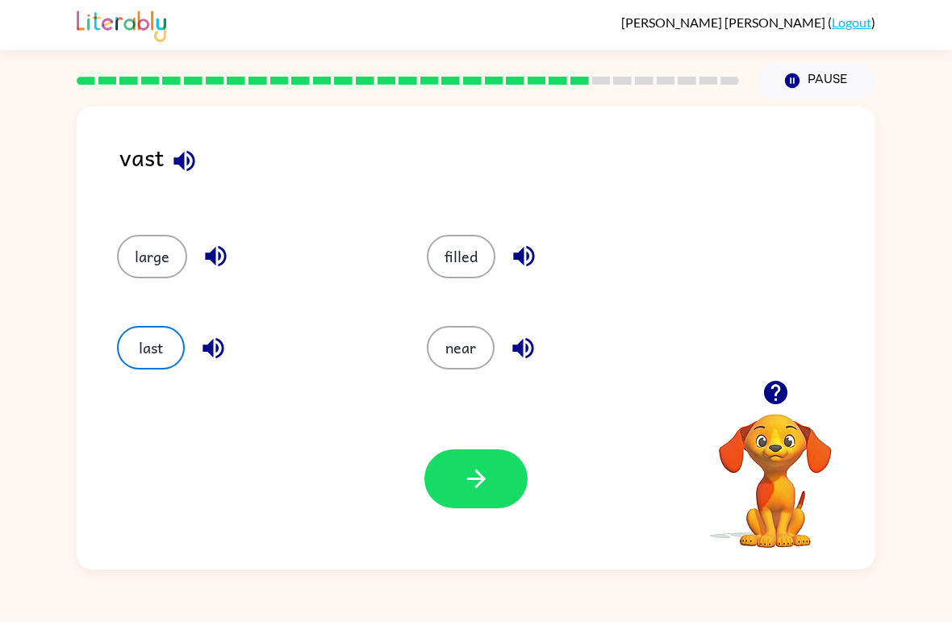
click at [437, 497] on button "button" at bounding box center [475, 478] width 103 height 59
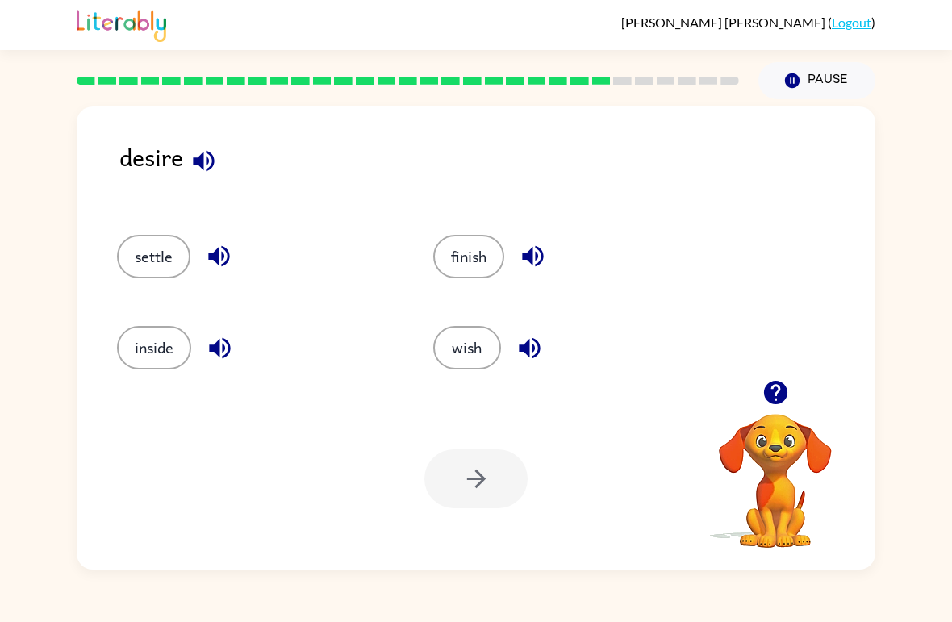
click at [203, 169] on icon "button" at bounding box center [203, 160] width 21 height 21
click at [145, 361] on button "inside" at bounding box center [154, 348] width 74 height 44
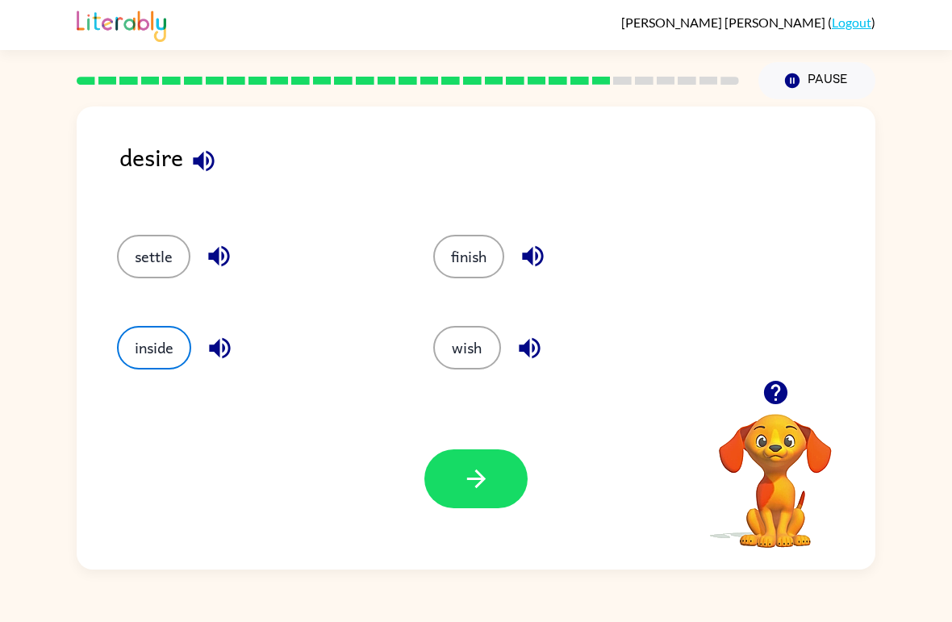
click at [462, 476] on icon "button" at bounding box center [476, 479] width 28 height 28
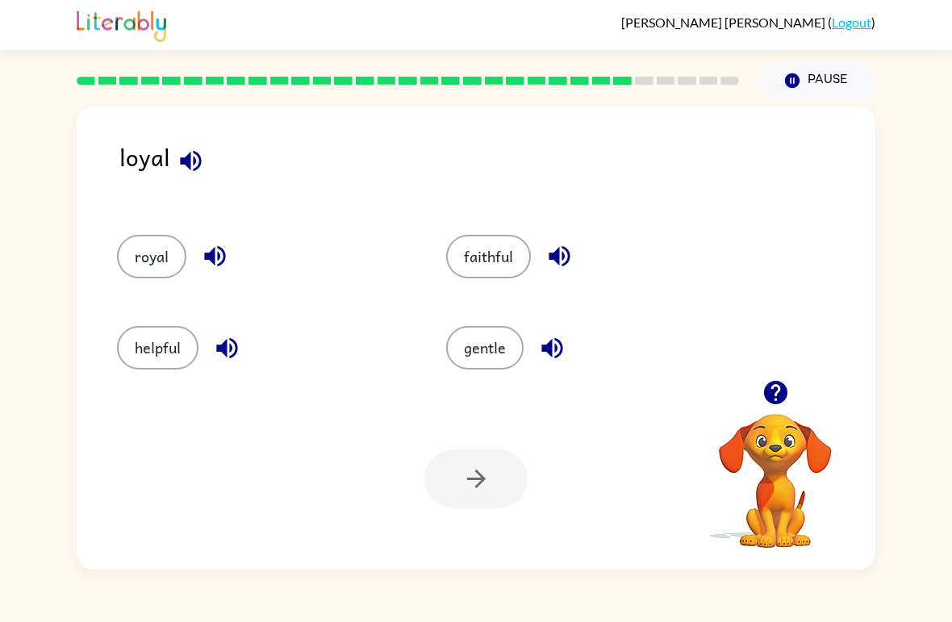
click at [219, 151] on div "loyal" at bounding box center [497, 171] width 756 height 64
click at [190, 162] on icon "button" at bounding box center [191, 161] width 28 height 28
click at [153, 257] on button "royal" at bounding box center [151, 257] width 69 height 44
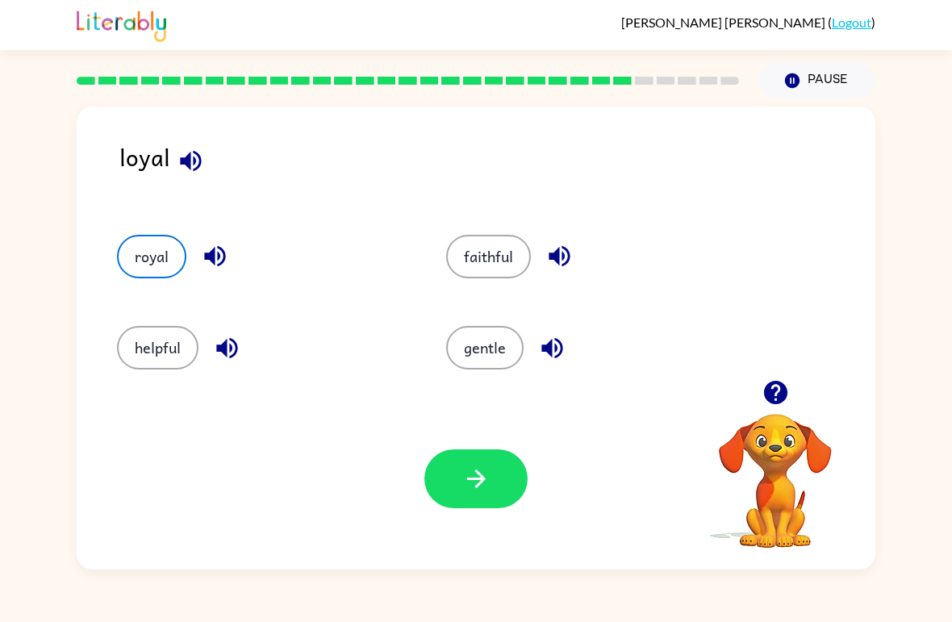
click at [41, 119] on div "loyal royal faithful helpful gentle Your browser must support playing .mp4 file…" at bounding box center [476, 334] width 952 height 470
click at [491, 478] on button "button" at bounding box center [475, 478] width 103 height 59
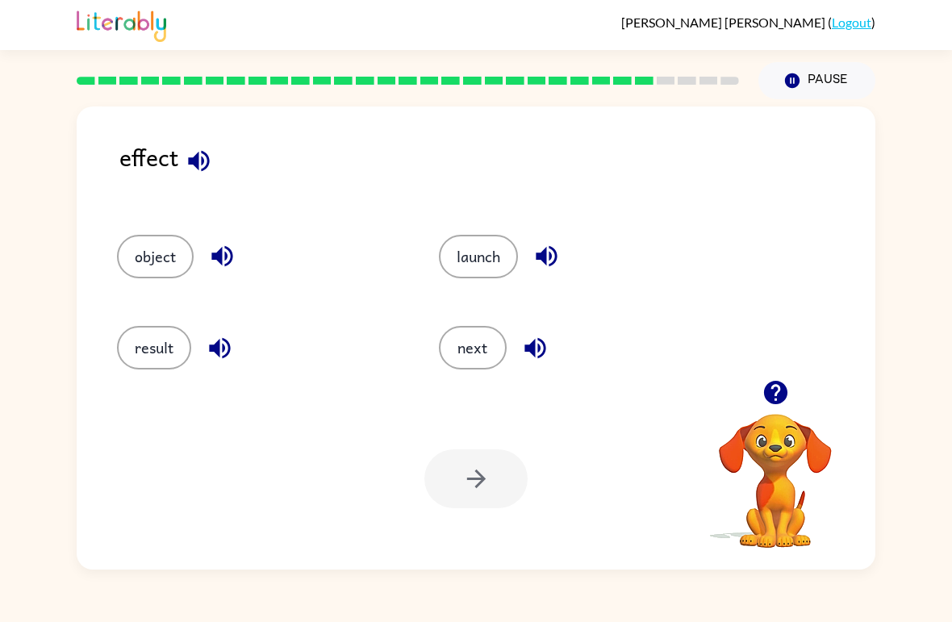
click at [156, 342] on button "result" at bounding box center [154, 348] width 74 height 44
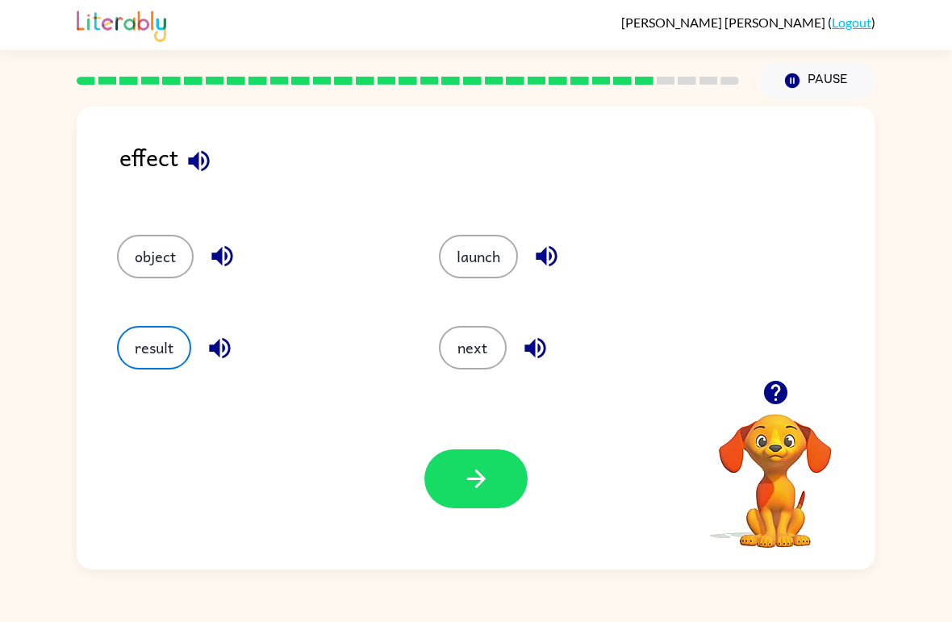
click at [469, 496] on button "button" at bounding box center [475, 478] width 103 height 59
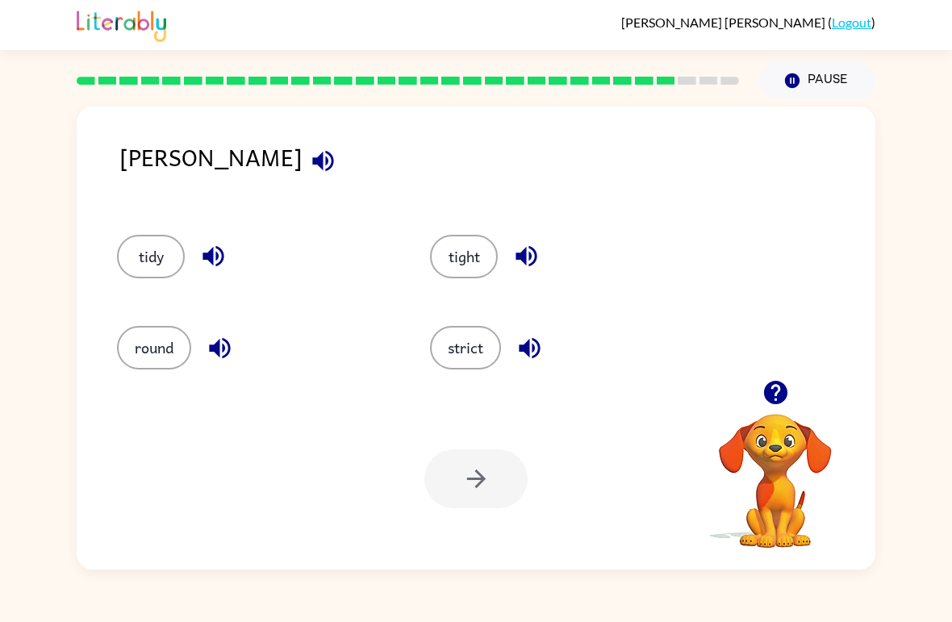
click at [148, 257] on button "tidy" at bounding box center [151, 257] width 68 height 44
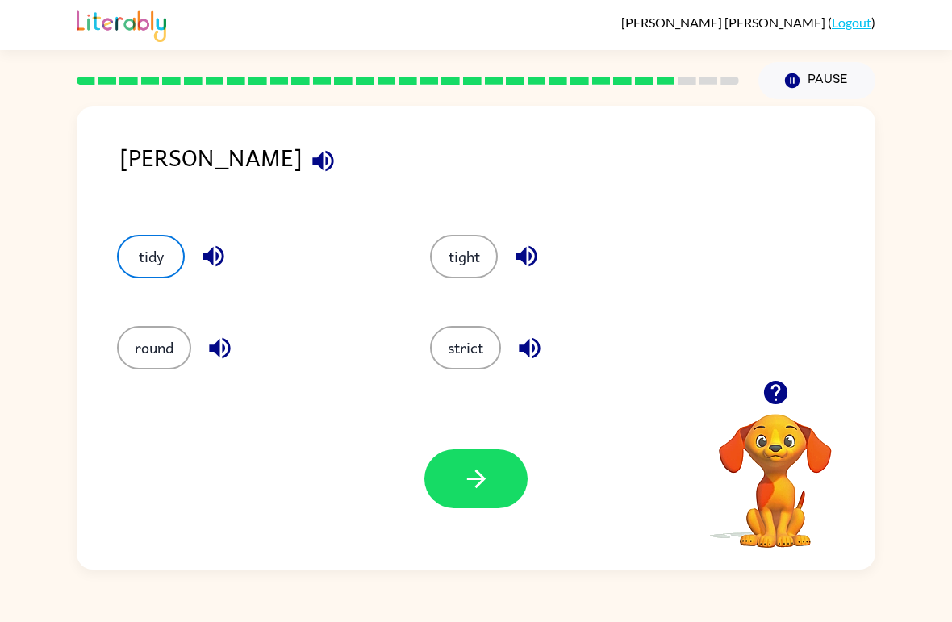
click at [443, 470] on button "button" at bounding box center [475, 478] width 103 height 59
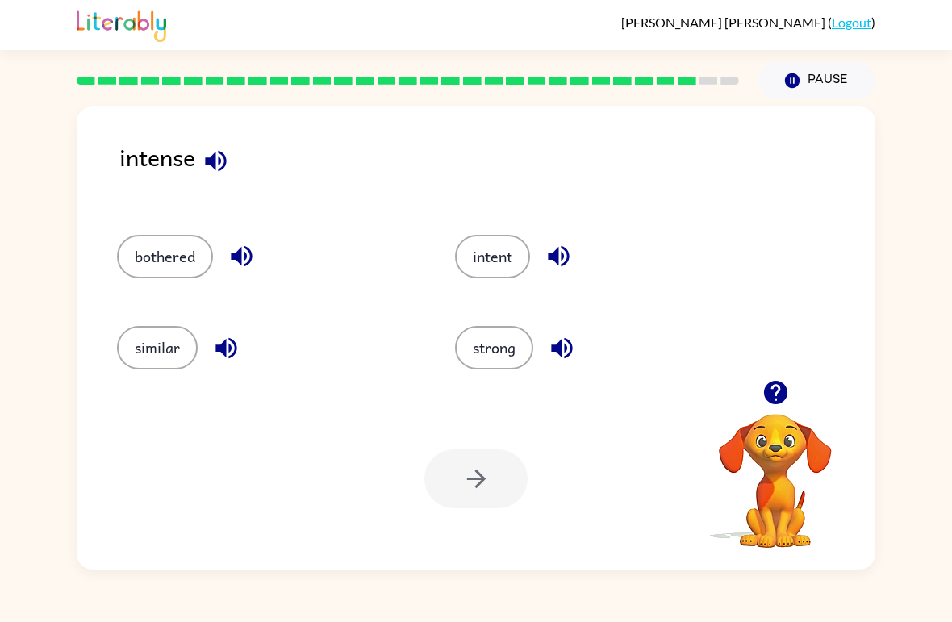
click at [149, 357] on button "similar" at bounding box center [157, 348] width 81 height 44
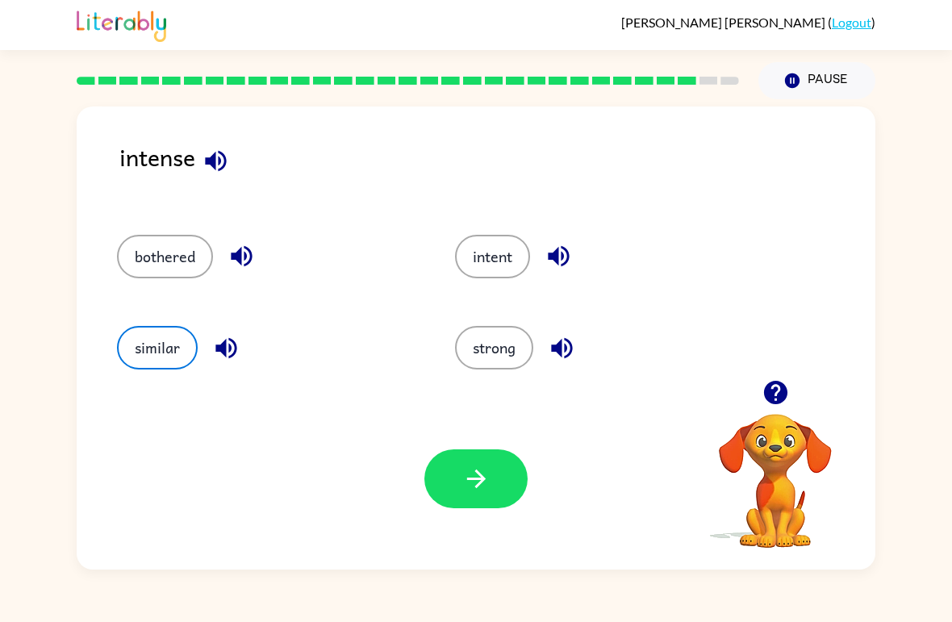
click at [468, 488] on icon "button" at bounding box center [476, 479] width 28 height 28
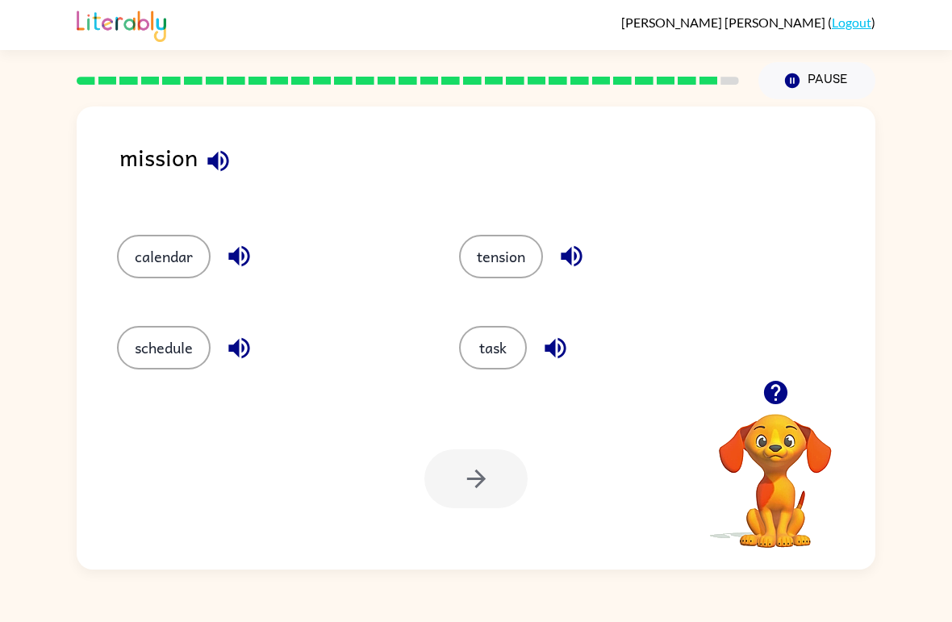
click at [236, 153] on button "button" at bounding box center [218, 160] width 41 height 41
click at [219, 166] on icon "button" at bounding box center [218, 161] width 28 height 28
click at [130, 352] on button "schedule" at bounding box center [164, 348] width 94 height 44
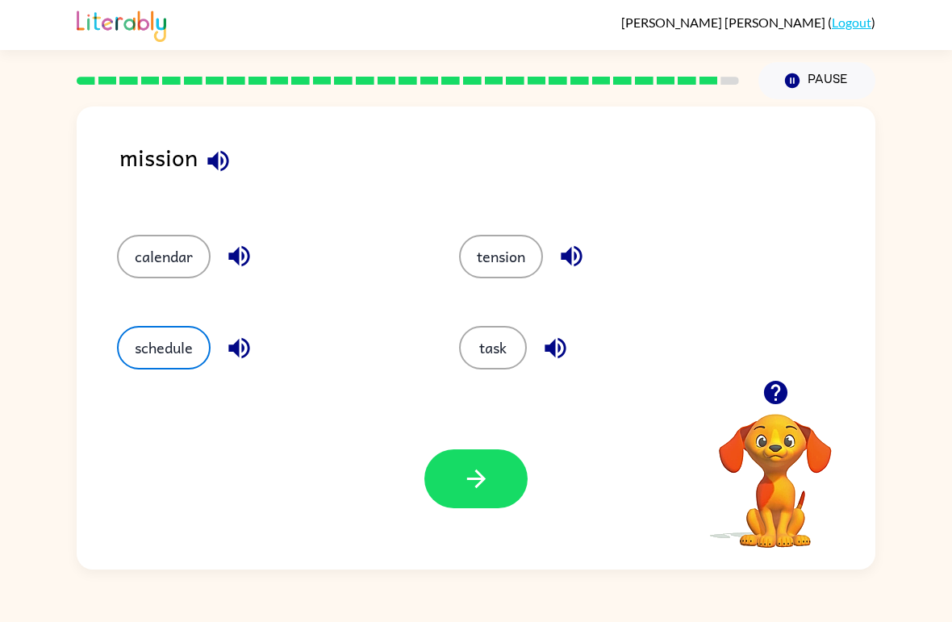
click at [420, 468] on div "Your browser must support playing .mp4 files to use Literably. Please try using…" at bounding box center [476, 479] width 799 height 182
click at [441, 479] on button "button" at bounding box center [475, 478] width 103 height 59
